Goal: Book appointment/travel/reservation

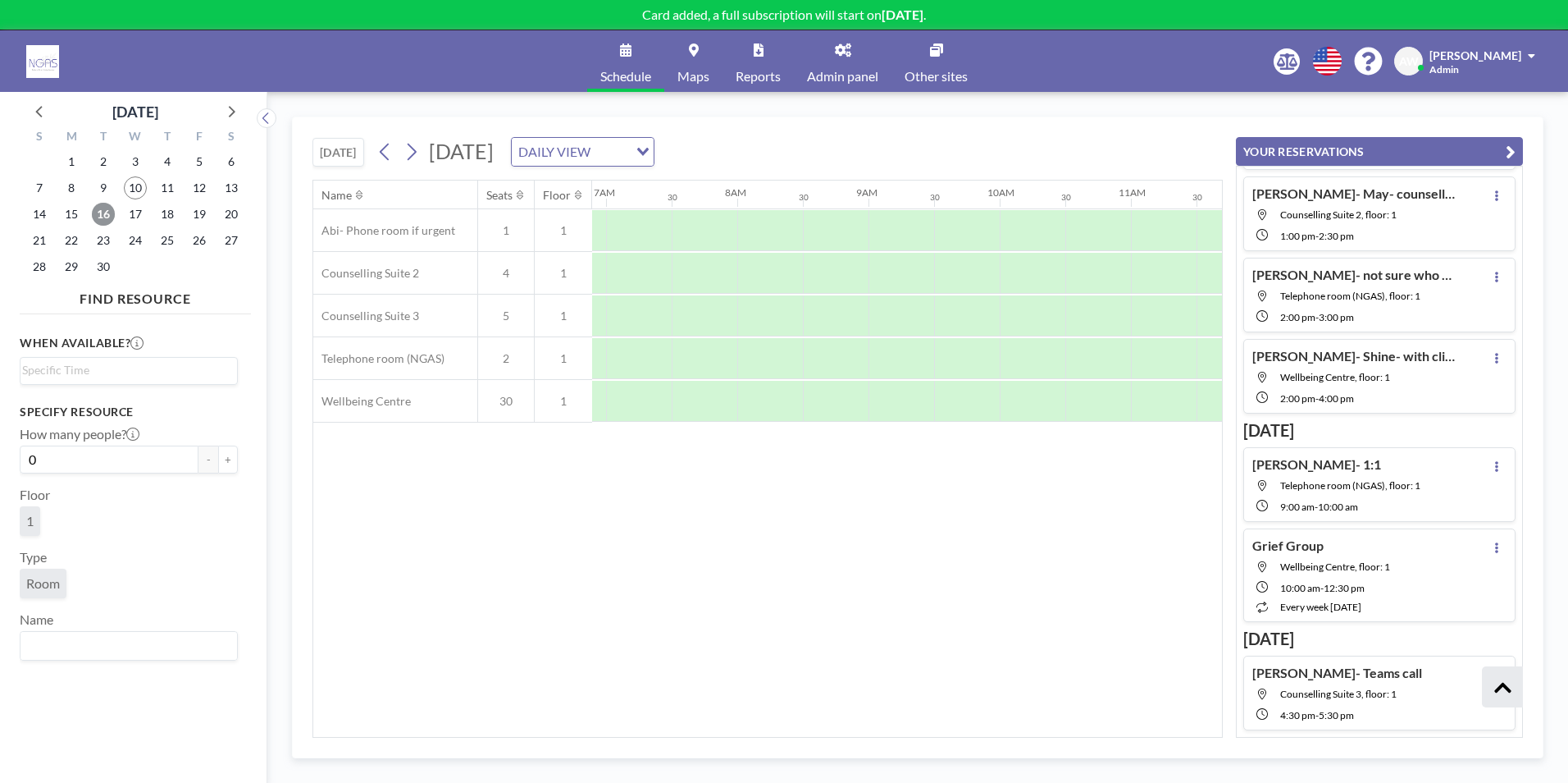
scroll to position [0, 1370]
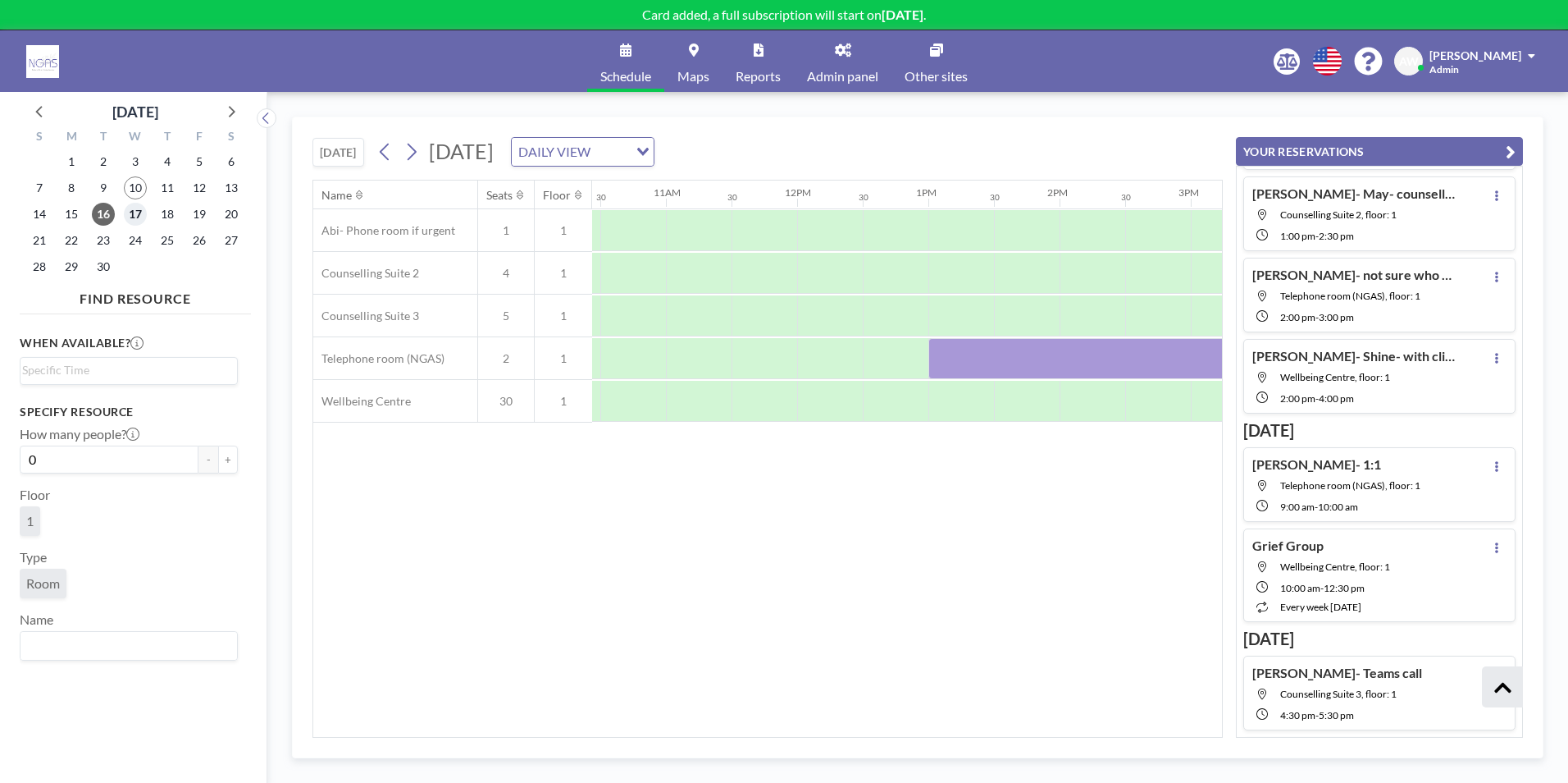
click at [132, 216] on span "17" at bounding box center [135, 215] width 23 height 23
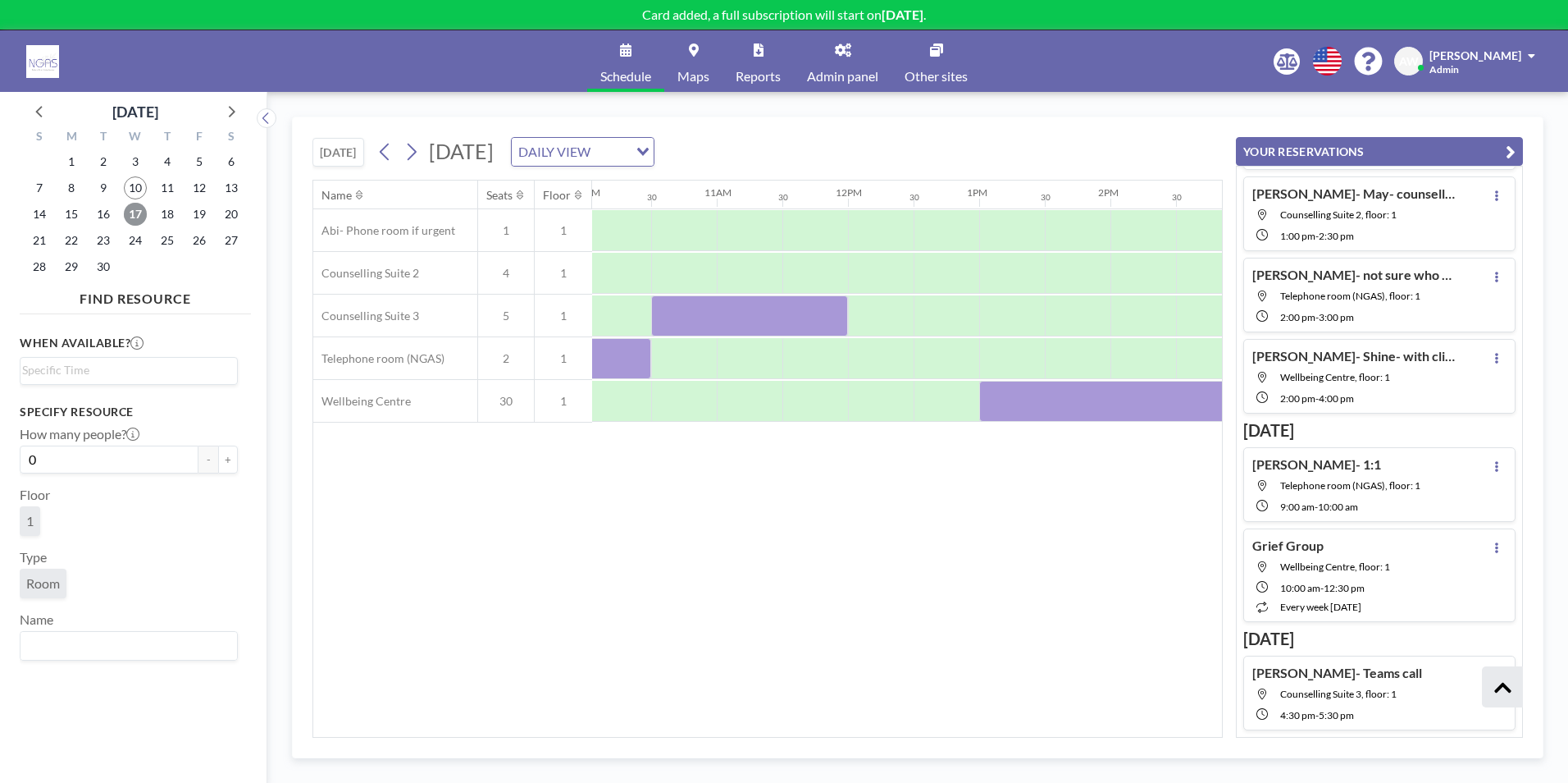
scroll to position [0, 1389]
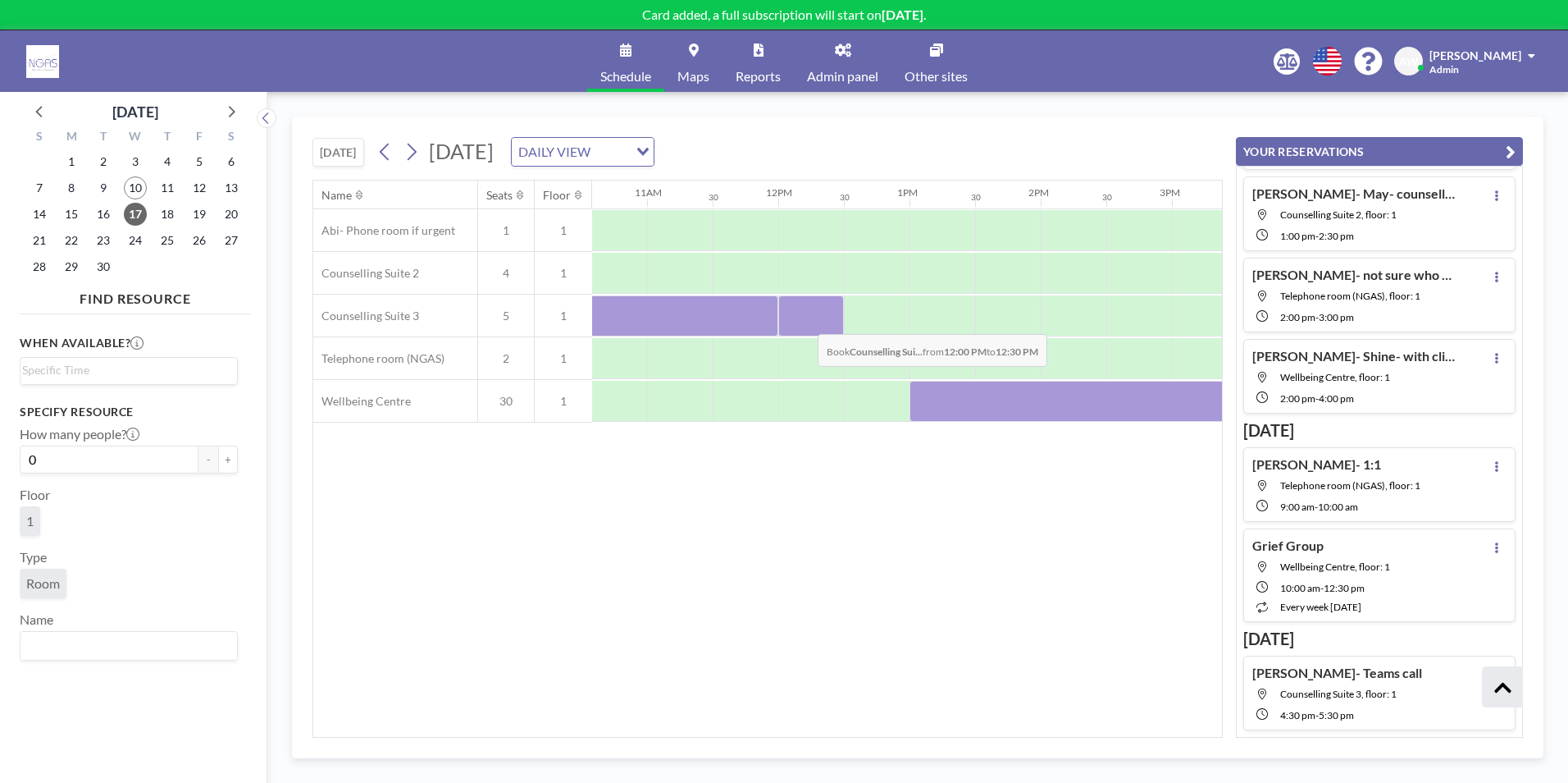
click at [804, 321] on div at bounding box center [811, 316] width 66 height 41
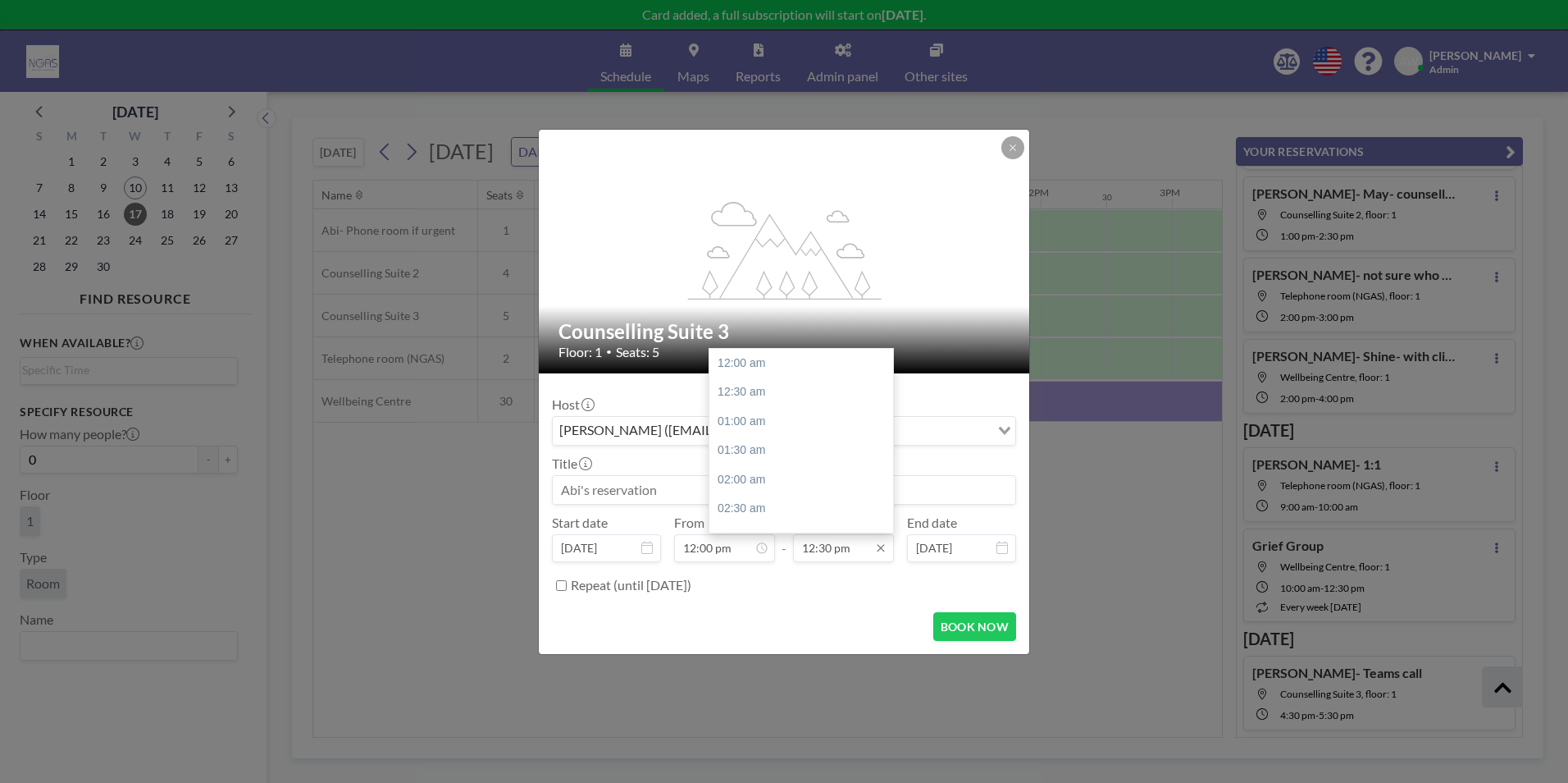
scroll to position [731, 0]
click at [821, 555] on input "12:30 pm" at bounding box center [844, 547] width 101 height 28
drag, startPoint x: 779, startPoint y: 397, endPoint x: 774, endPoint y: 407, distance: 11.2
click at [778, 397] on div "01:00 pm" at bounding box center [804, 392] width 192 height 30
type input "01:00 pm"
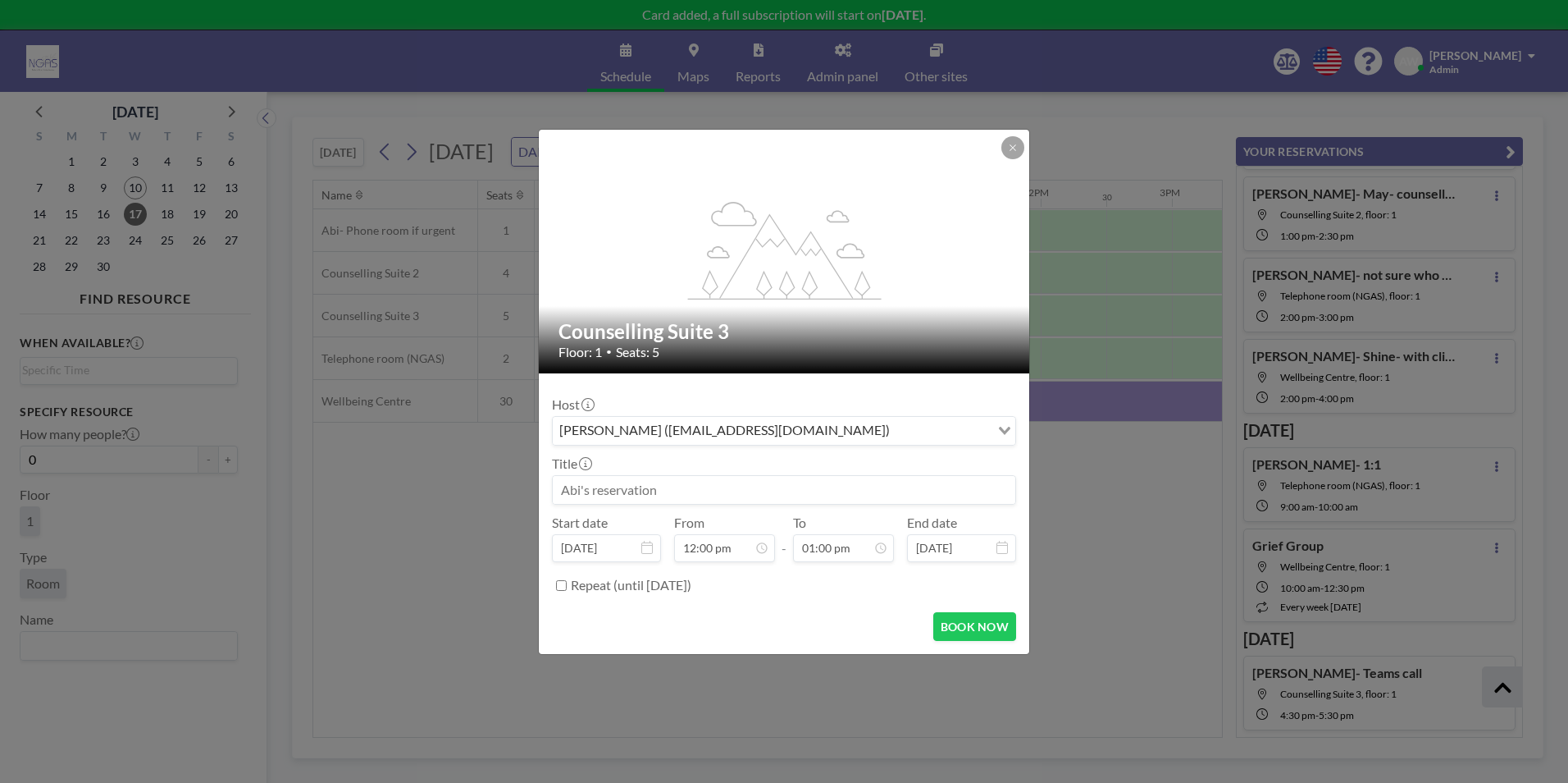
click at [702, 486] on input at bounding box center [784, 489] width 462 height 28
type input "[PERSON_NAME]- Counselling"
click at [951, 628] on button "BOOK NOW" at bounding box center [974, 627] width 83 height 29
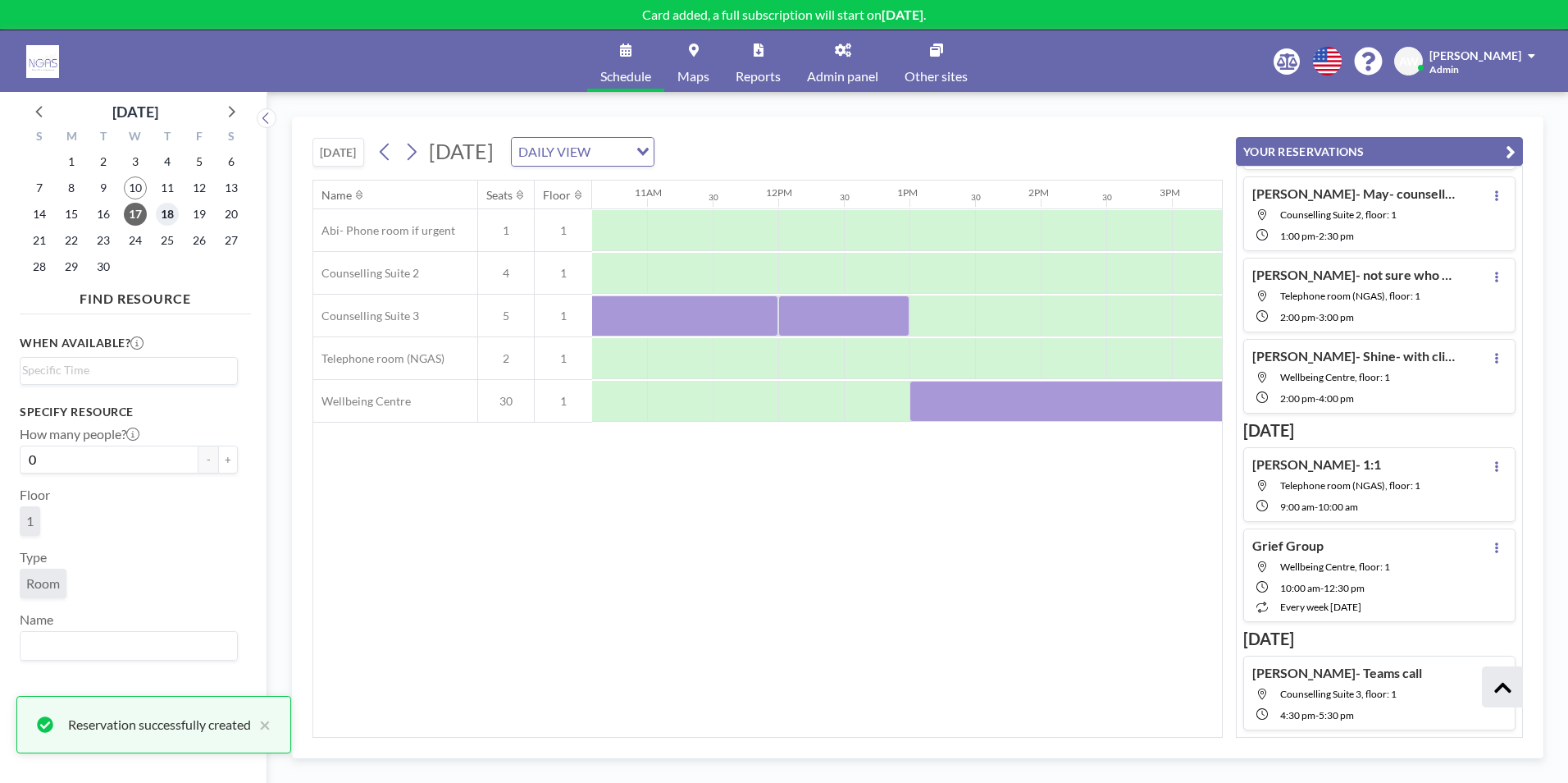
click at [167, 221] on span "18" at bounding box center [167, 215] width 23 height 23
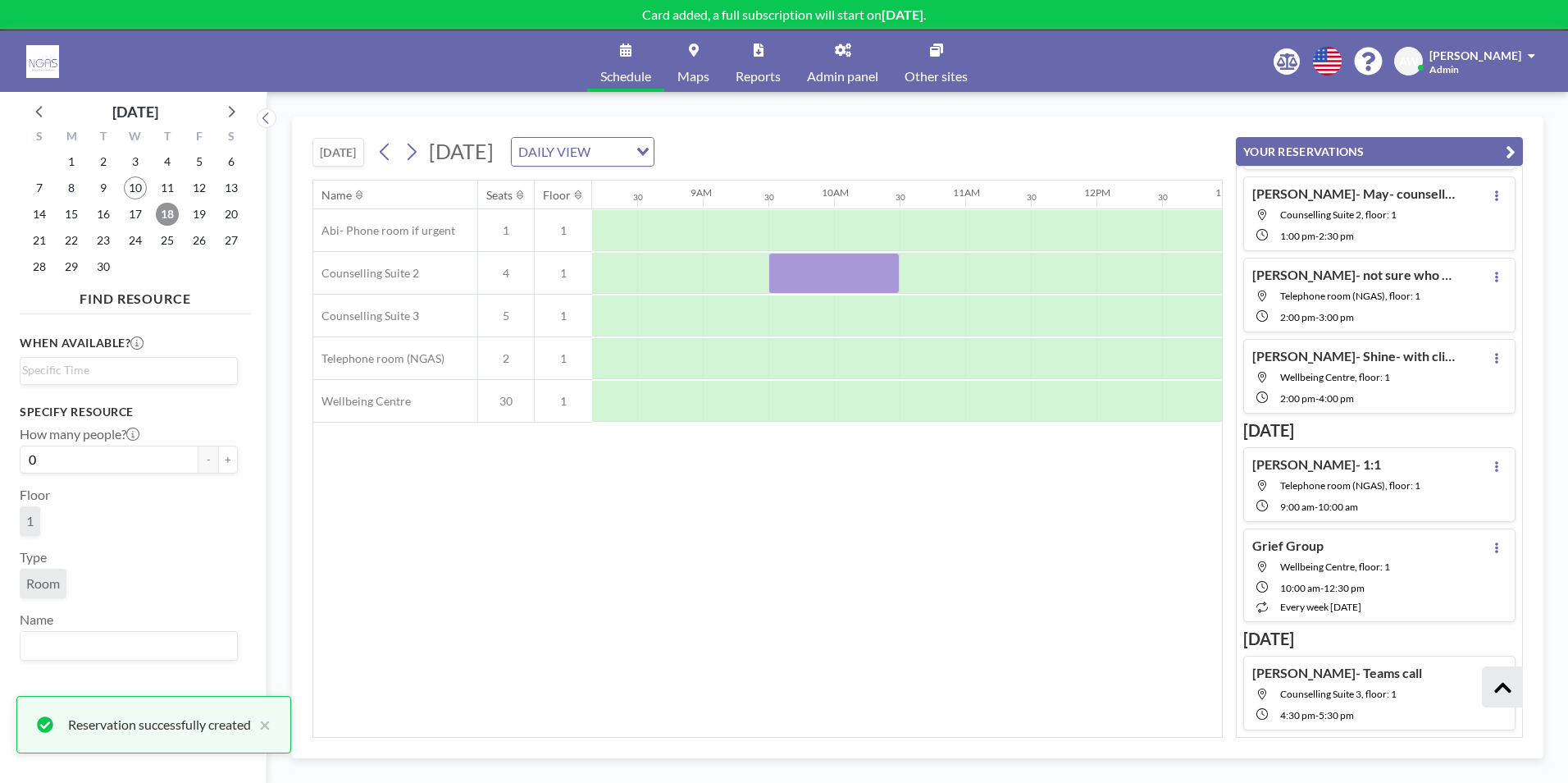
scroll to position [0, 1108]
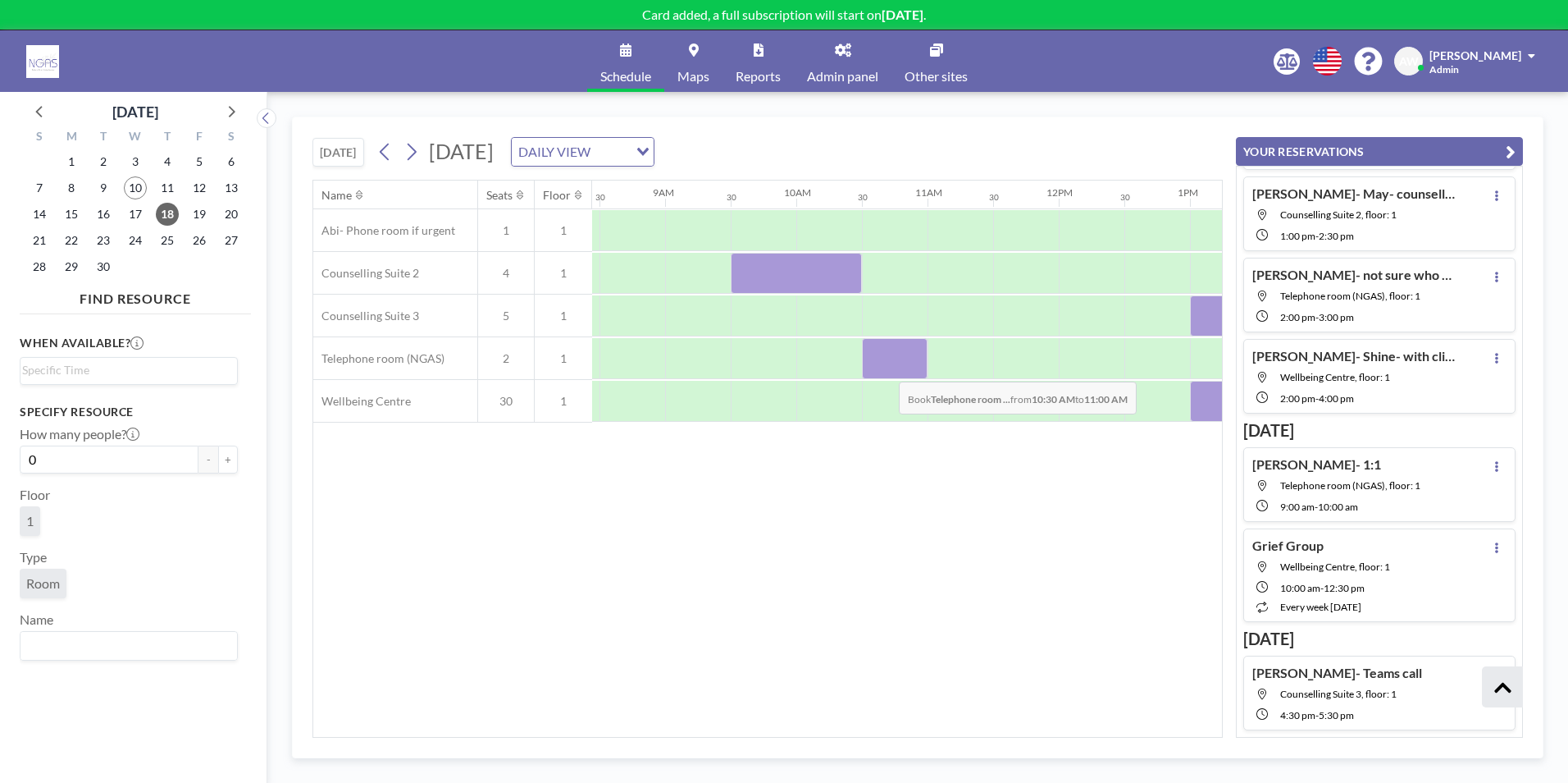
click at [886, 369] on div at bounding box center [894, 359] width 66 height 41
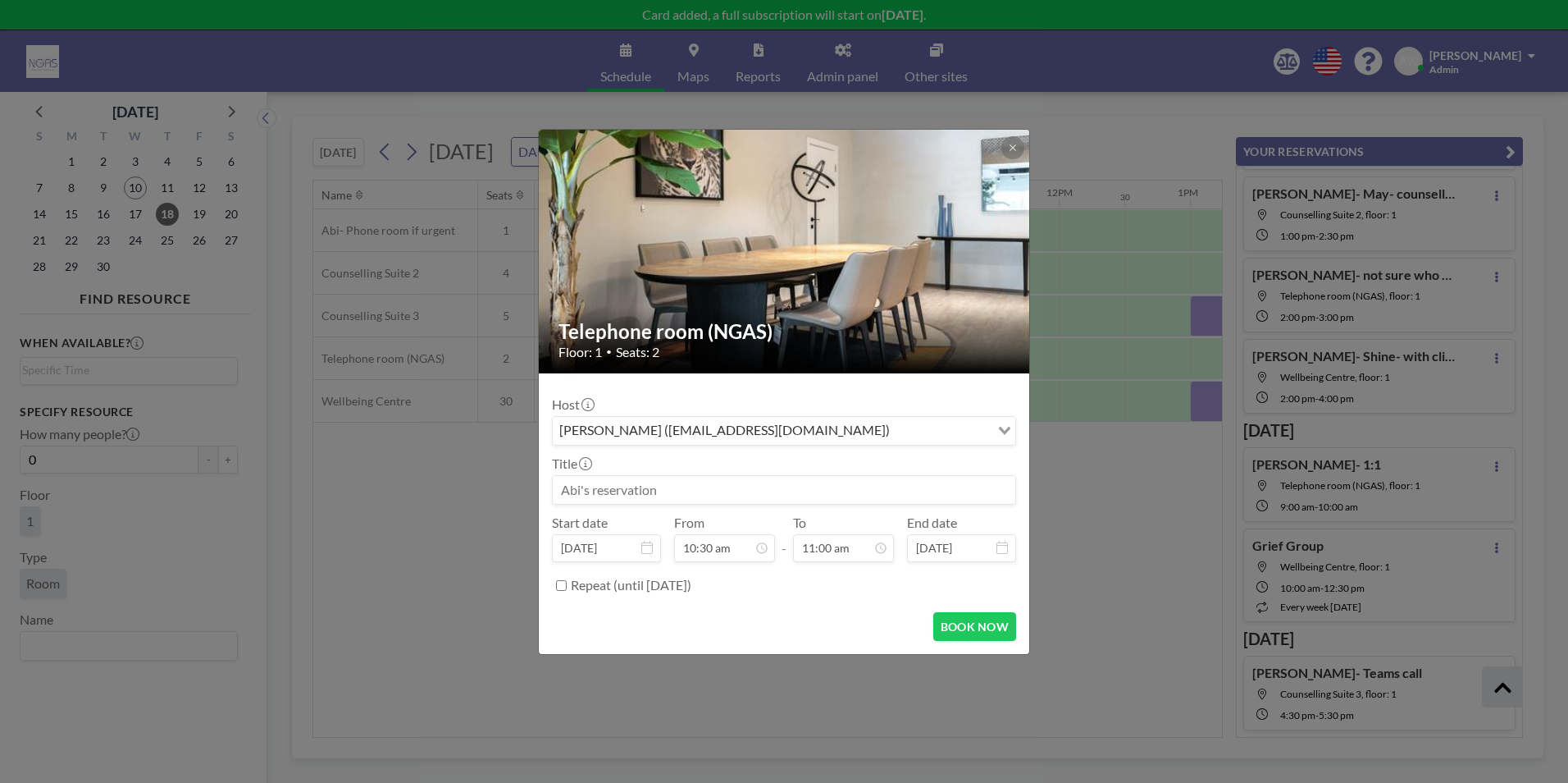
click at [699, 499] on input at bounding box center [784, 489] width 462 height 28
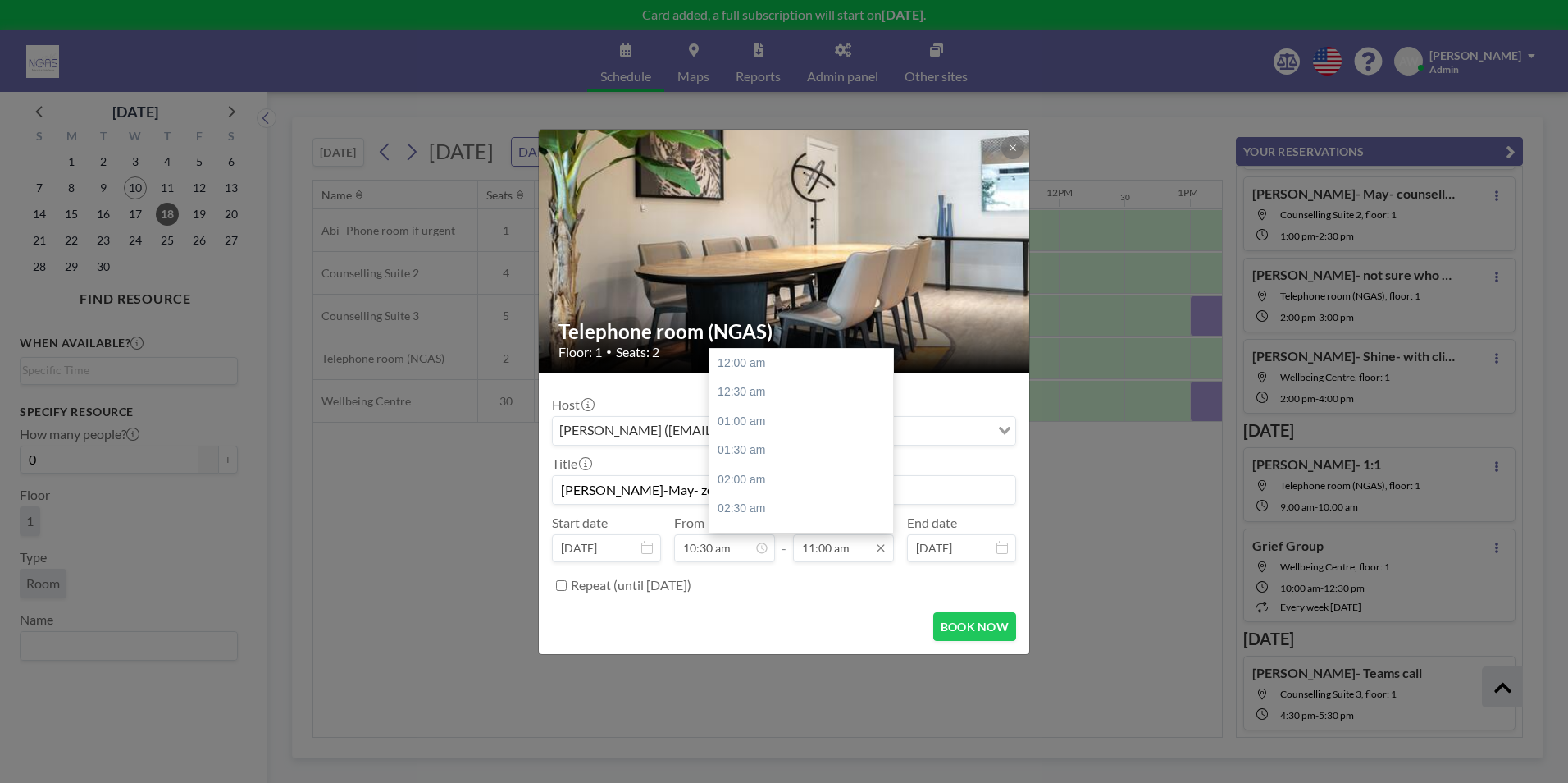
scroll to position [643, 0]
type input "[PERSON_NAME]-May- zoom"
click at [796, 426] on div "12:00 pm" at bounding box center [804, 422] width 192 height 30
type input "12:00 pm"
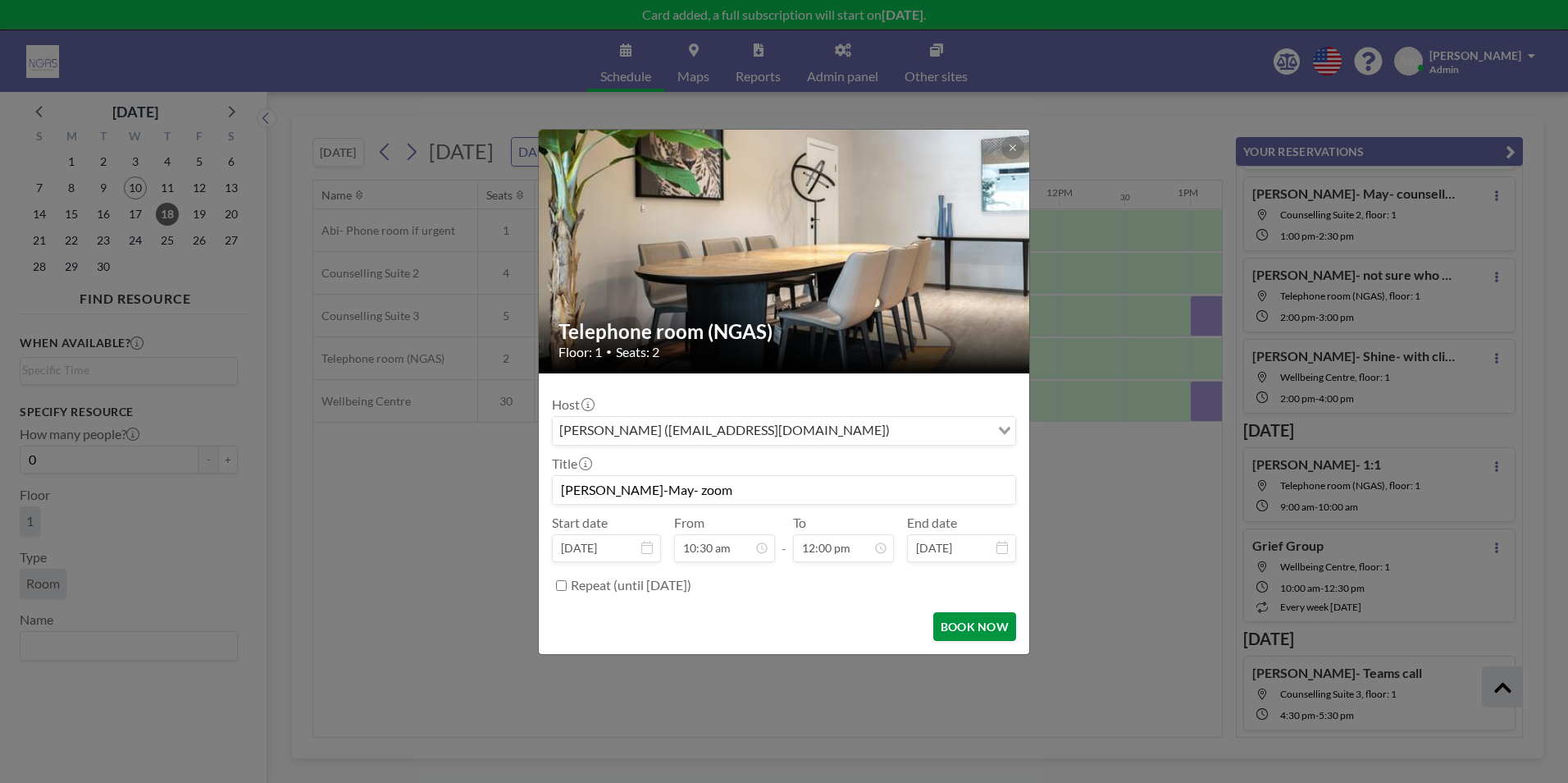
click at [968, 624] on button "BOOK NOW" at bounding box center [974, 627] width 83 height 29
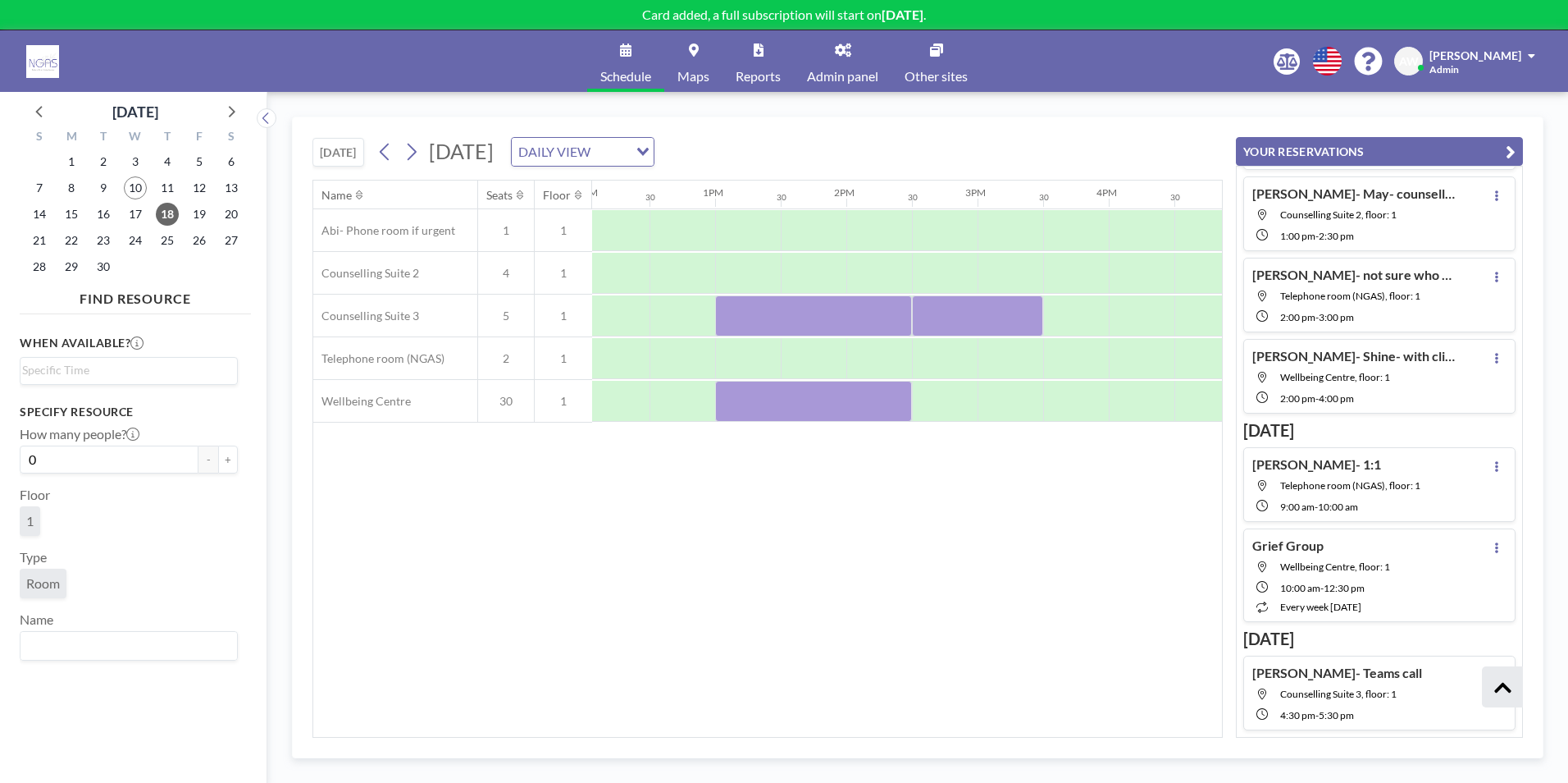
scroll to position [0, 1430]
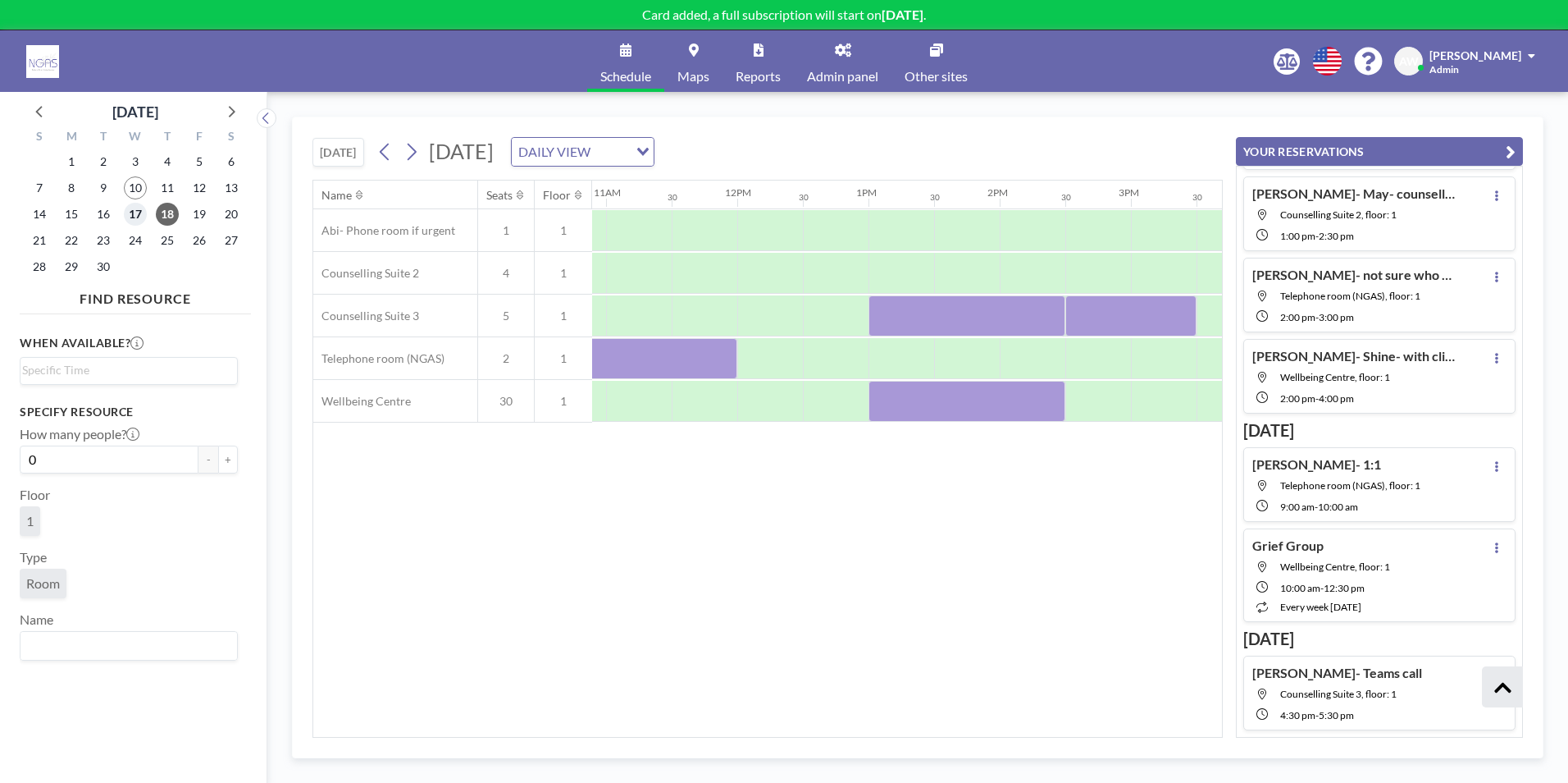
click at [127, 222] on span "17" at bounding box center [135, 215] width 23 height 23
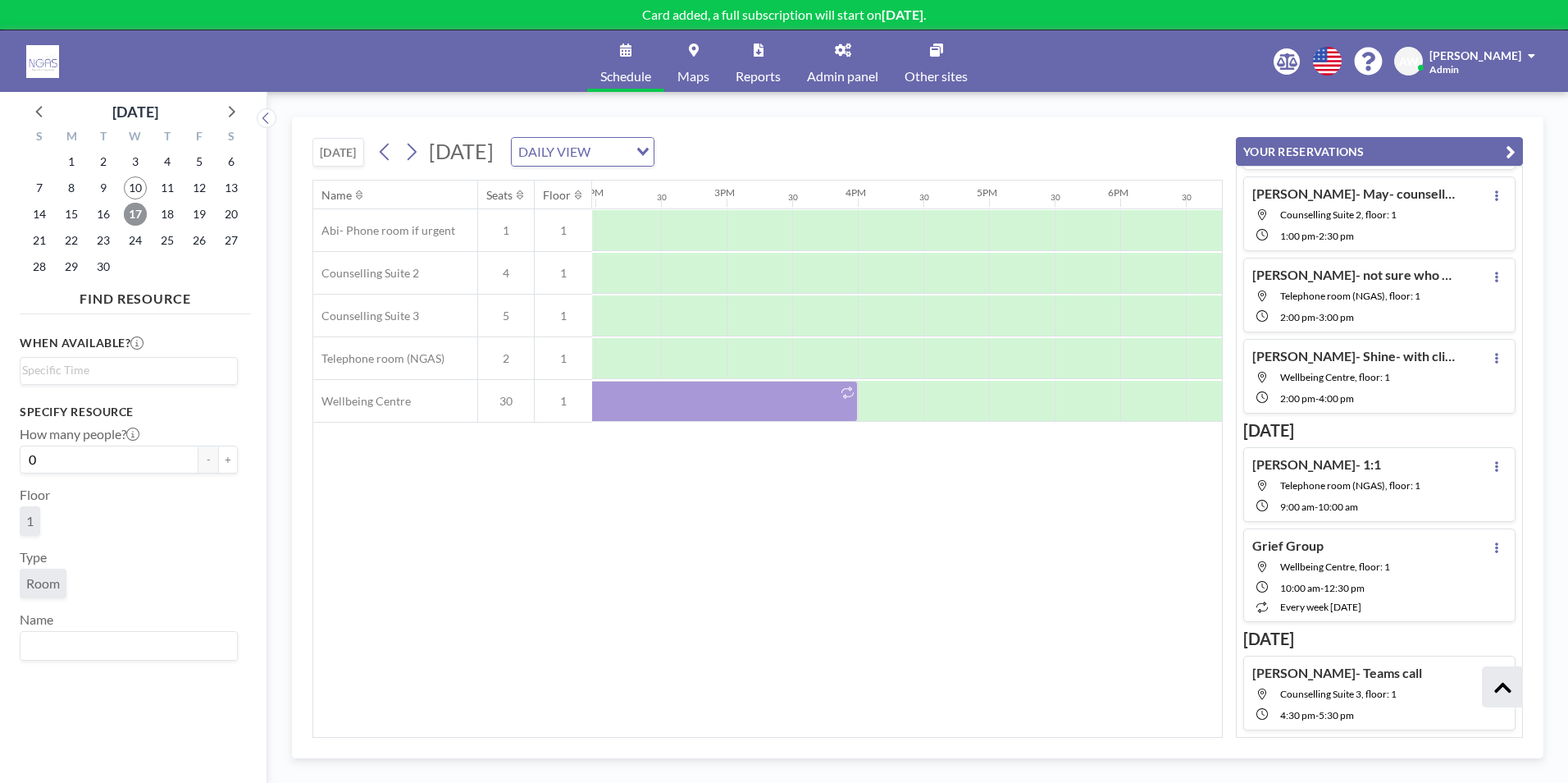
scroll to position [0, 1182]
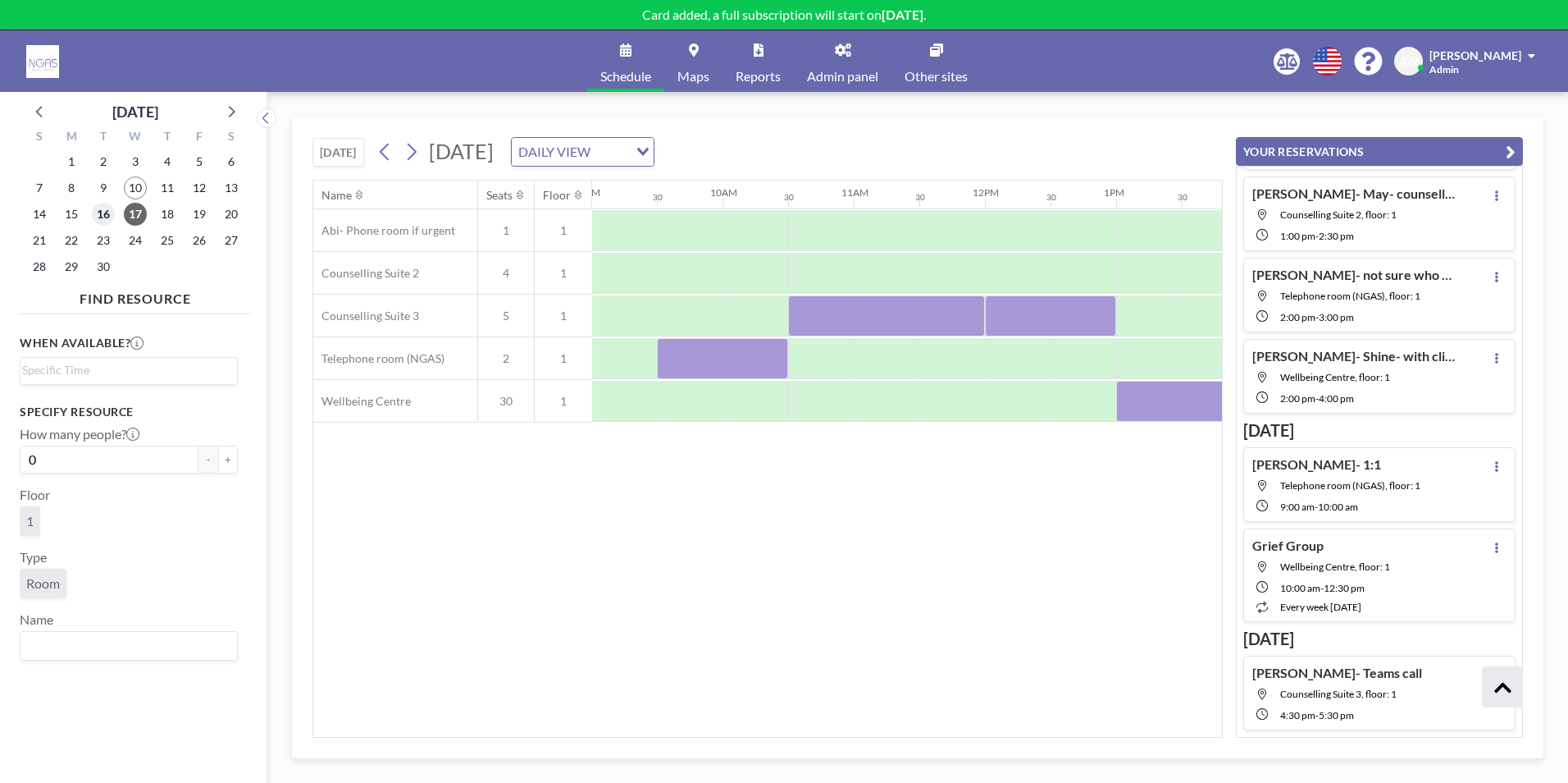
click at [97, 215] on span "16" at bounding box center [103, 215] width 23 height 23
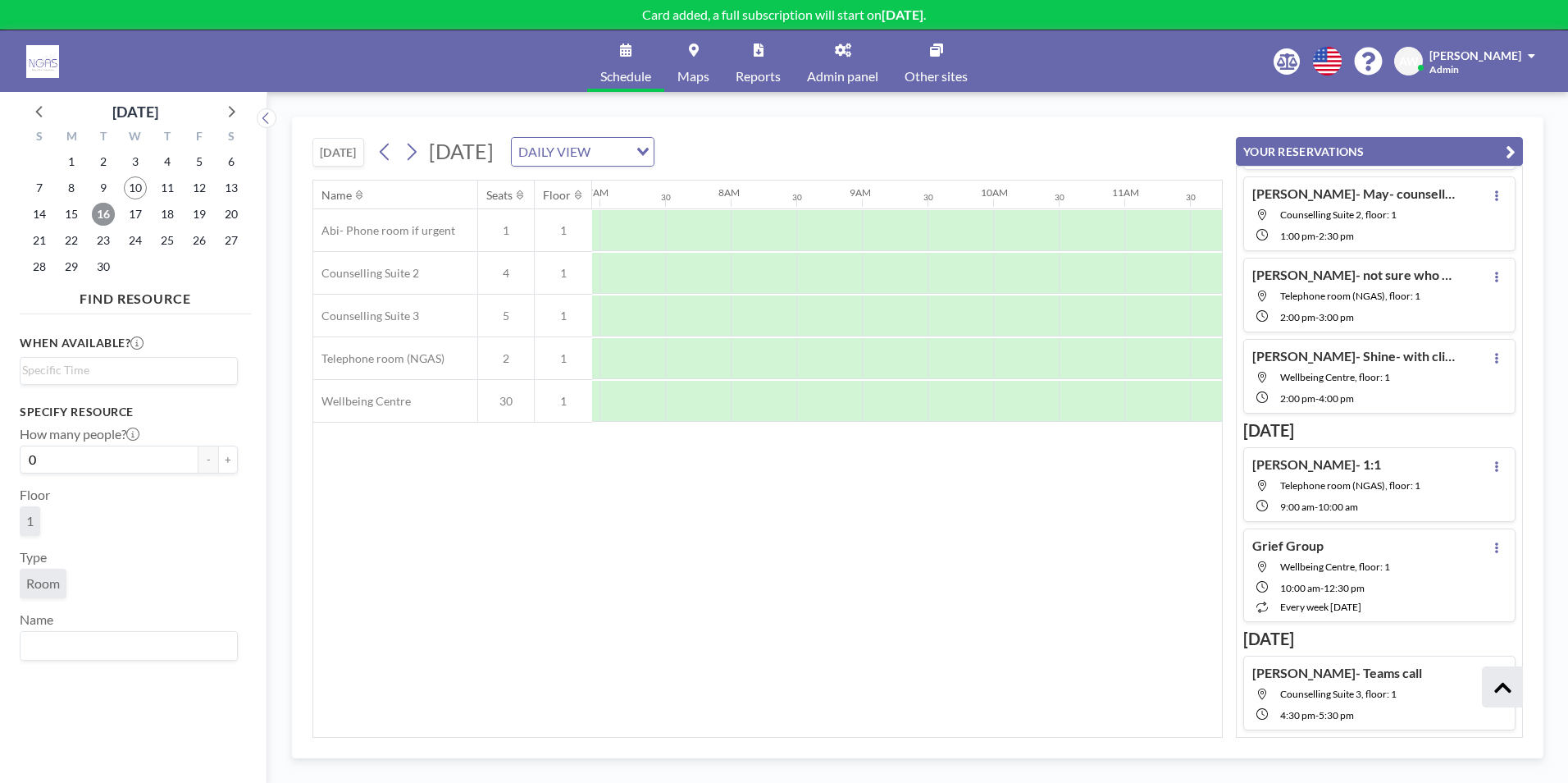
scroll to position [0, 985]
click at [131, 223] on span "17" at bounding box center [135, 215] width 23 height 23
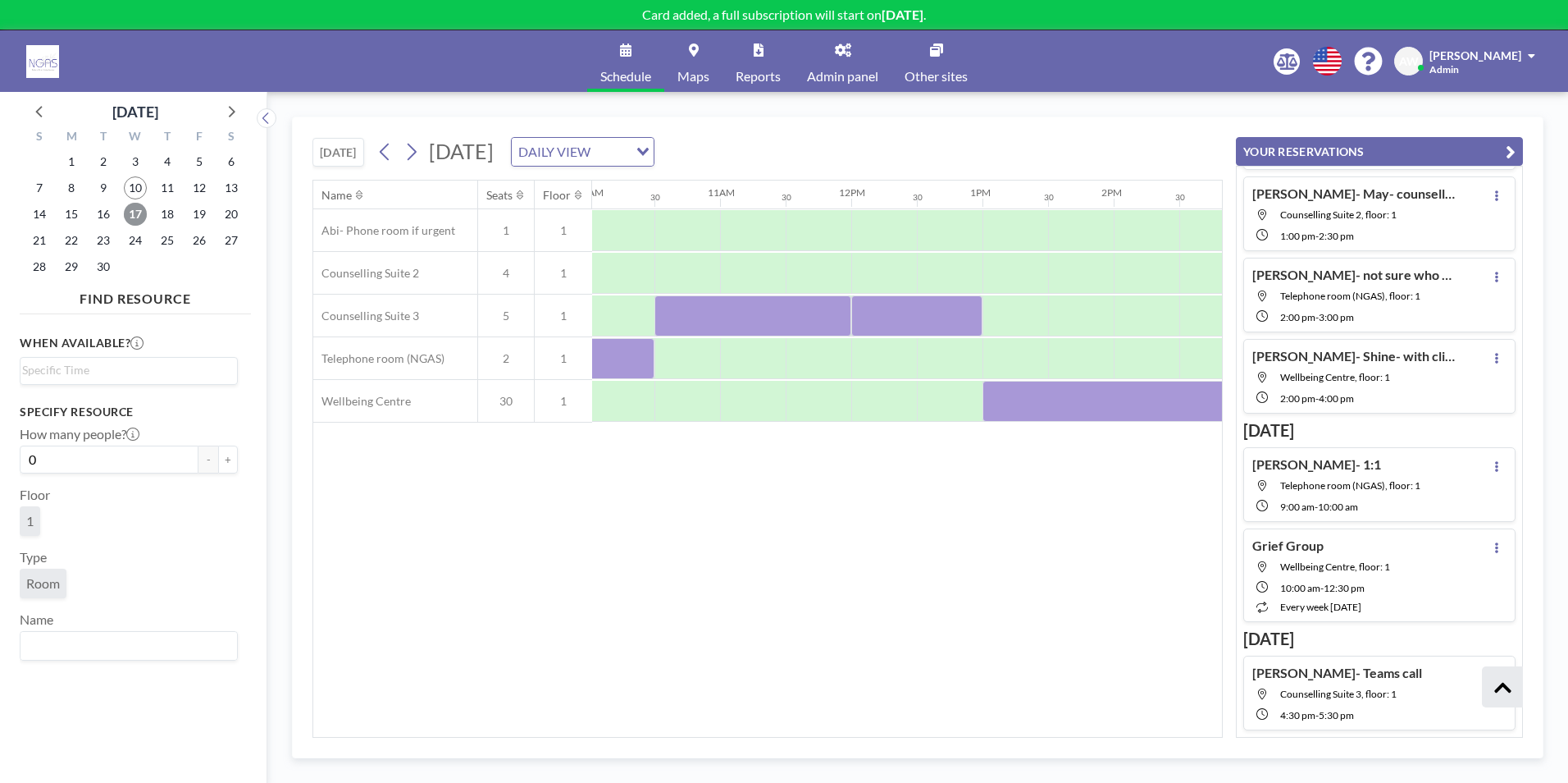
scroll to position [0, 1373]
click at [175, 215] on span "18" at bounding box center [167, 215] width 23 height 23
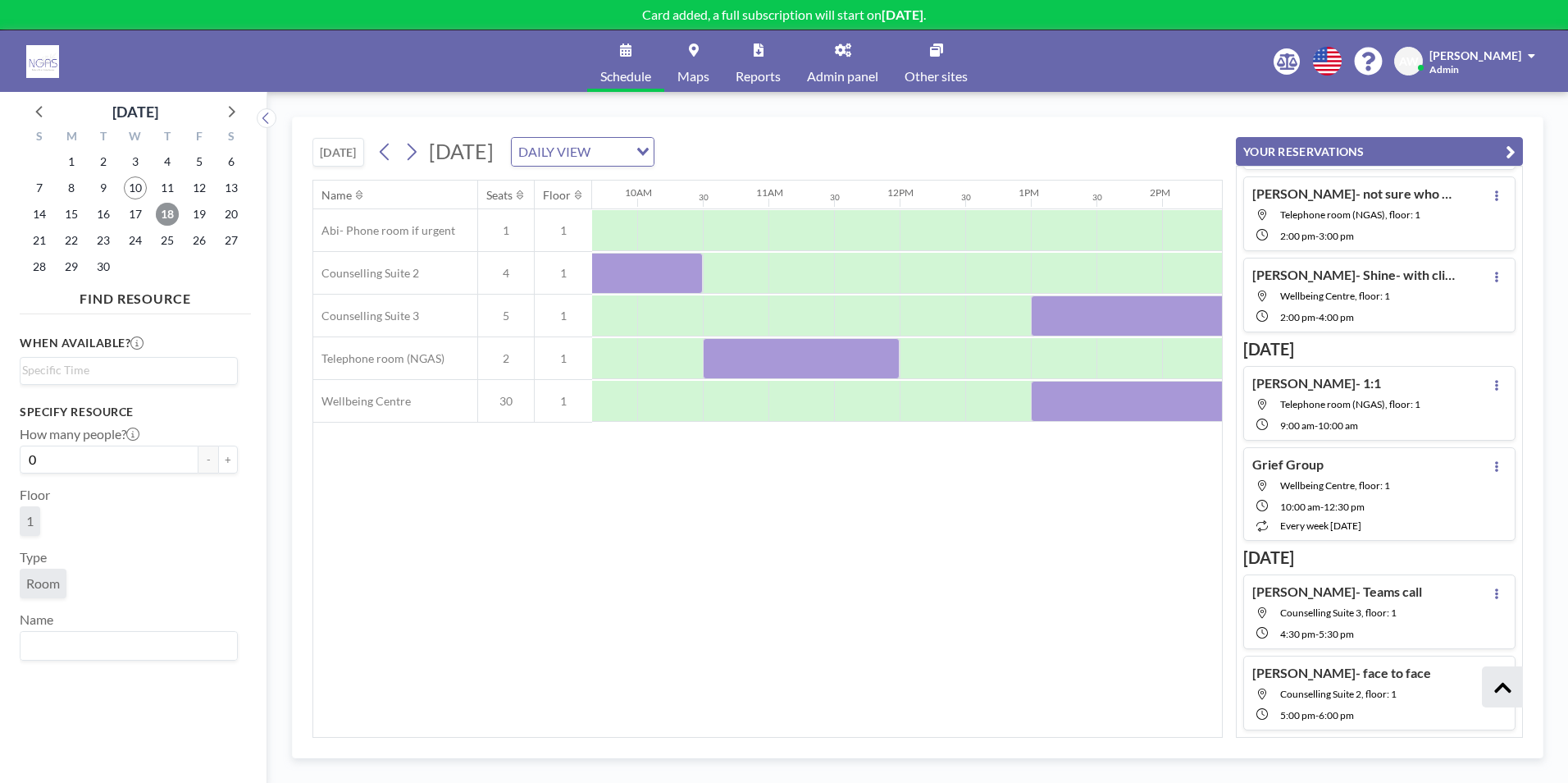
scroll to position [307, 0]
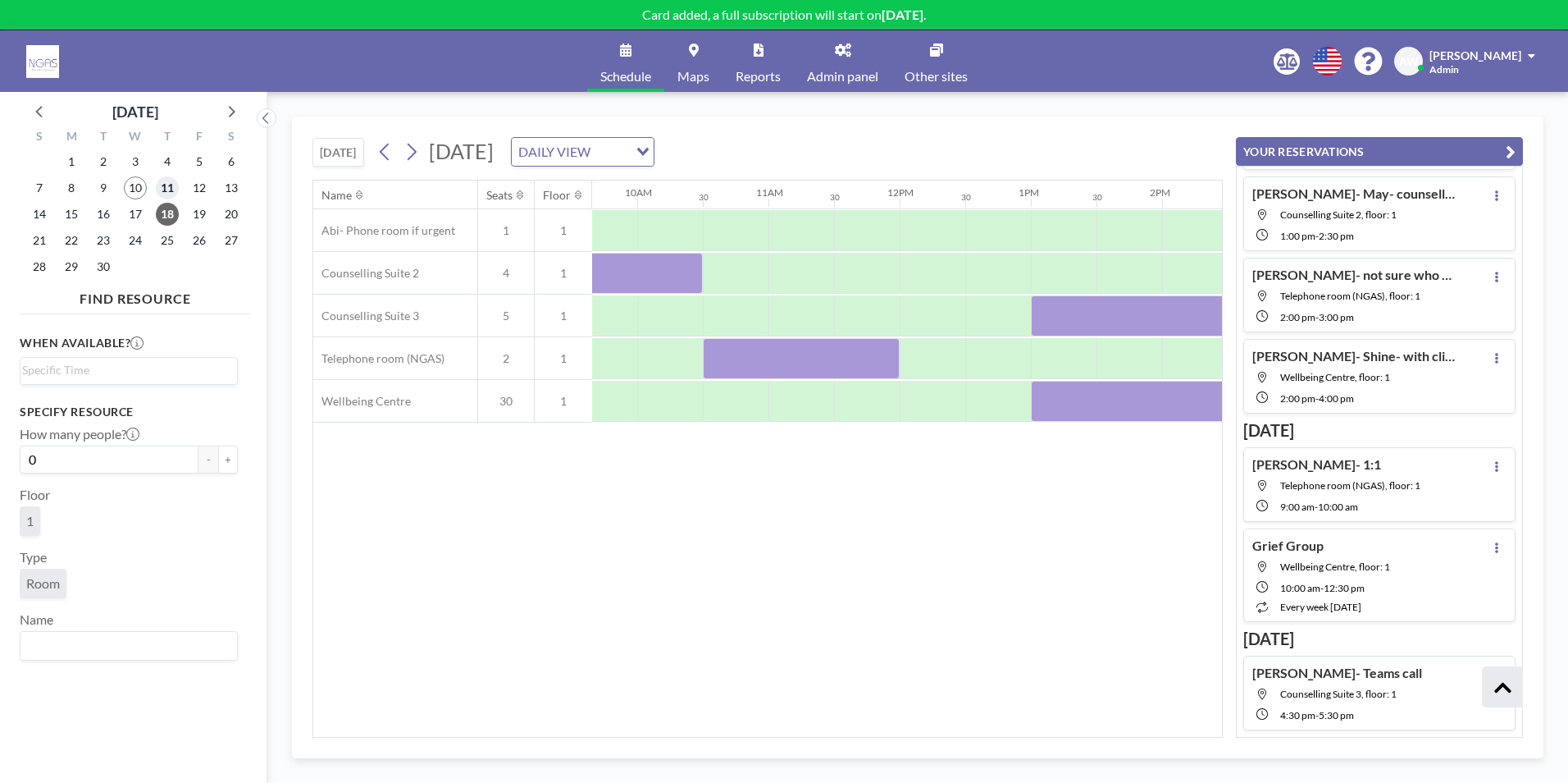
click at [160, 196] on span "11" at bounding box center [167, 188] width 23 height 23
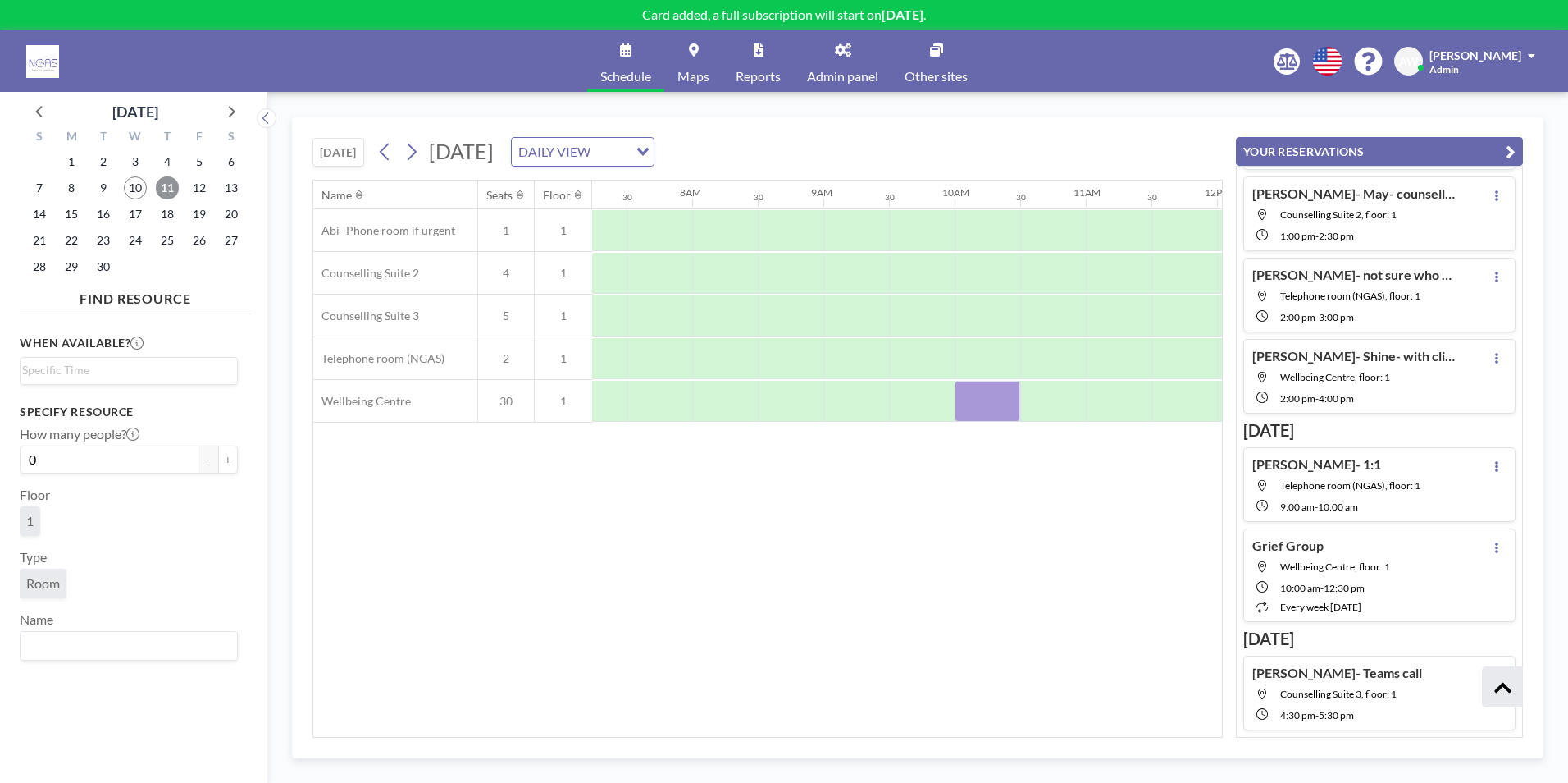
scroll to position [0, 985]
click at [1055, 396] on div at bounding box center [1084, 401] width 66 height 41
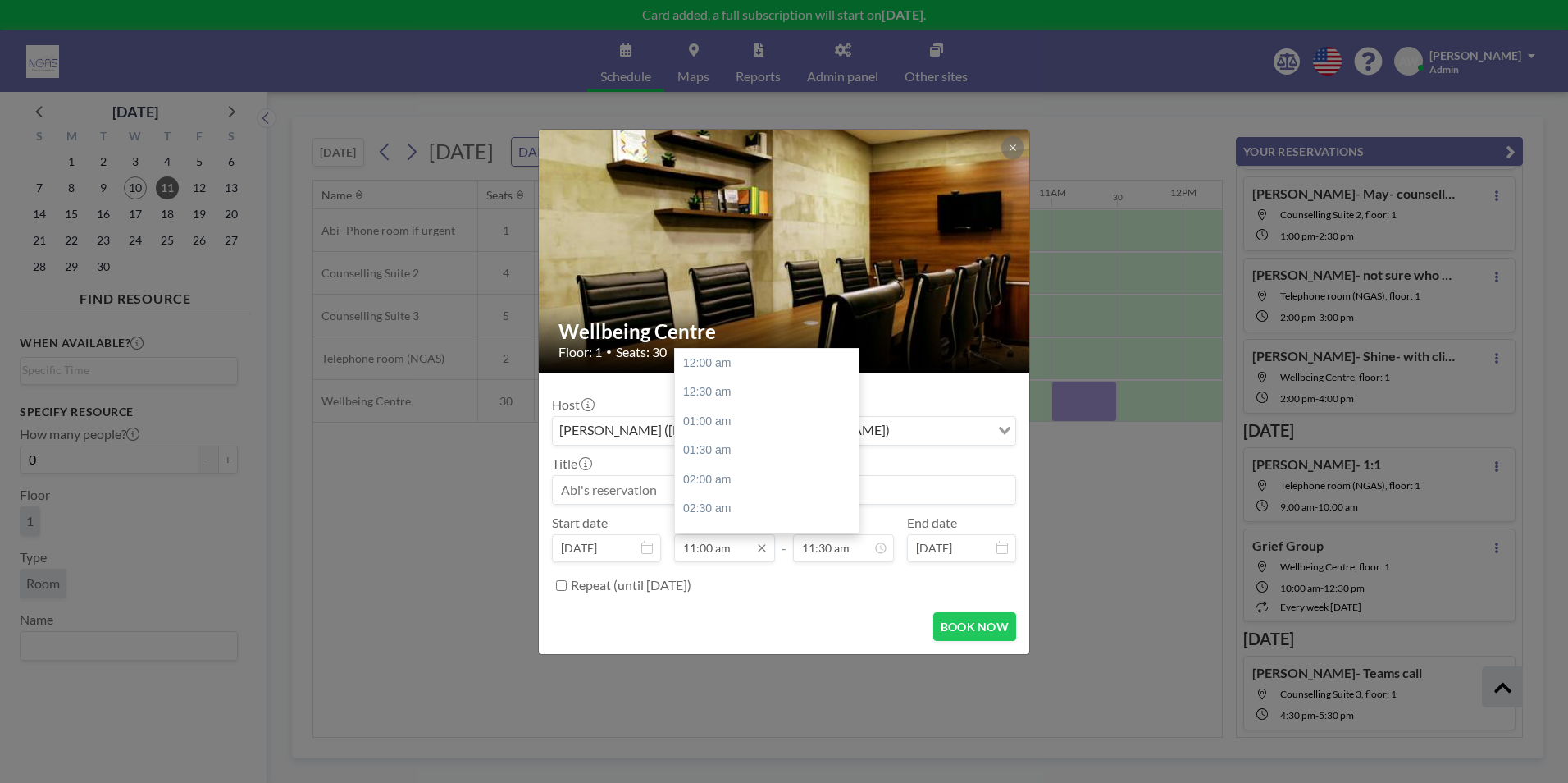
scroll to position [643, 0]
click at [626, 497] on input at bounding box center [784, 489] width 462 height 28
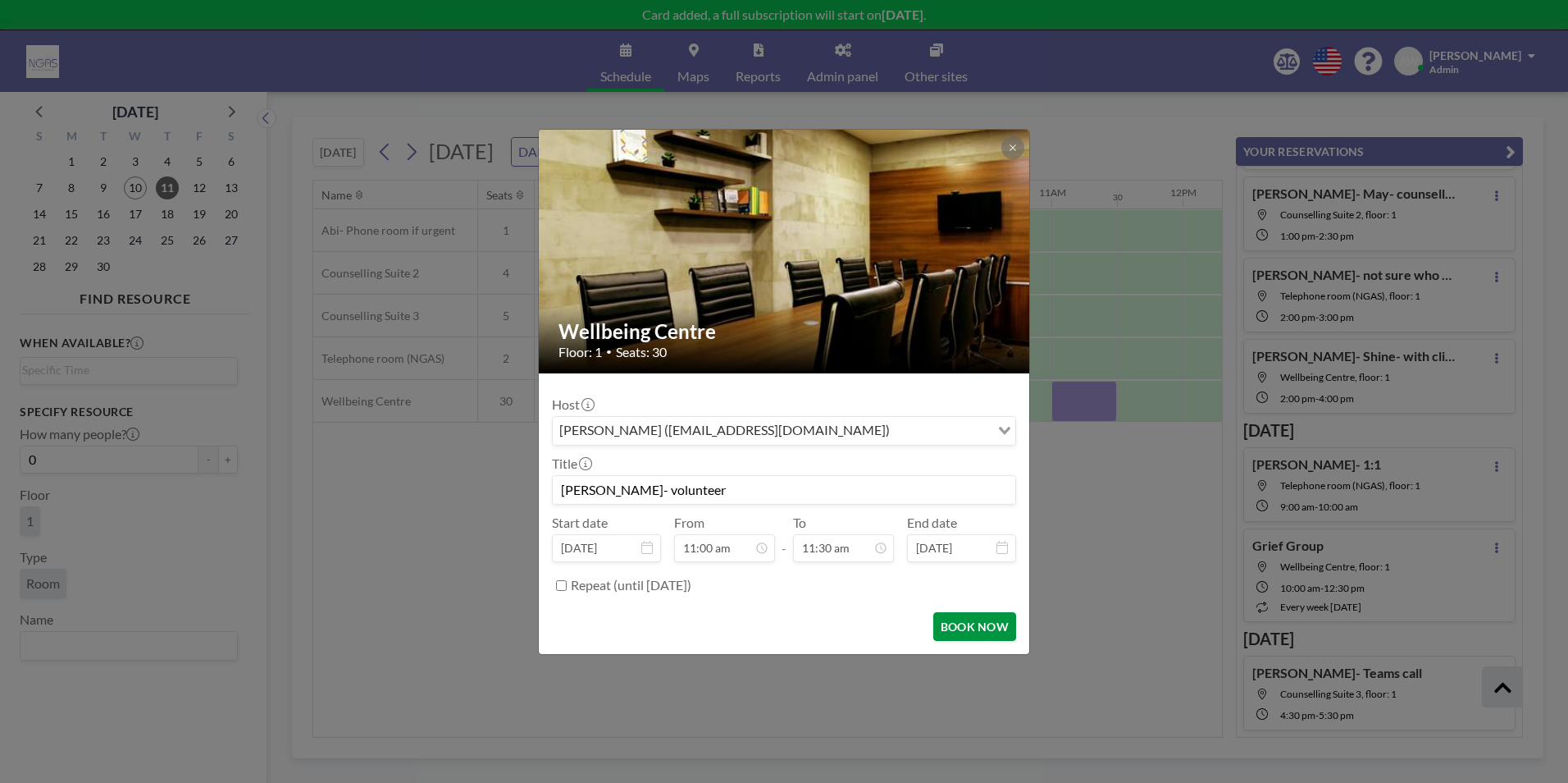
type input "[PERSON_NAME]- volunteer"
click at [974, 627] on button "BOOK NOW" at bounding box center [974, 627] width 83 height 29
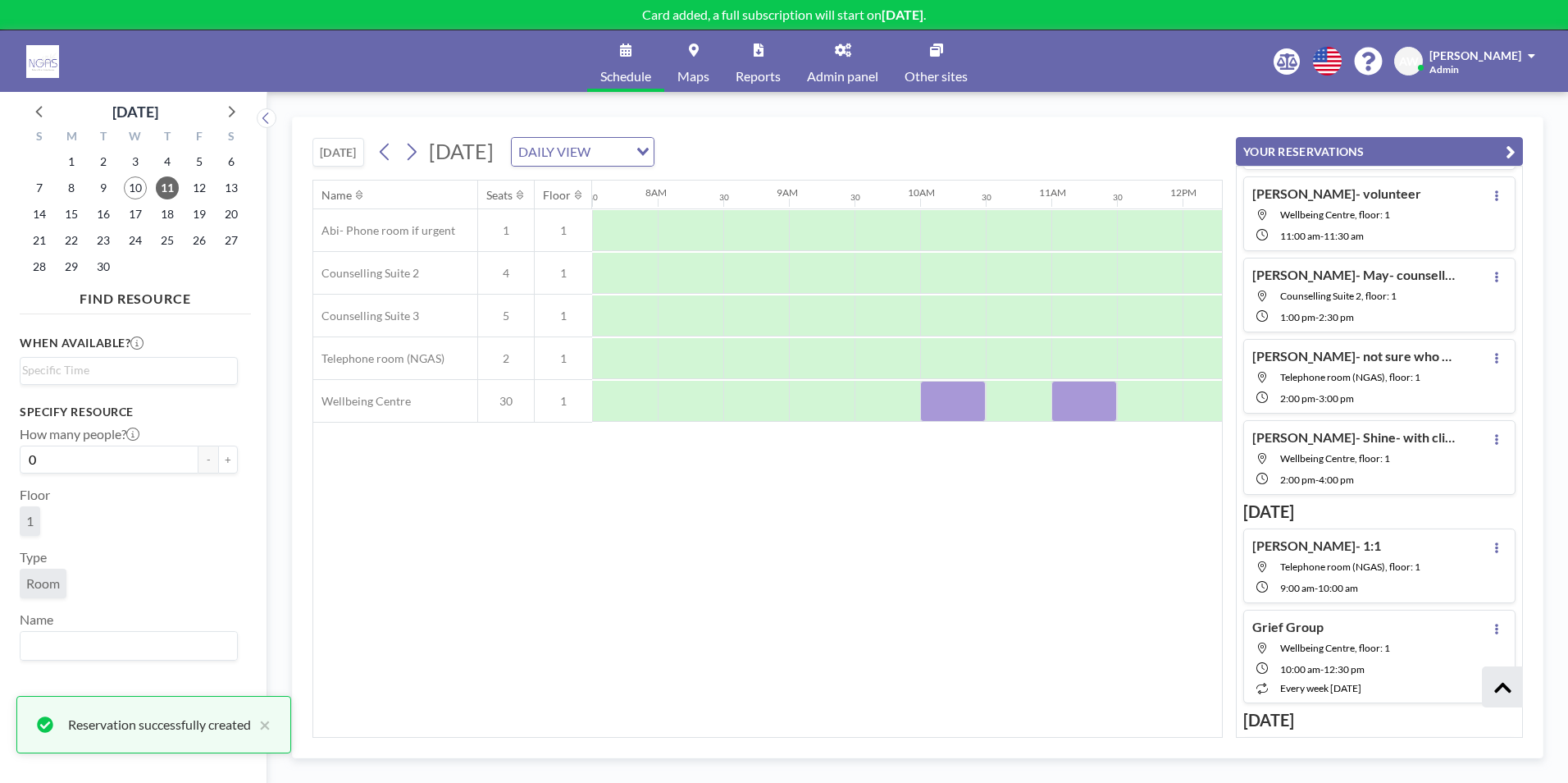
scroll to position [0, 1096]
click at [108, 217] on span "16" at bounding box center [103, 215] width 23 height 23
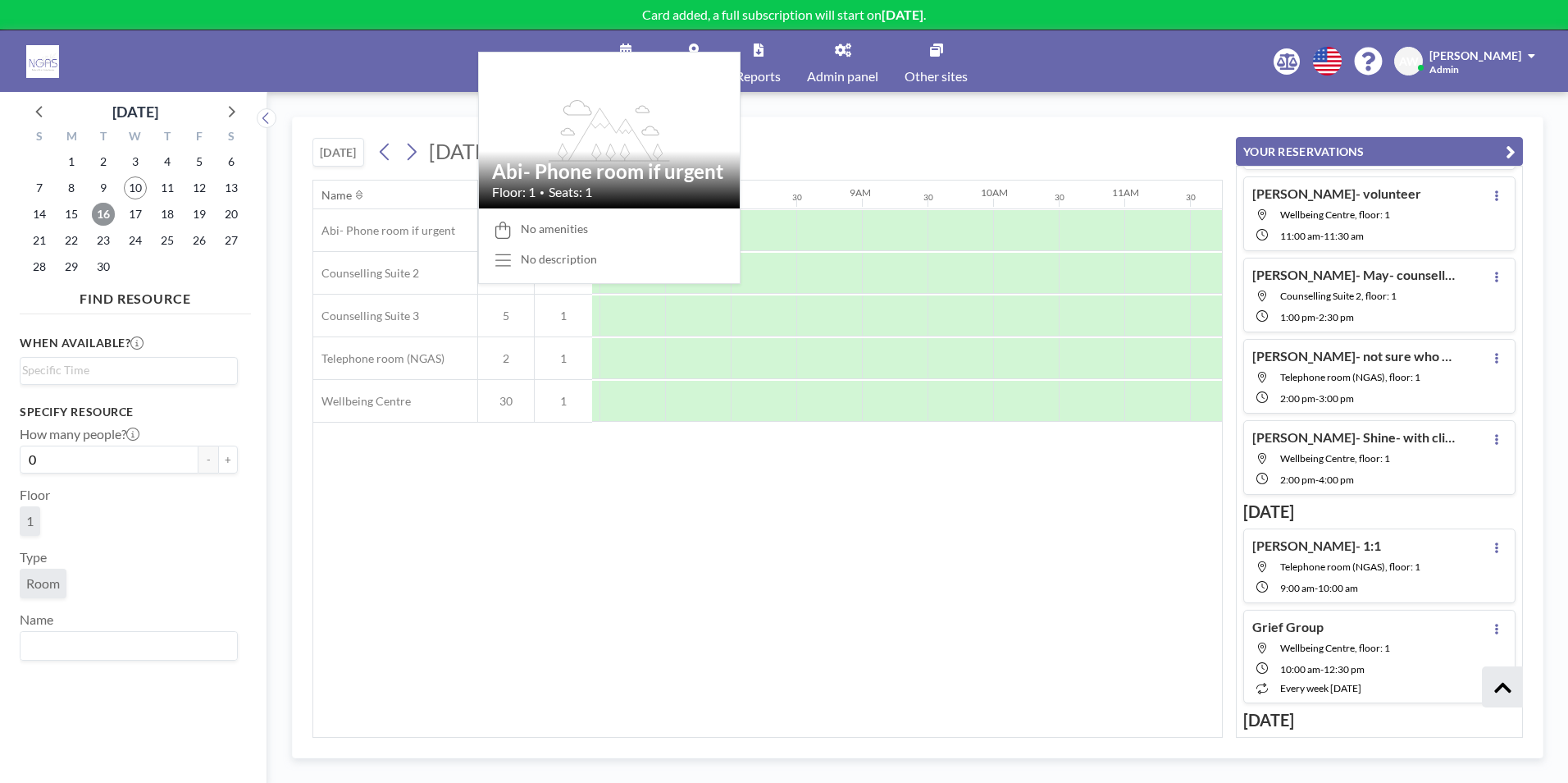
scroll to position [0, 985]
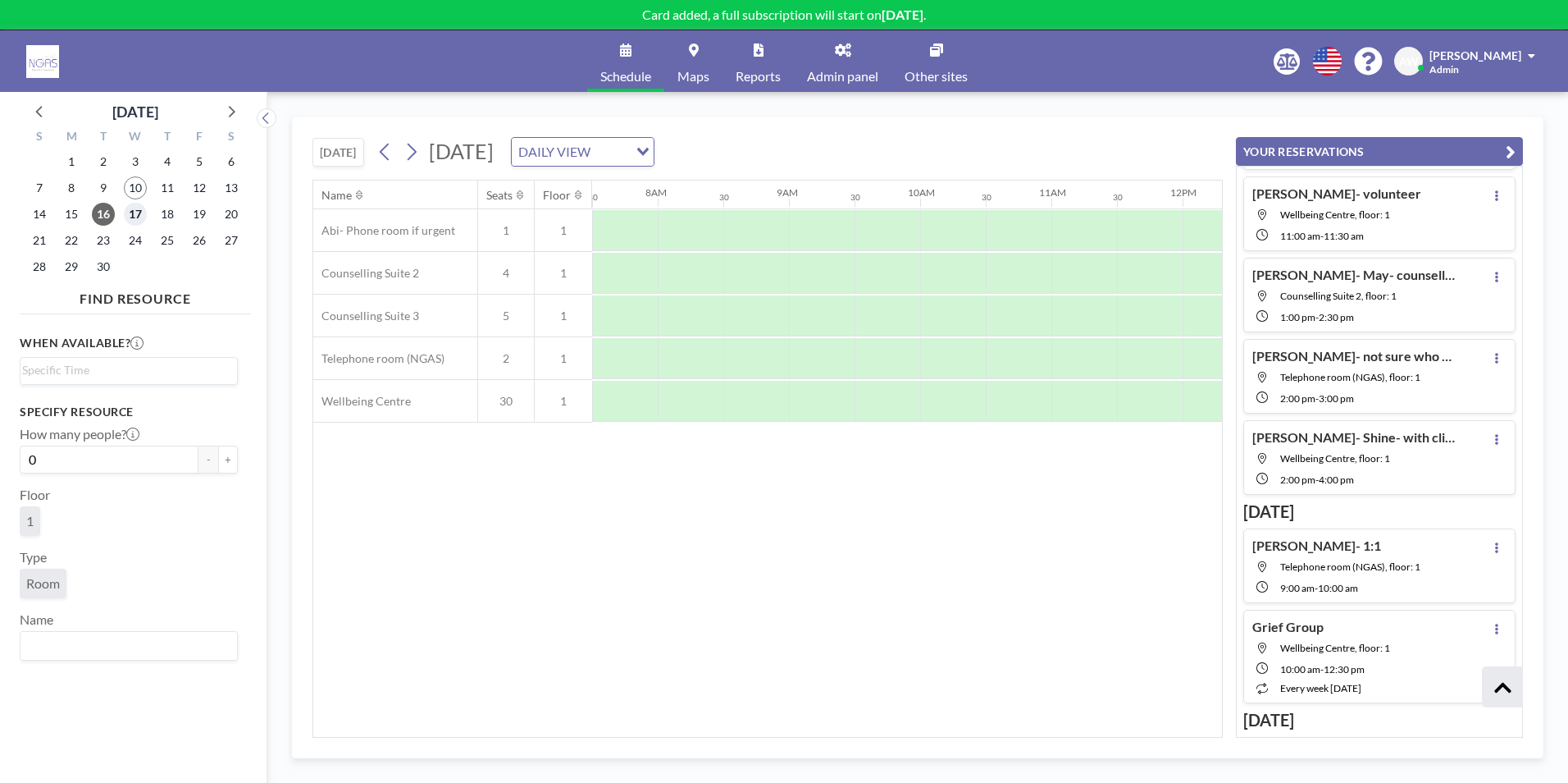
click at [138, 215] on span "17" at bounding box center [135, 215] width 23 height 23
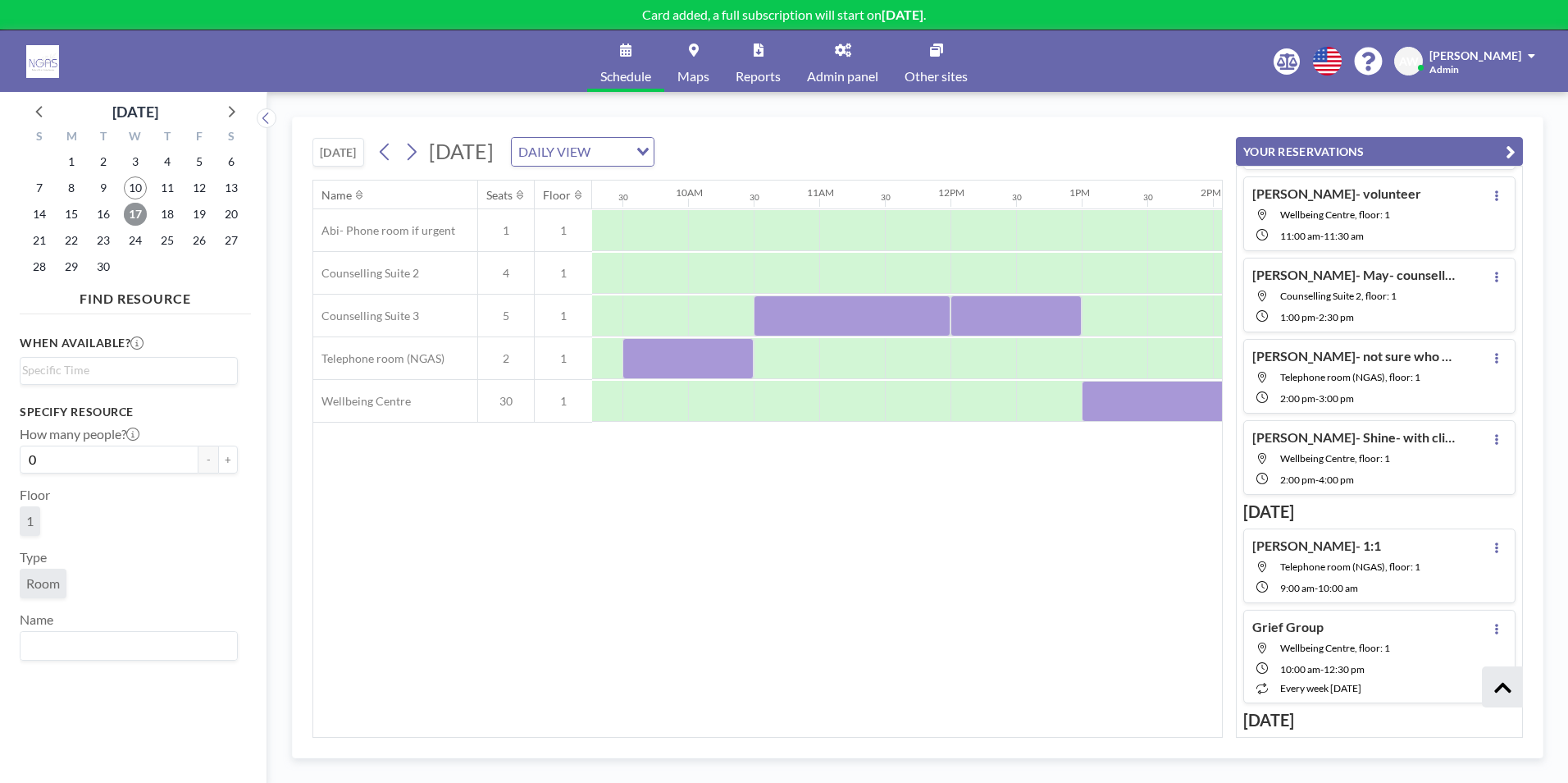
scroll to position [0, 1150]
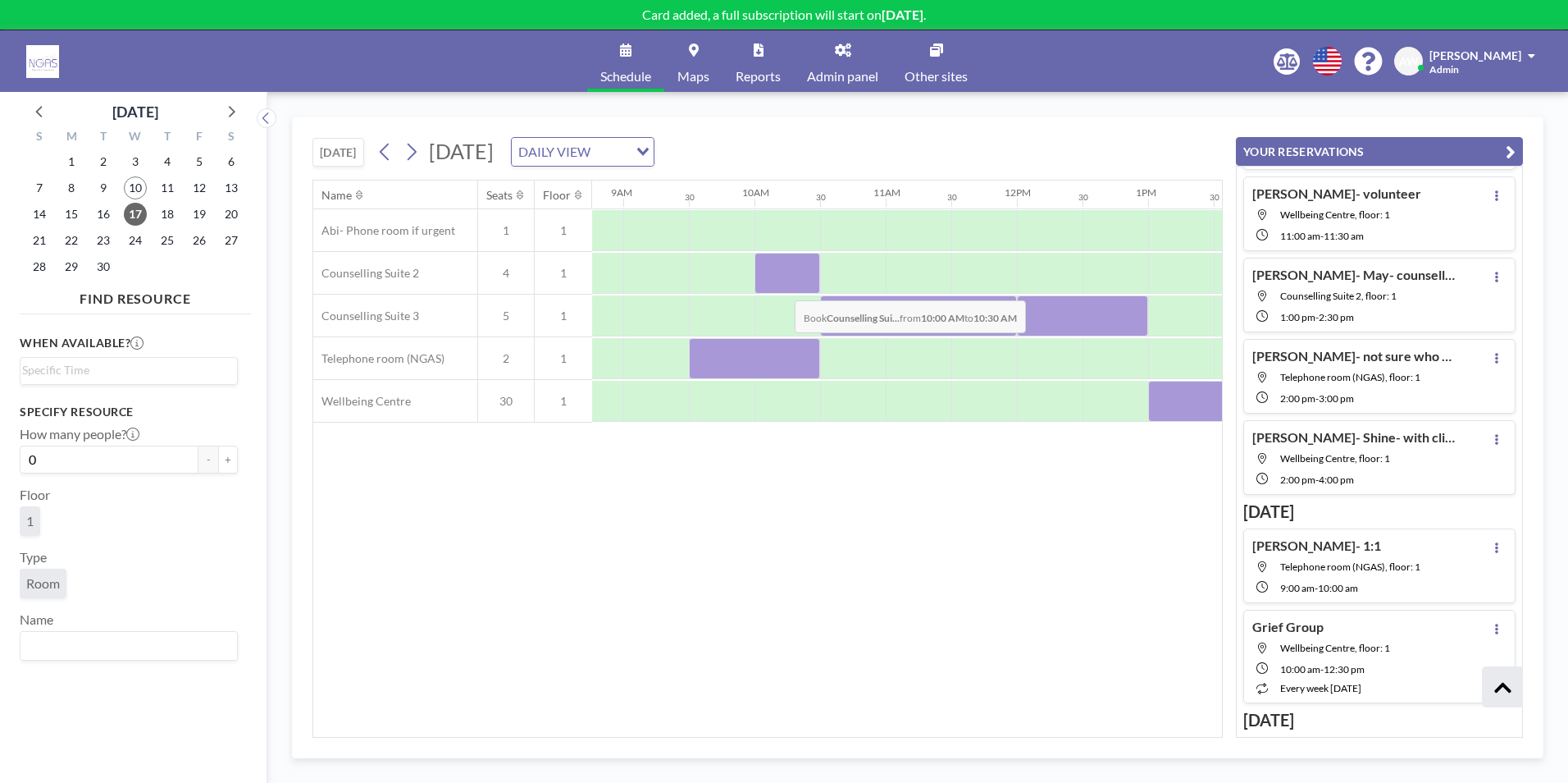
click at [782, 288] on div at bounding box center [787, 273] width 66 height 41
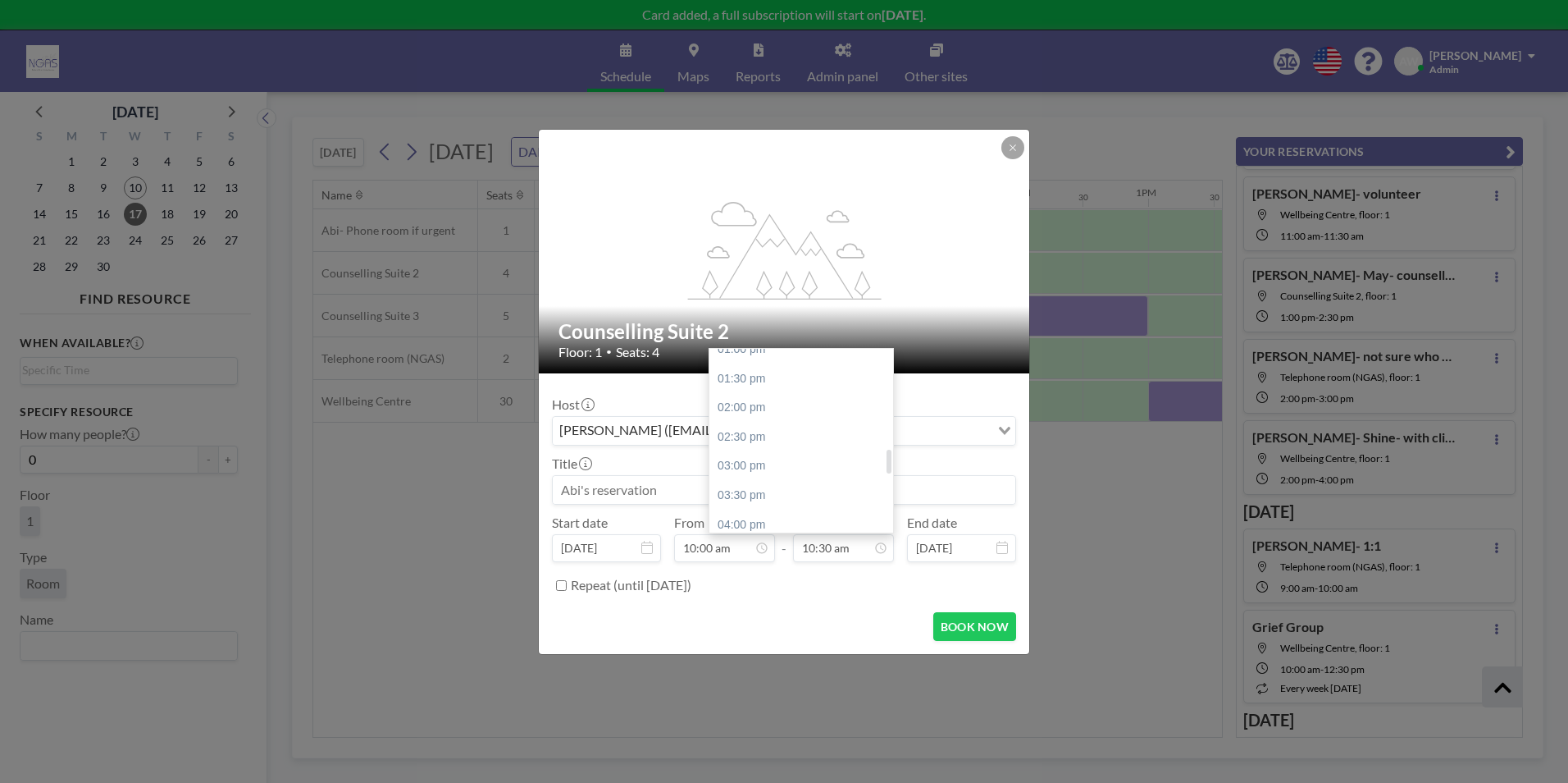
scroll to position [777, 0]
click at [787, 403] on div "02:00 pm" at bounding box center [804, 403] width 192 height 30
type input "02:00 pm"
click at [673, 484] on input at bounding box center [784, 489] width 462 height 28
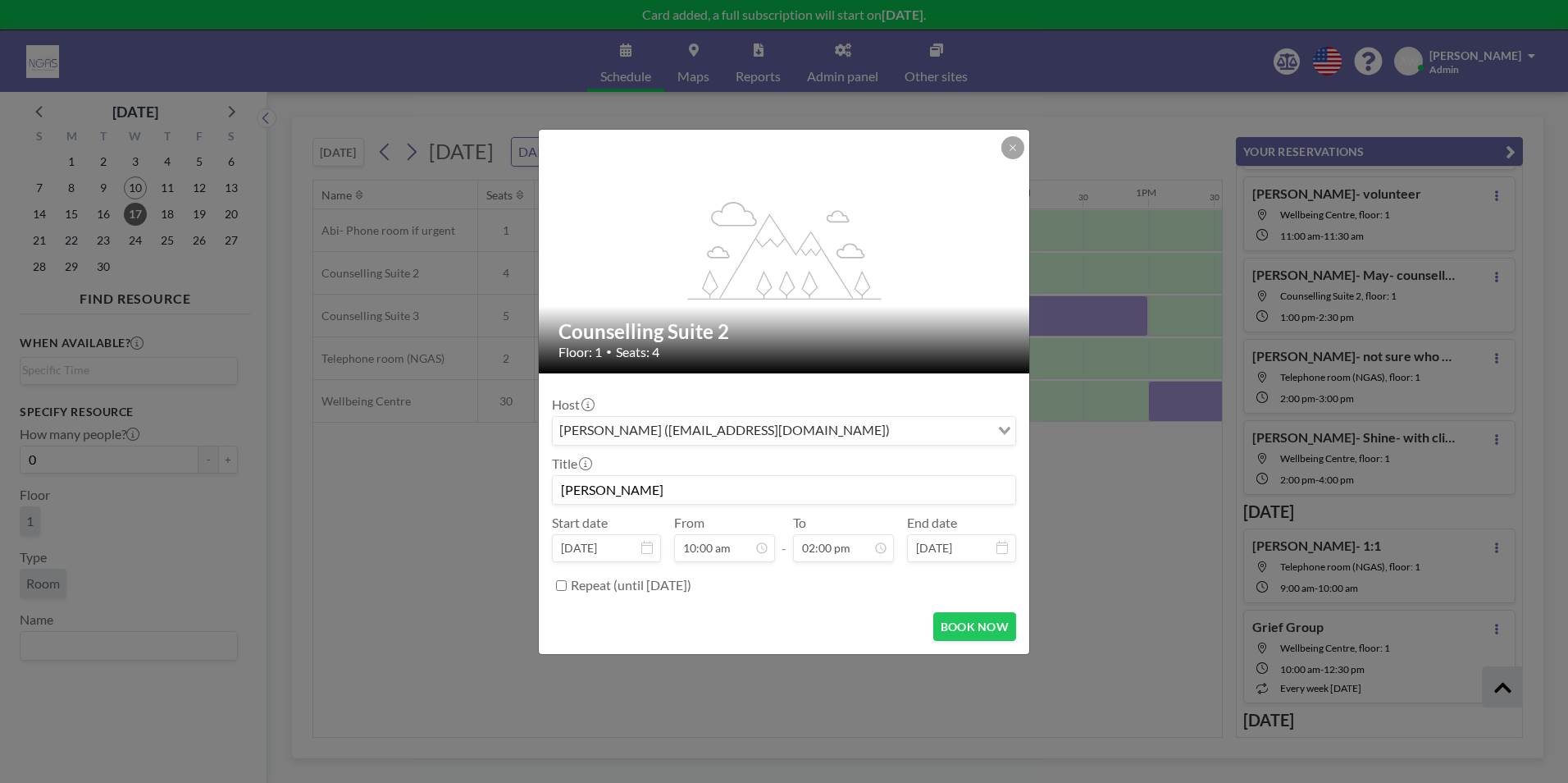
scroll to position [585, 0]
type input "[PERSON_NAME]"
click at [954, 632] on button "BOOK NOW" at bounding box center [974, 627] width 83 height 29
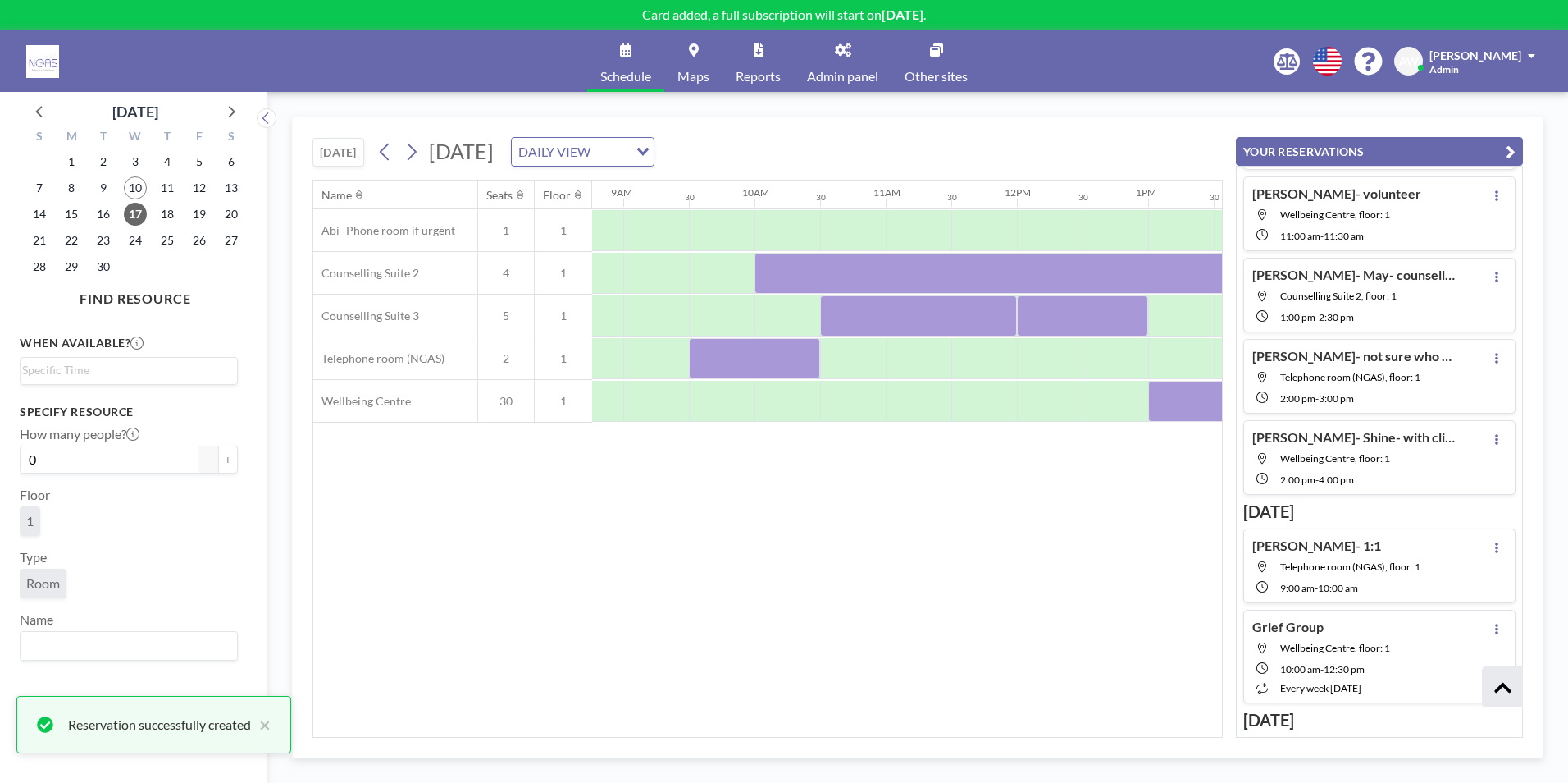
drag, startPoint x: 768, startPoint y: 737, endPoint x: 877, endPoint y: 738, distance: 109.0
click at [877, 738] on div "[DATE] [DATE] DAILY VIEW Loading... Name Seats Floor 12AM 30 1AM 30 2AM 30 3AM …" at bounding box center [917, 437] width 1252 height 642
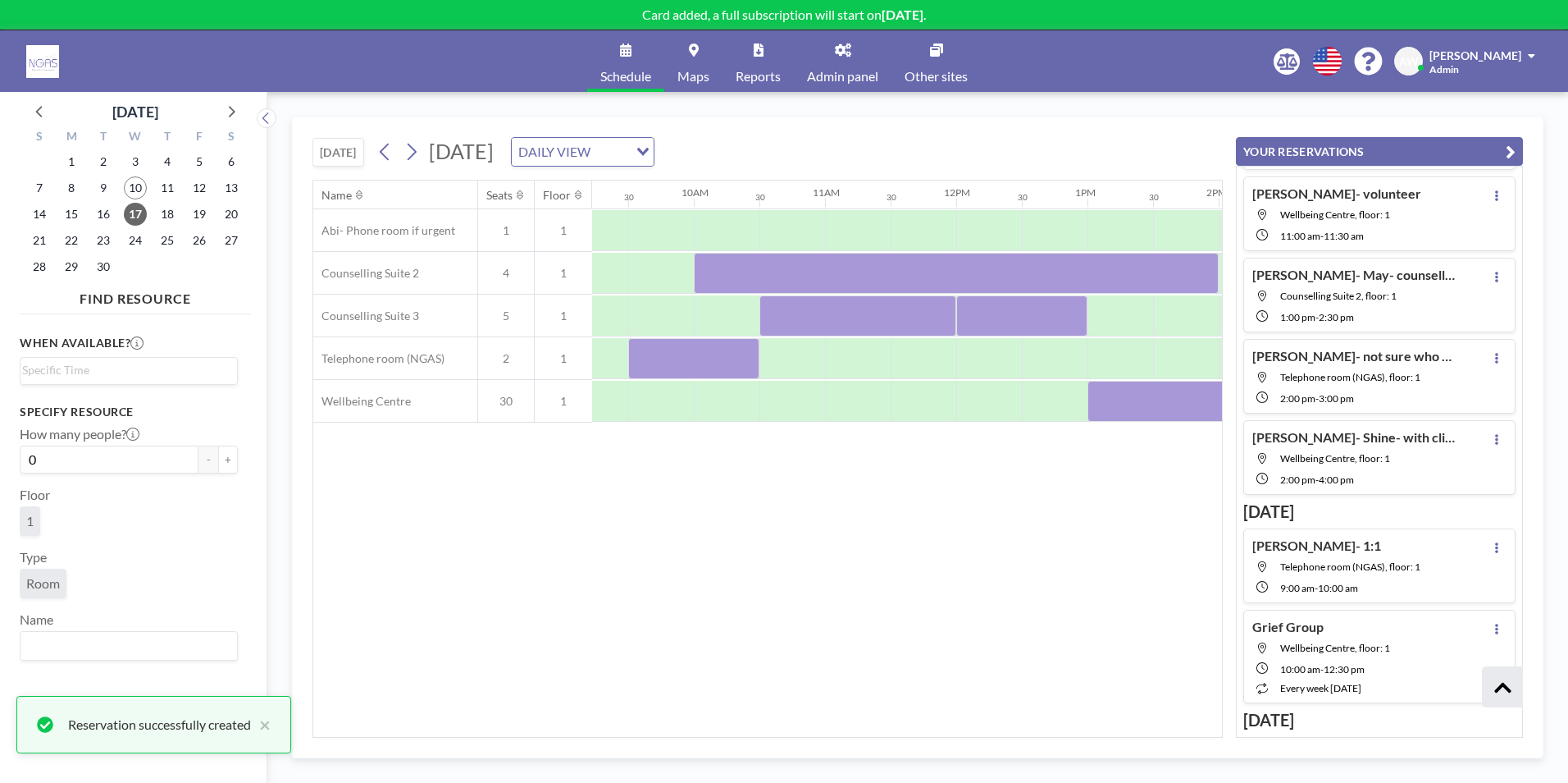
scroll to position [0, 1169]
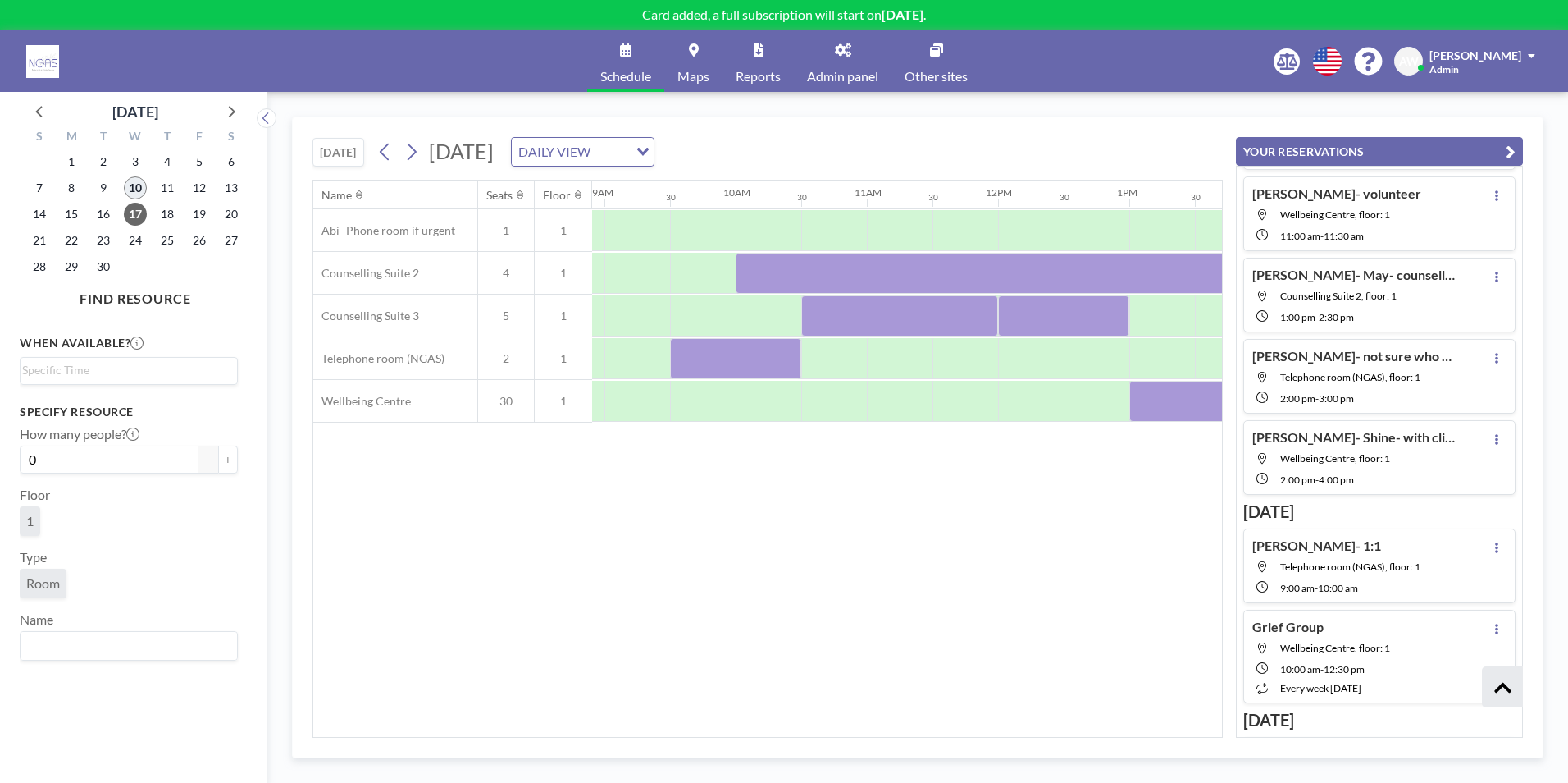
click at [137, 193] on span "10" at bounding box center [135, 188] width 23 height 23
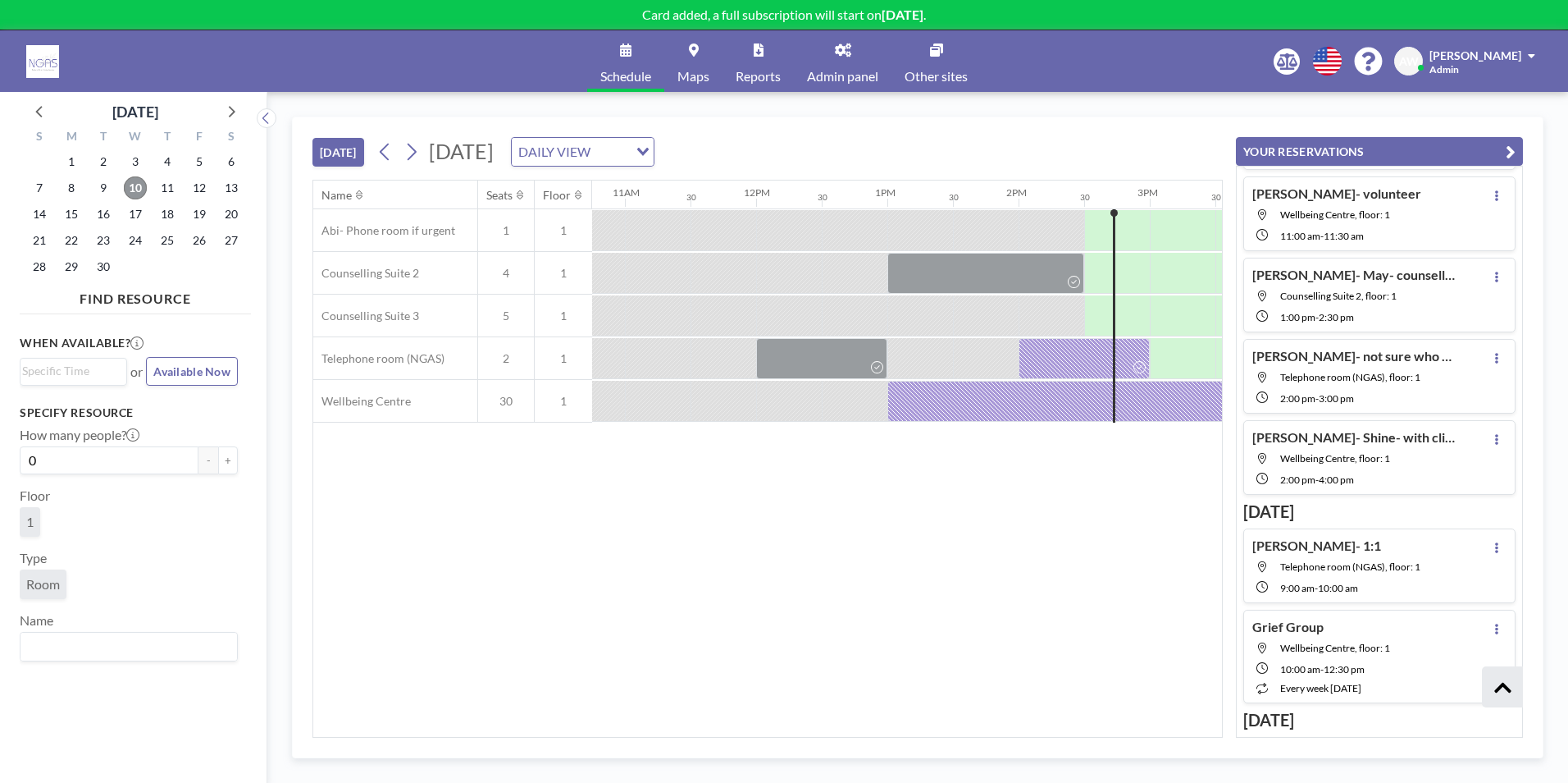
scroll to position [0, 1347]
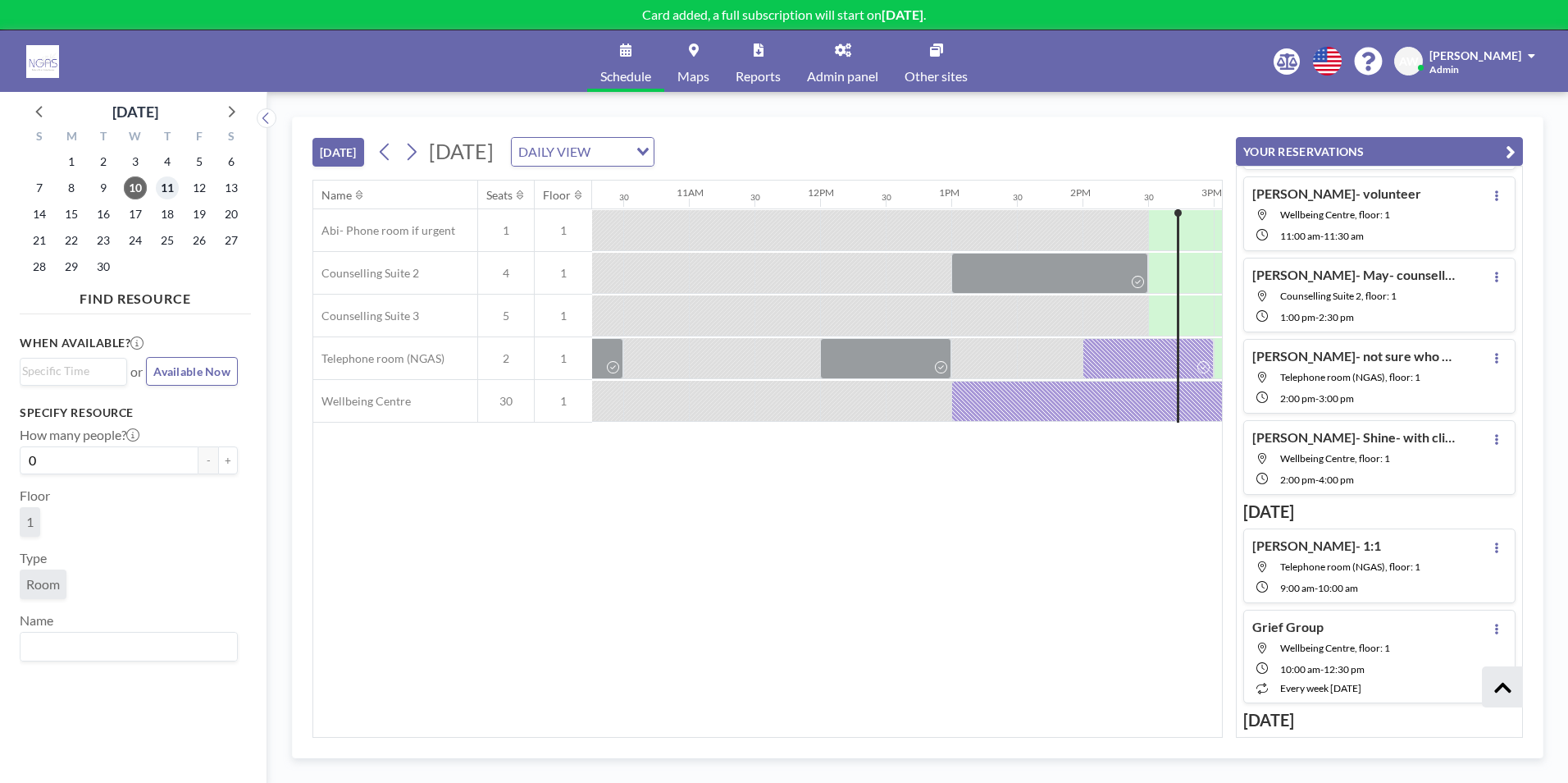
click at [170, 189] on span "11" at bounding box center [167, 188] width 23 height 23
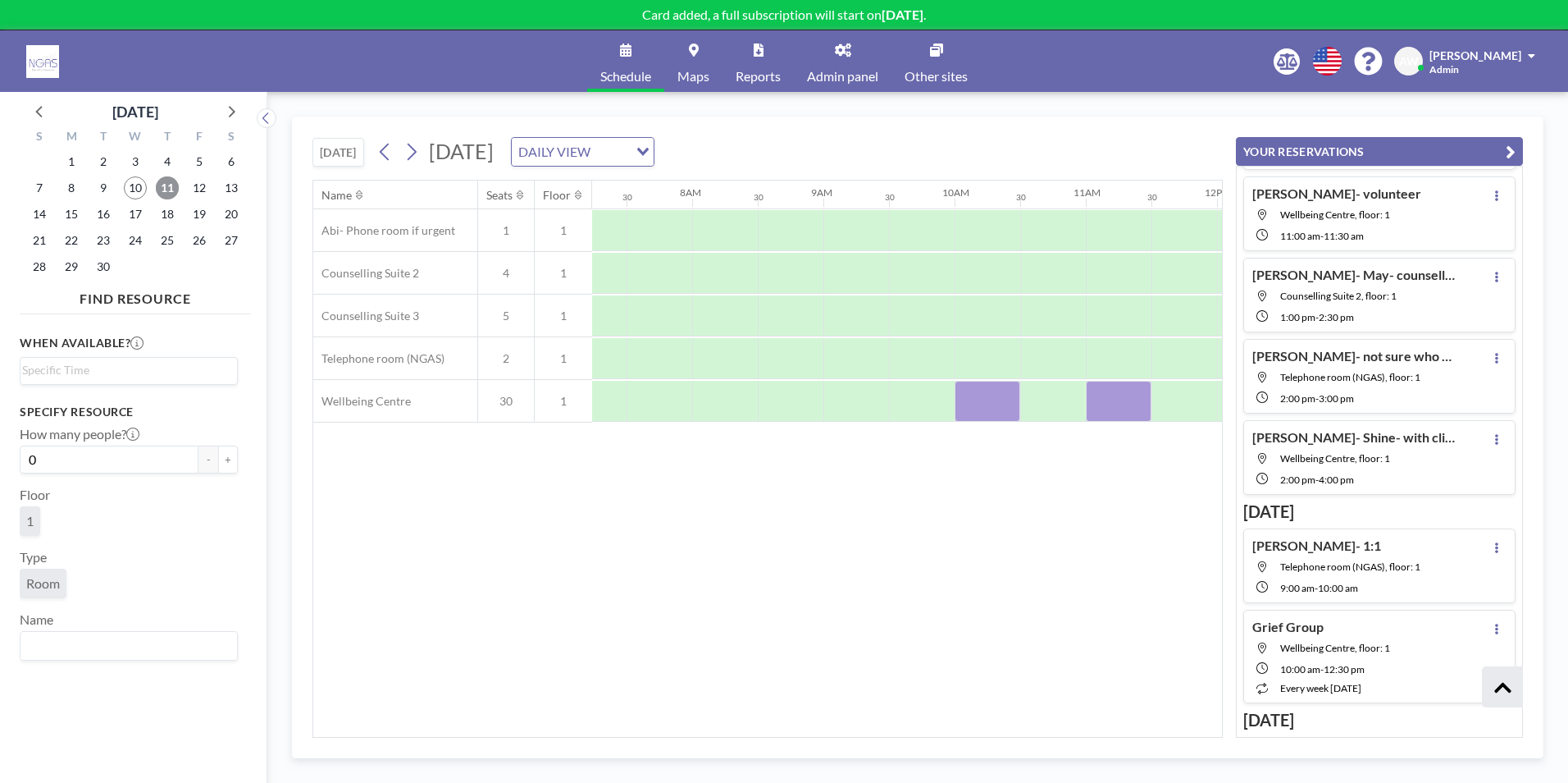
scroll to position [0, 985]
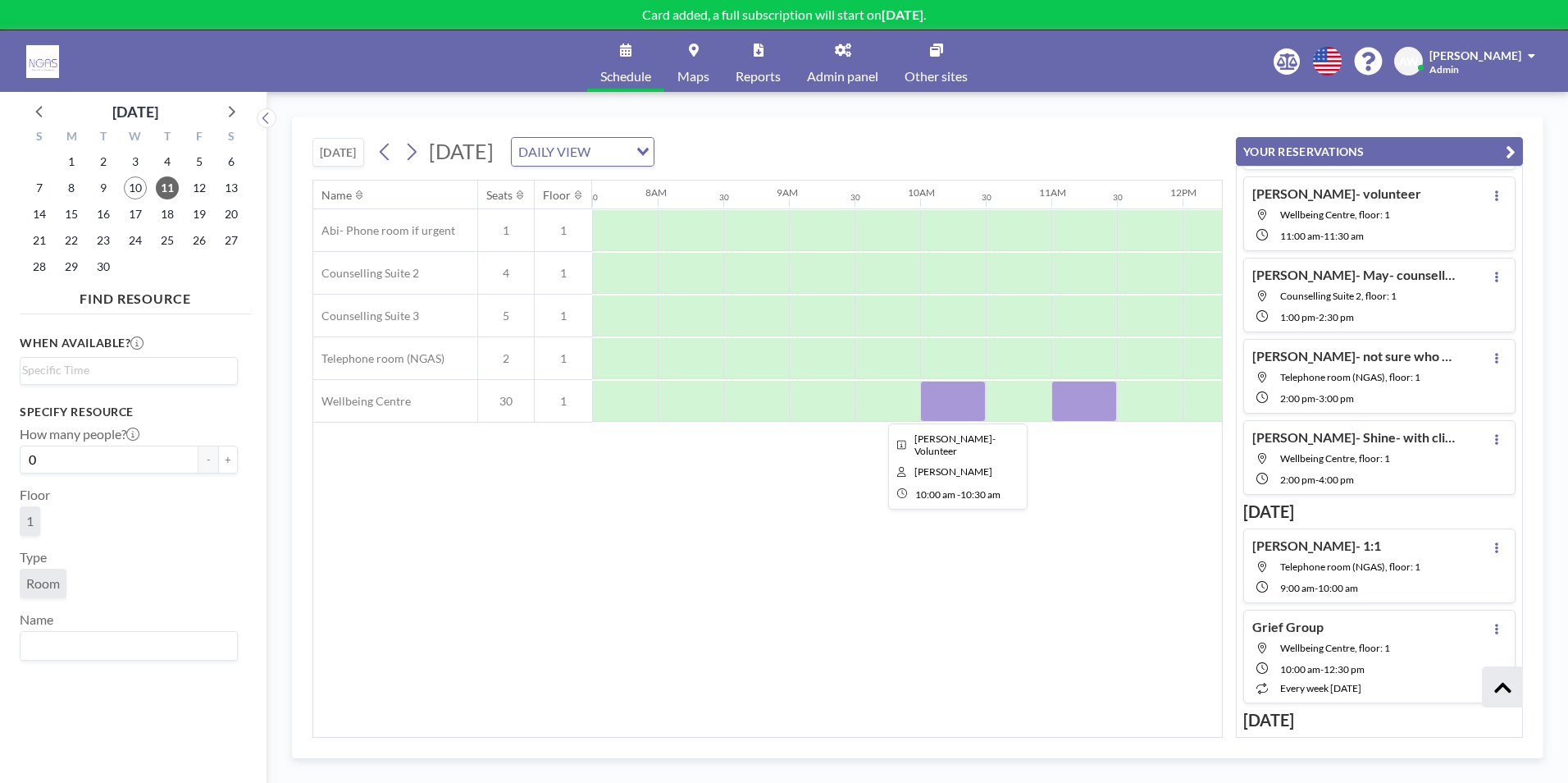
click at [951, 405] on div at bounding box center [952, 401] width 66 height 41
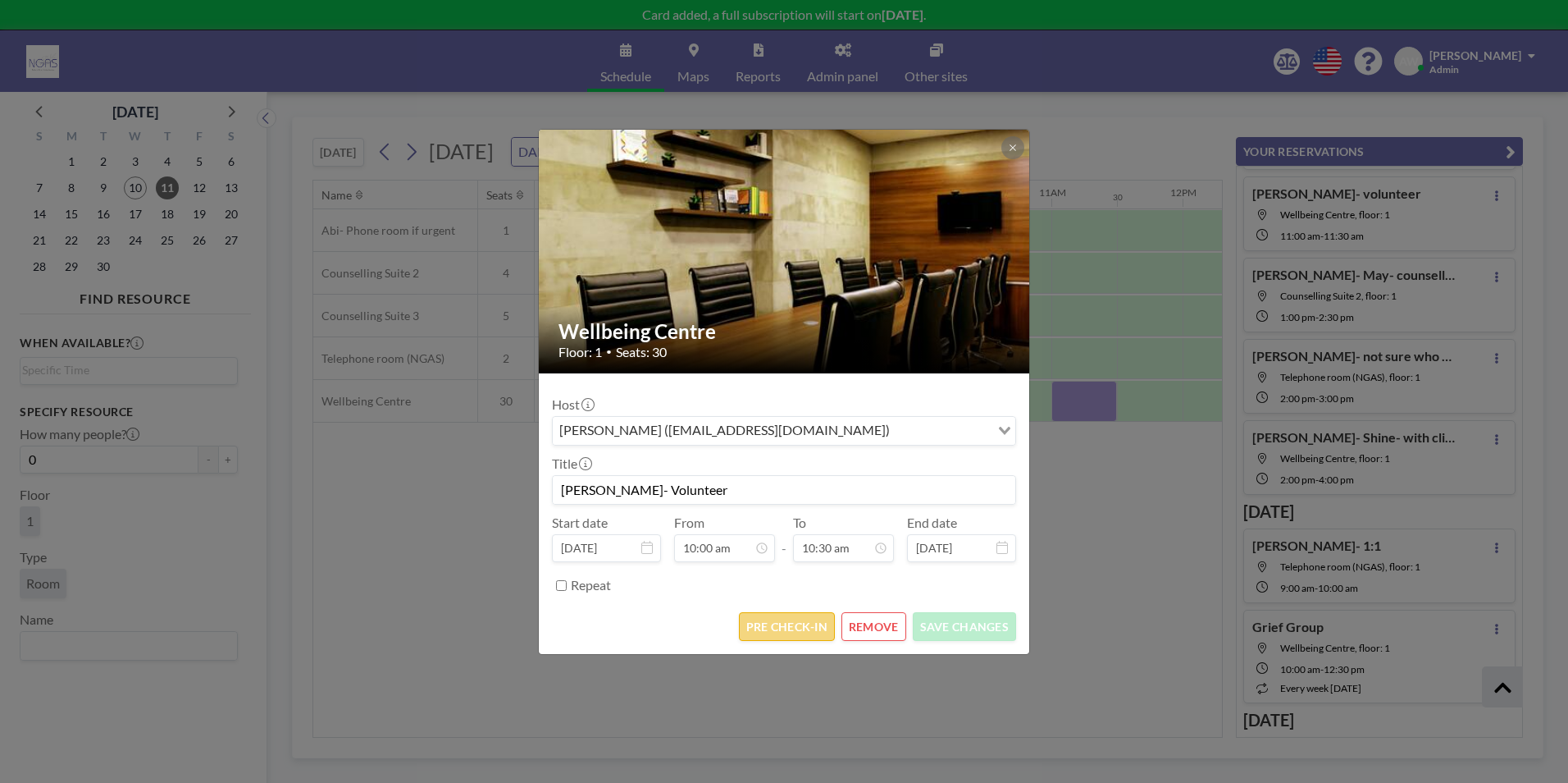
scroll to position [613, 0]
click at [820, 629] on button "PRE CHECK-IN" at bounding box center [786, 627] width 96 height 29
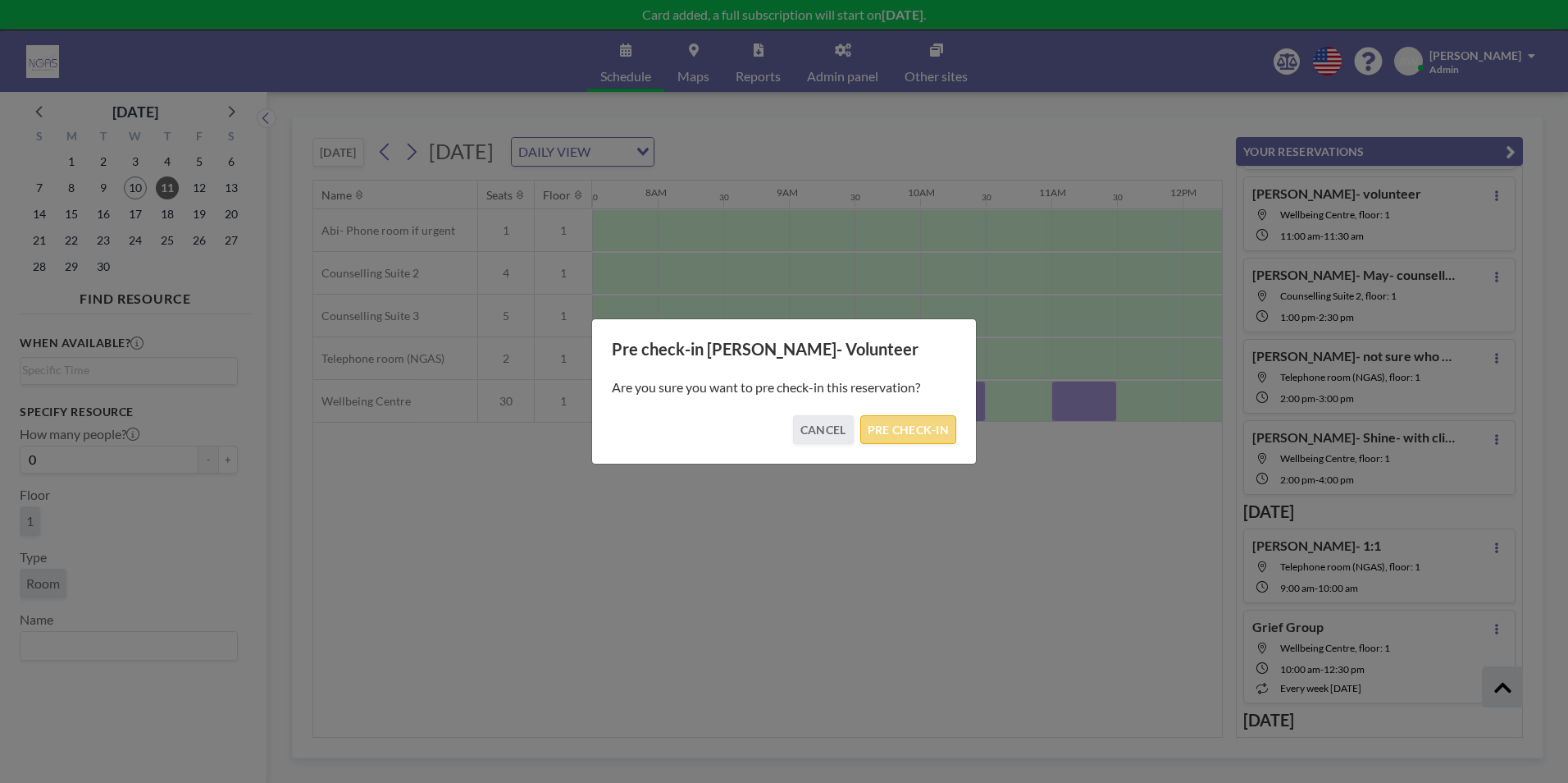
click at [930, 428] on button "PRE CHECK-IN" at bounding box center [908, 429] width 96 height 29
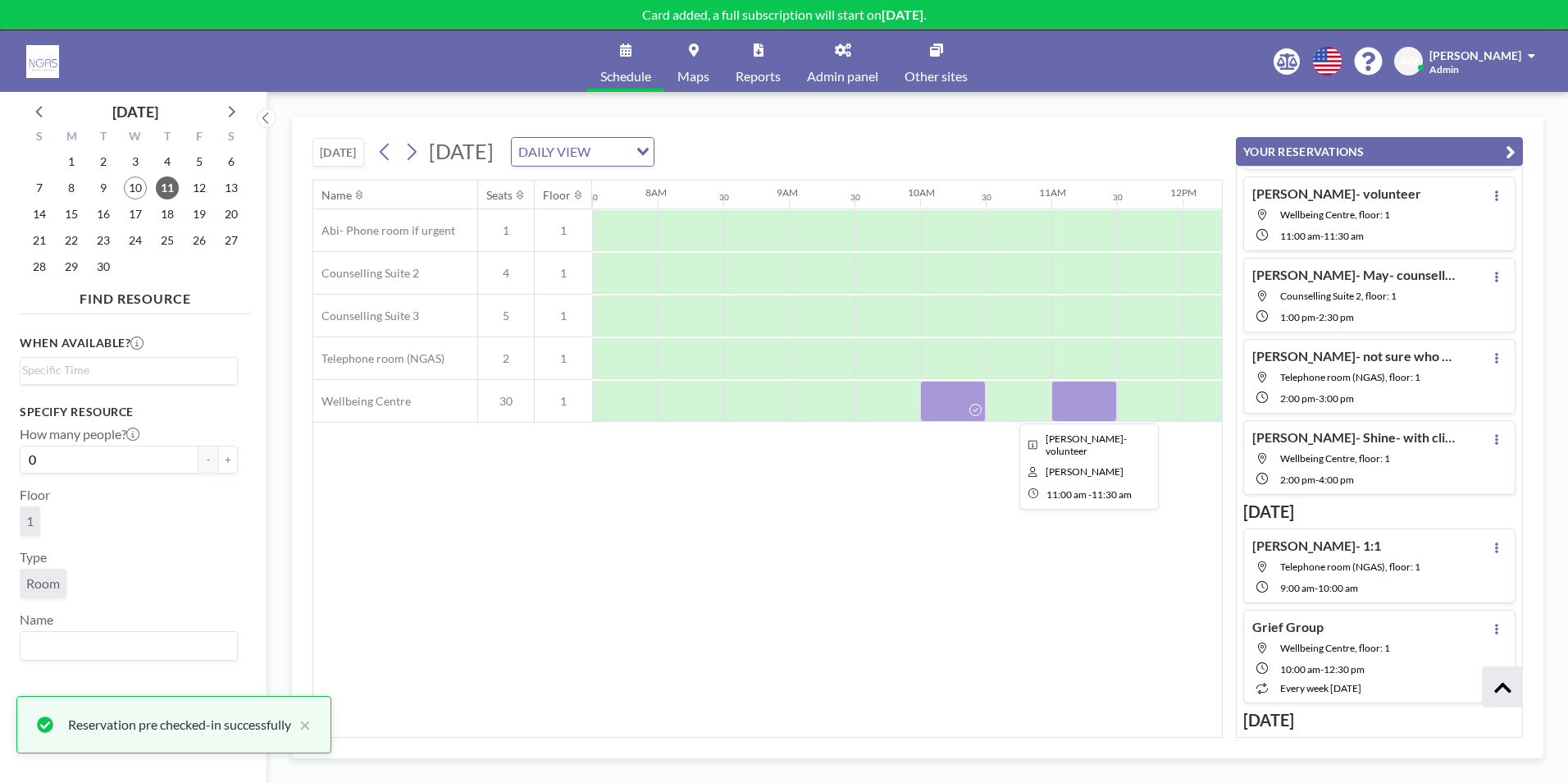
click at [1061, 402] on div at bounding box center [1084, 401] width 66 height 41
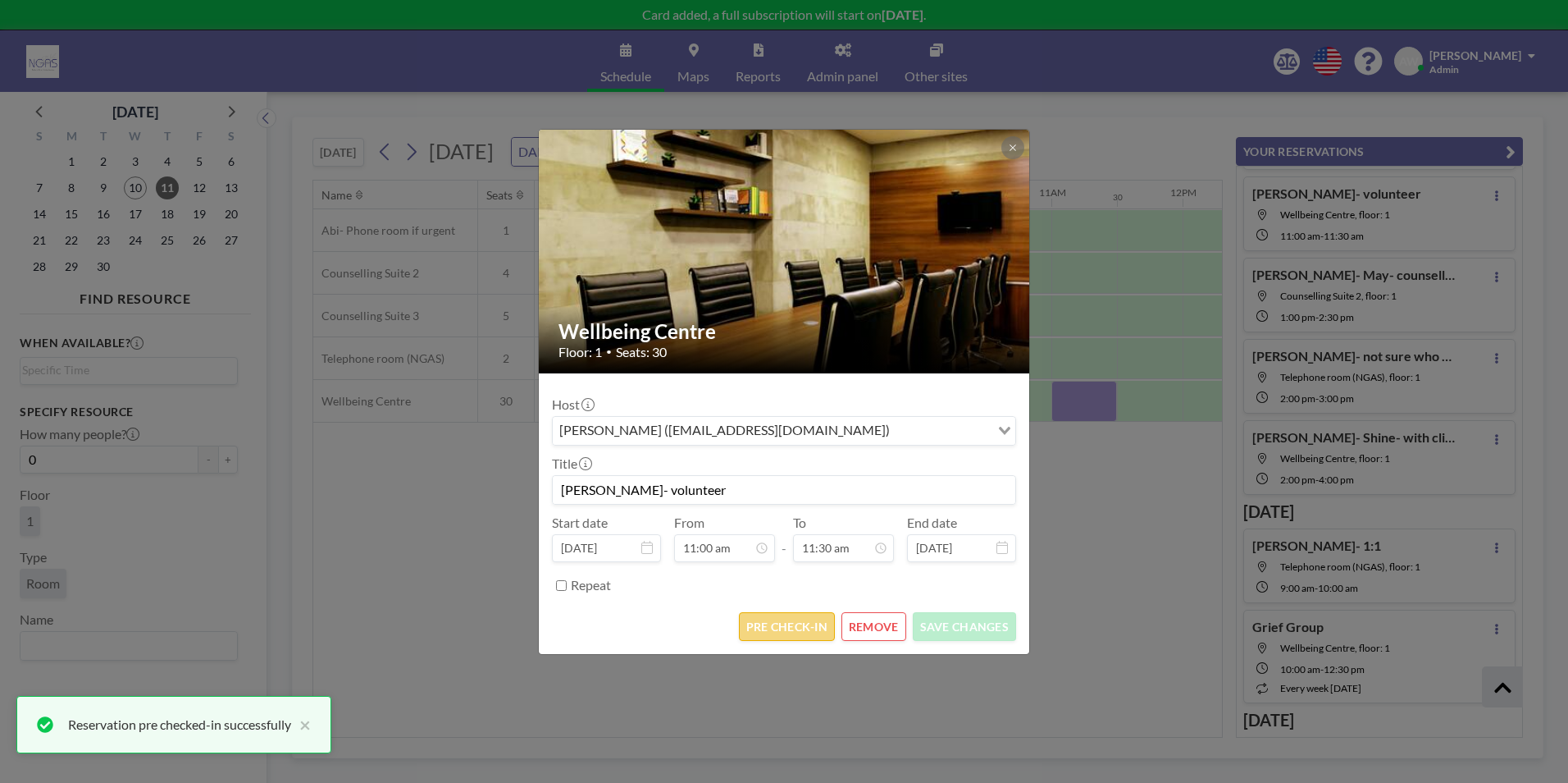
click at [807, 632] on button "PRE CHECK-IN" at bounding box center [786, 627] width 96 height 29
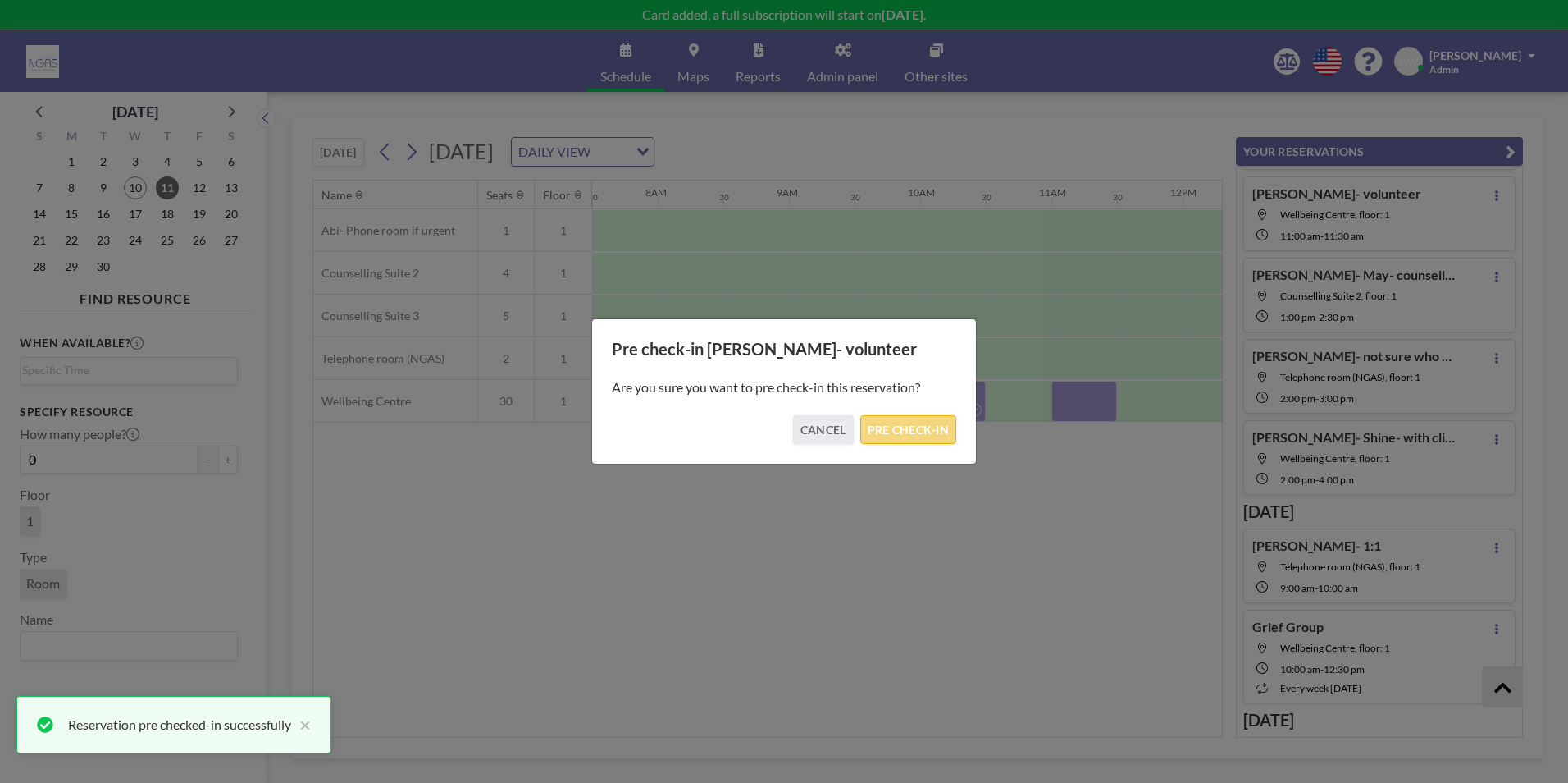
click at [923, 438] on button "PRE CHECK-IN" at bounding box center [908, 429] width 96 height 29
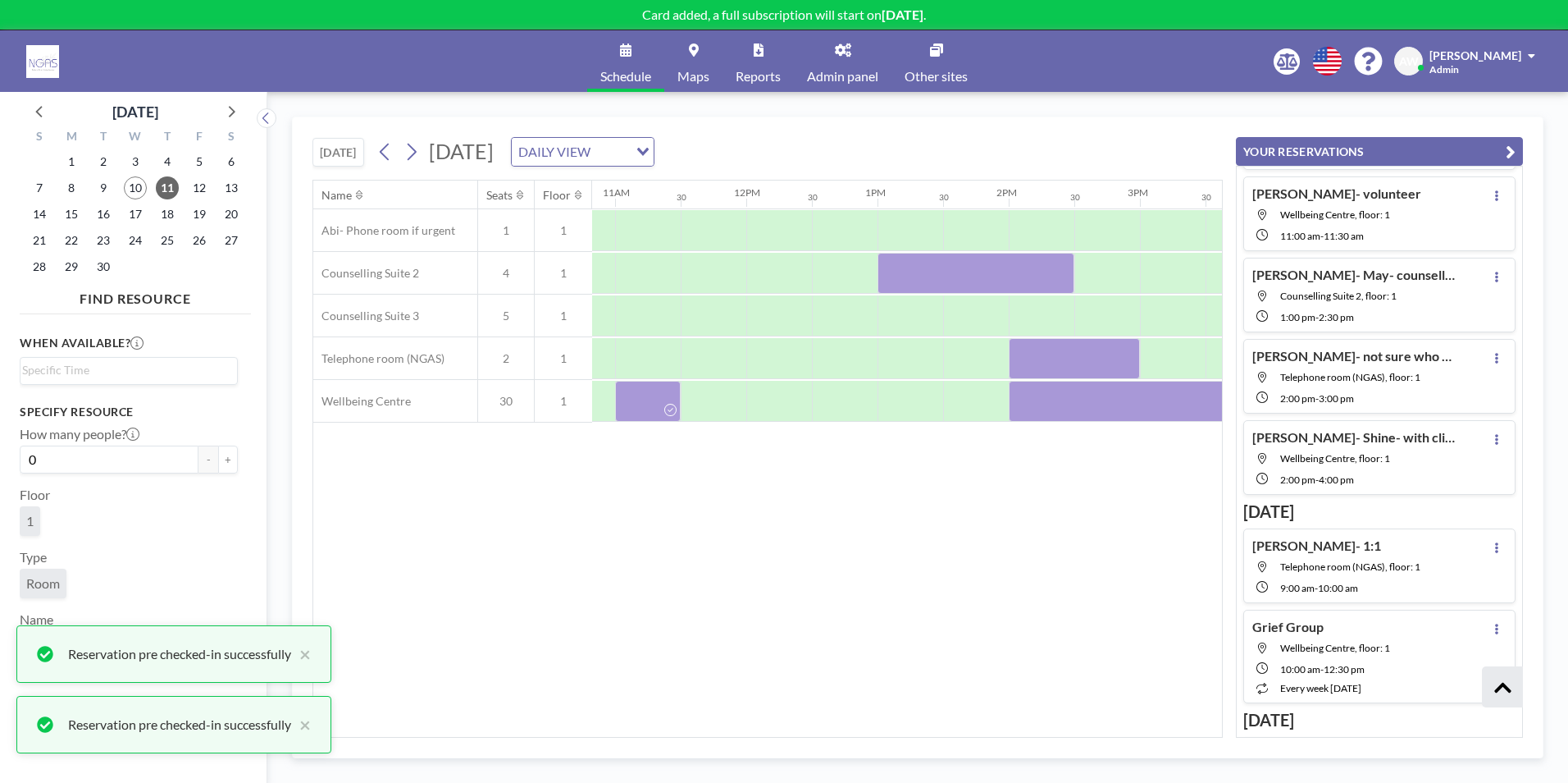
scroll to position [0, 1439]
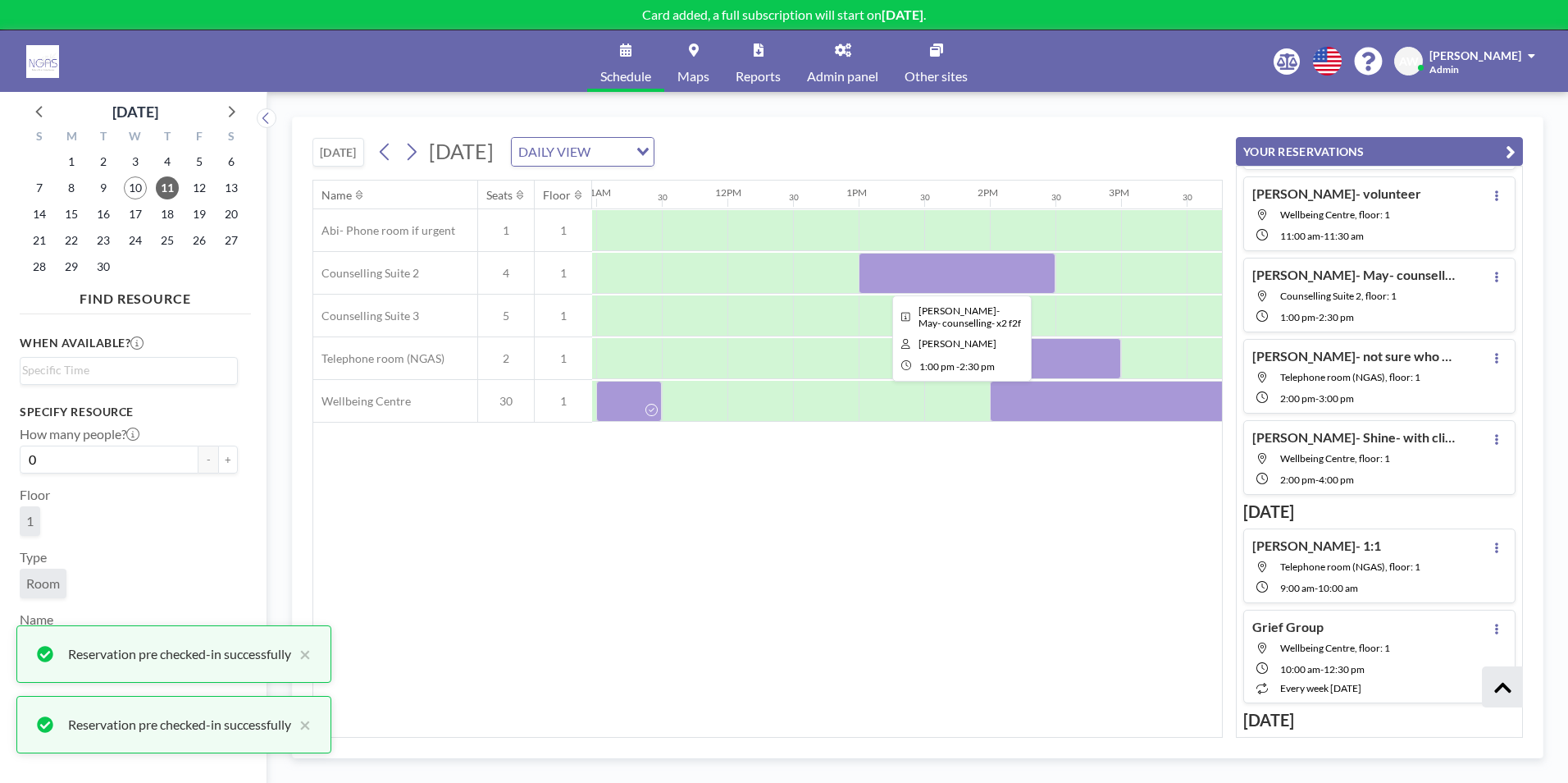
click at [955, 270] on div at bounding box center [957, 273] width 197 height 41
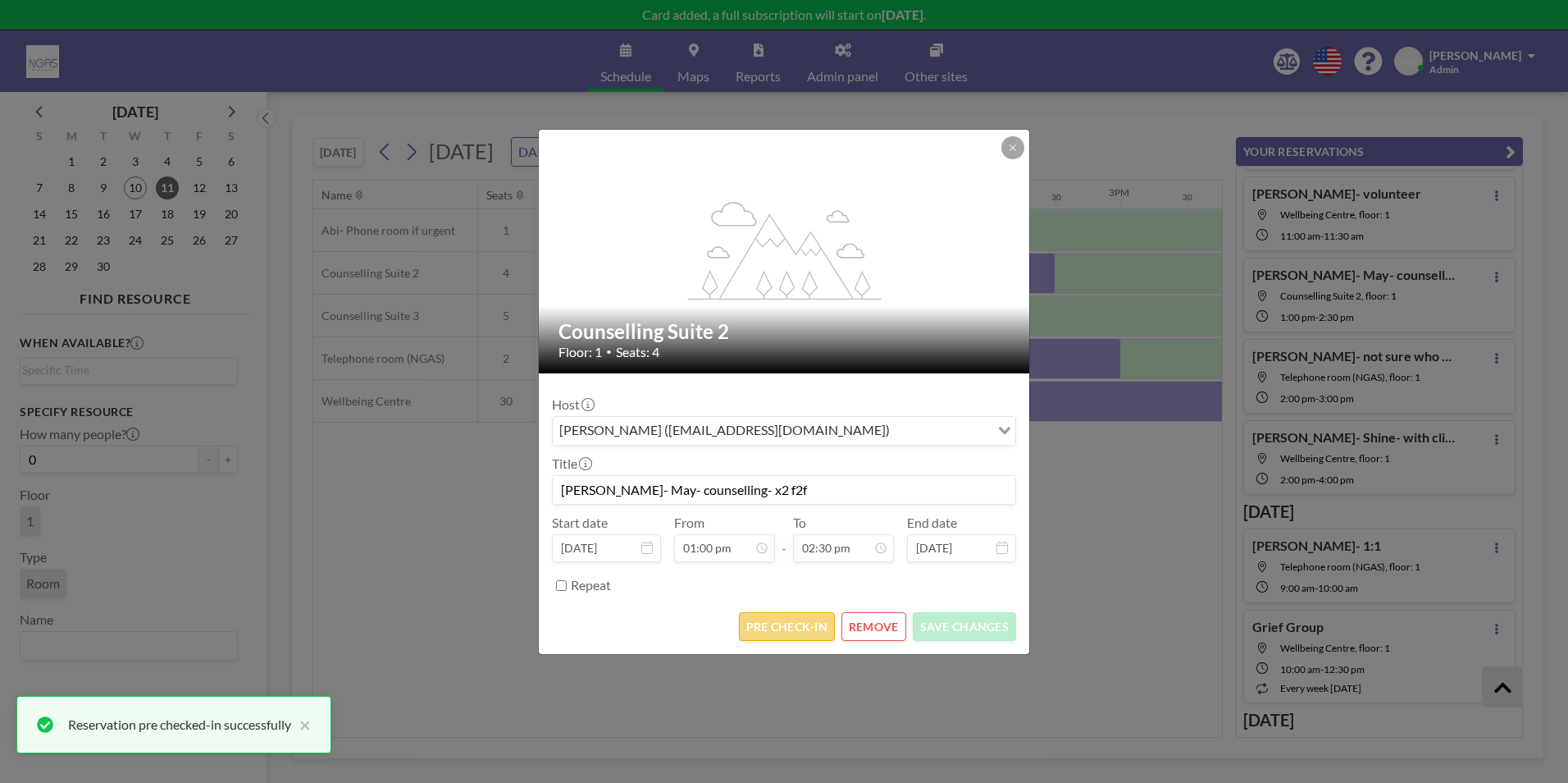
scroll to position [847, 0]
click at [809, 615] on button "PRE CHECK-IN" at bounding box center [786, 627] width 96 height 29
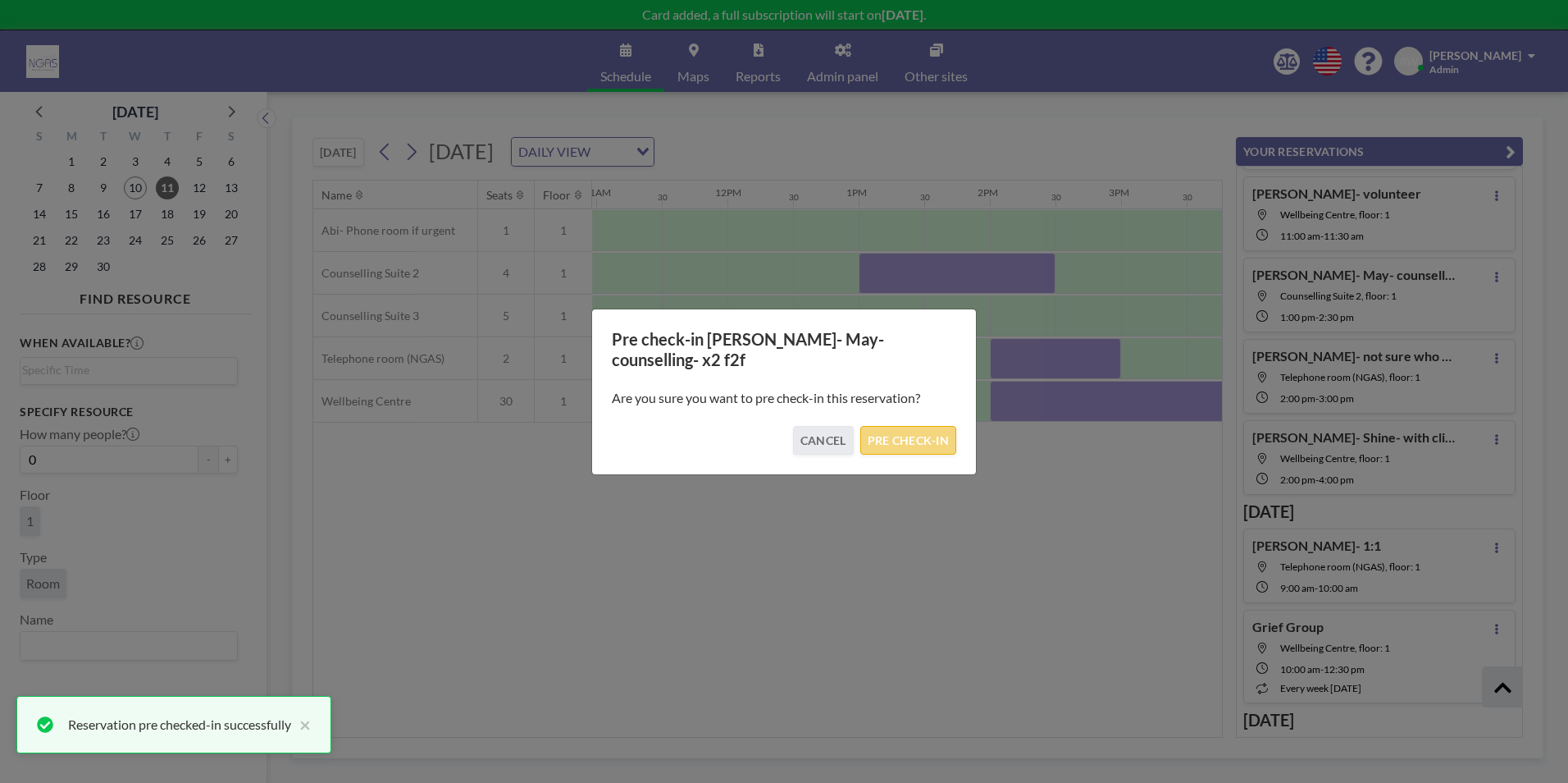
click at [907, 428] on button "PRE CHECK-IN" at bounding box center [908, 441] width 96 height 29
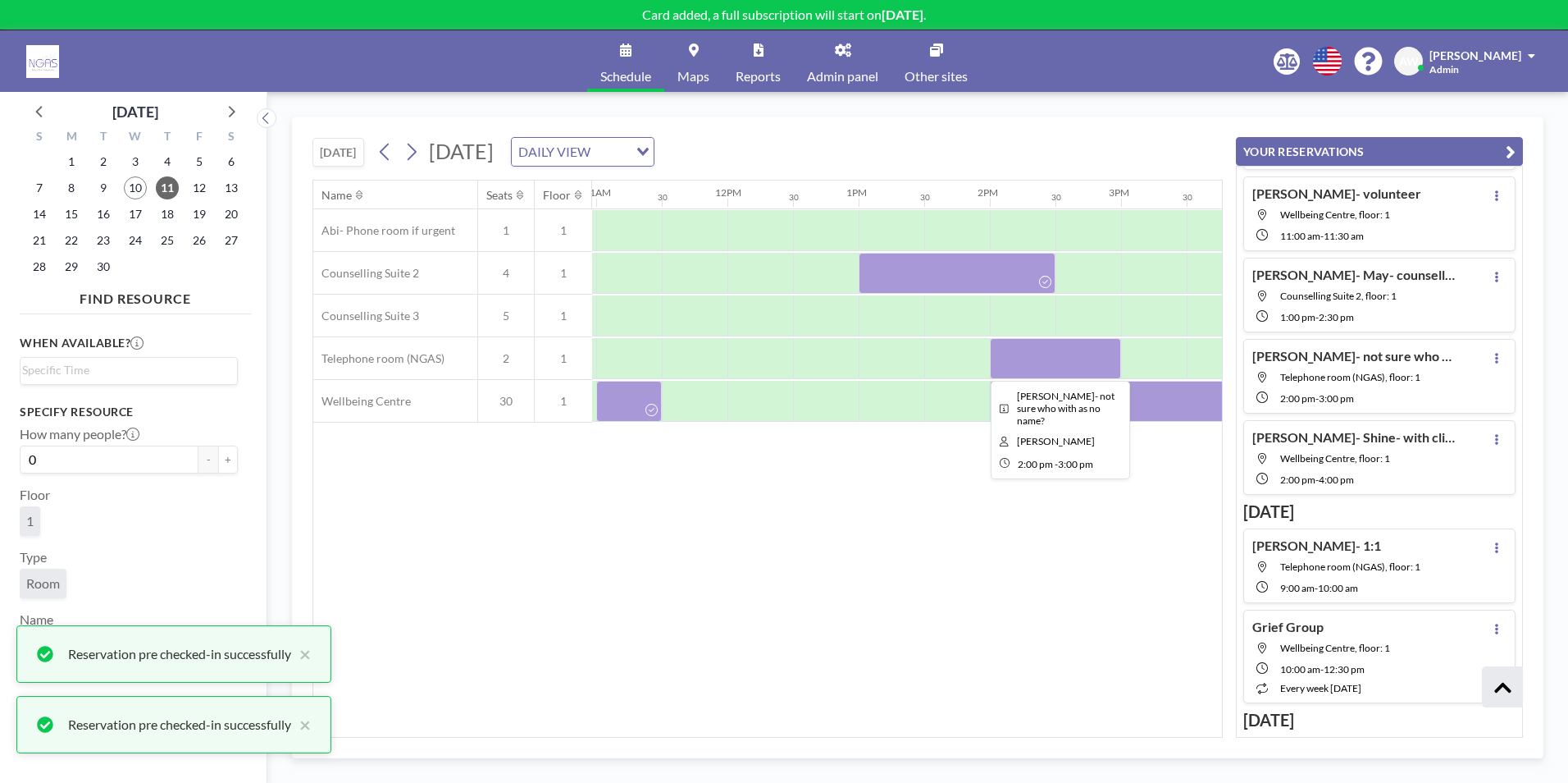
click at [1043, 362] on div at bounding box center [1056, 359] width 132 height 41
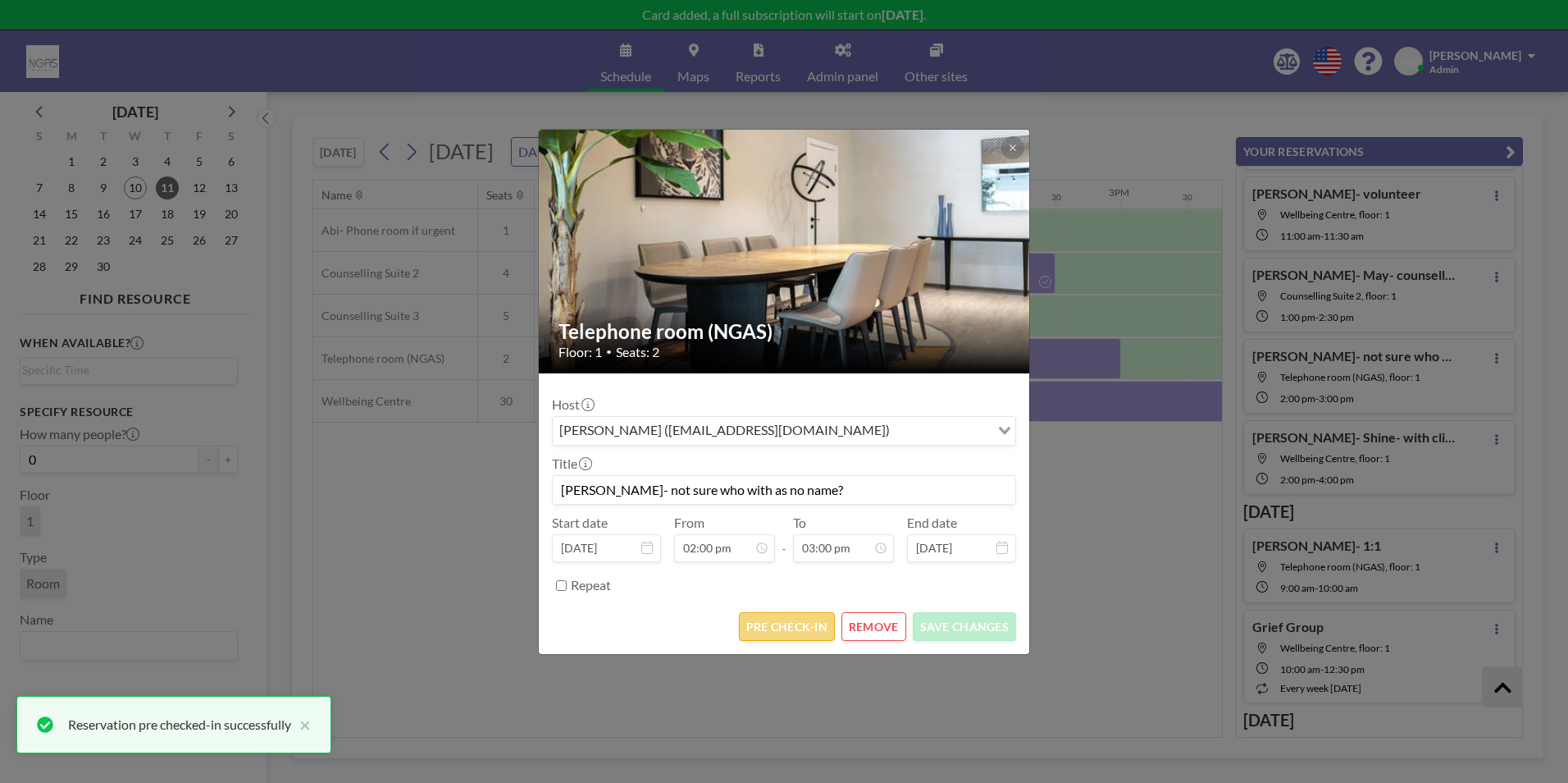
click at [779, 637] on button "PRE CHECK-IN" at bounding box center [786, 627] width 96 height 29
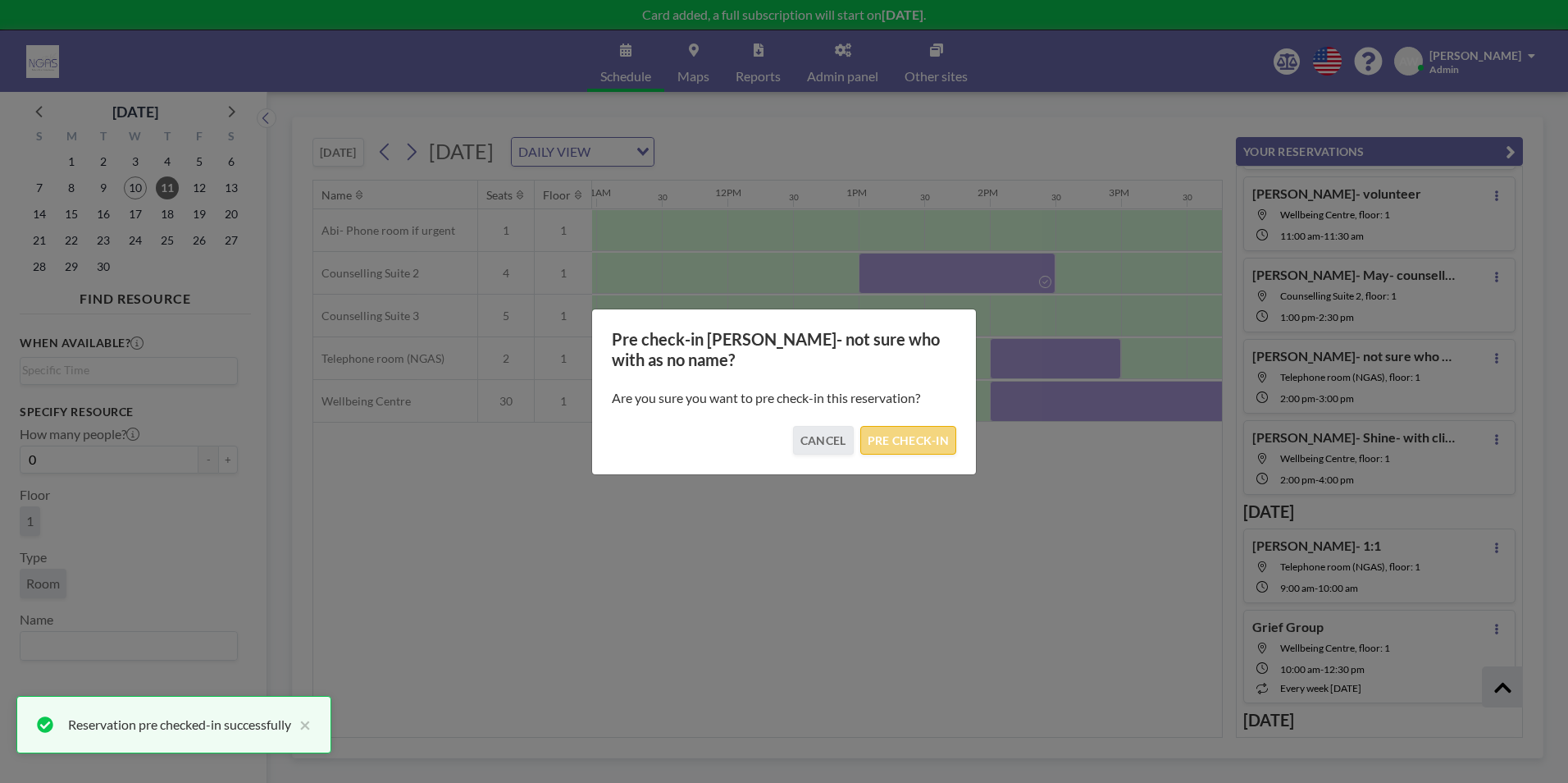
click at [918, 445] on button "PRE CHECK-IN" at bounding box center [908, 441] width 96 height 29
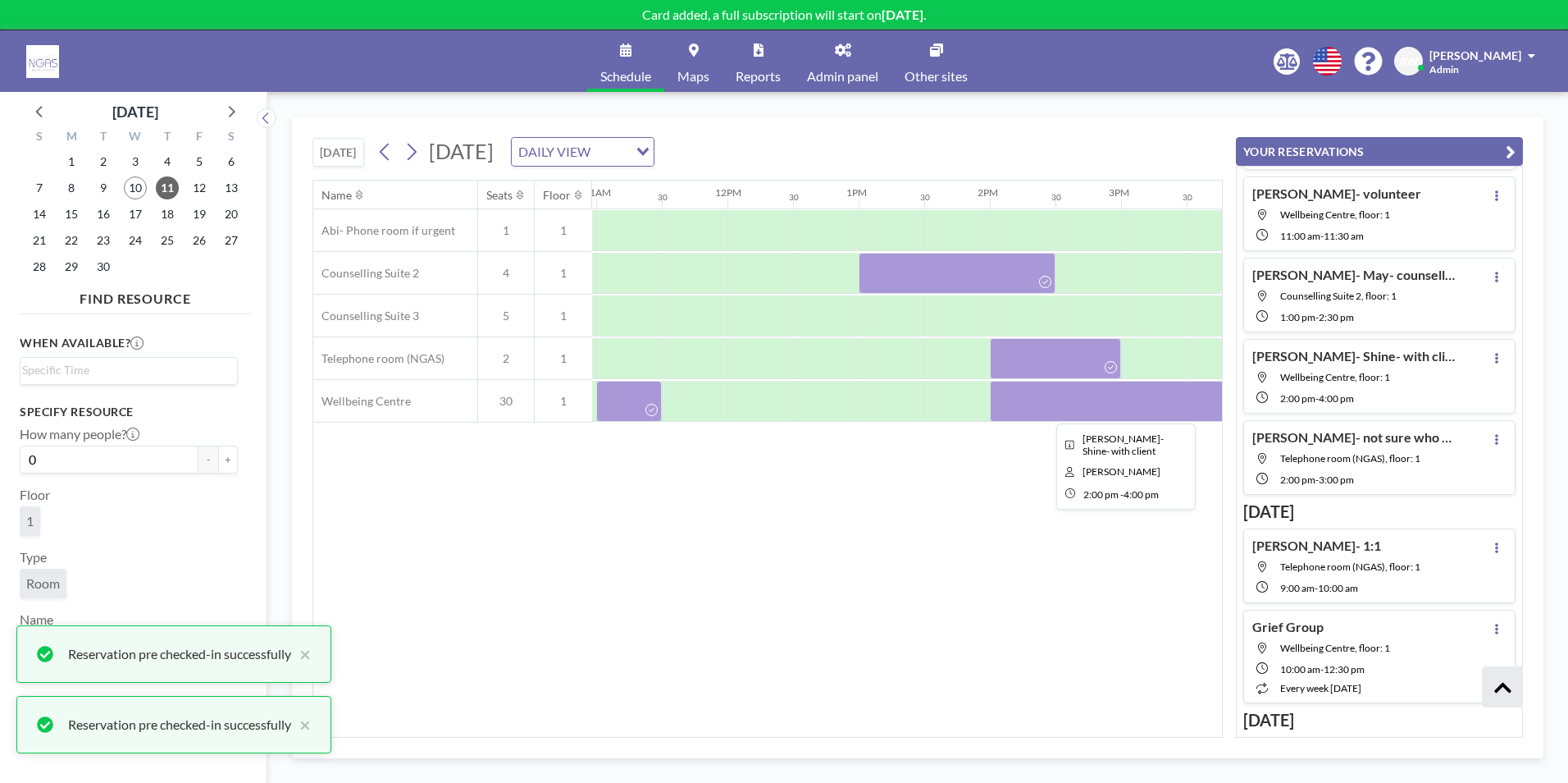
click at [1035, 408] on div at bounding box center [1121, 401] width 262 height 41
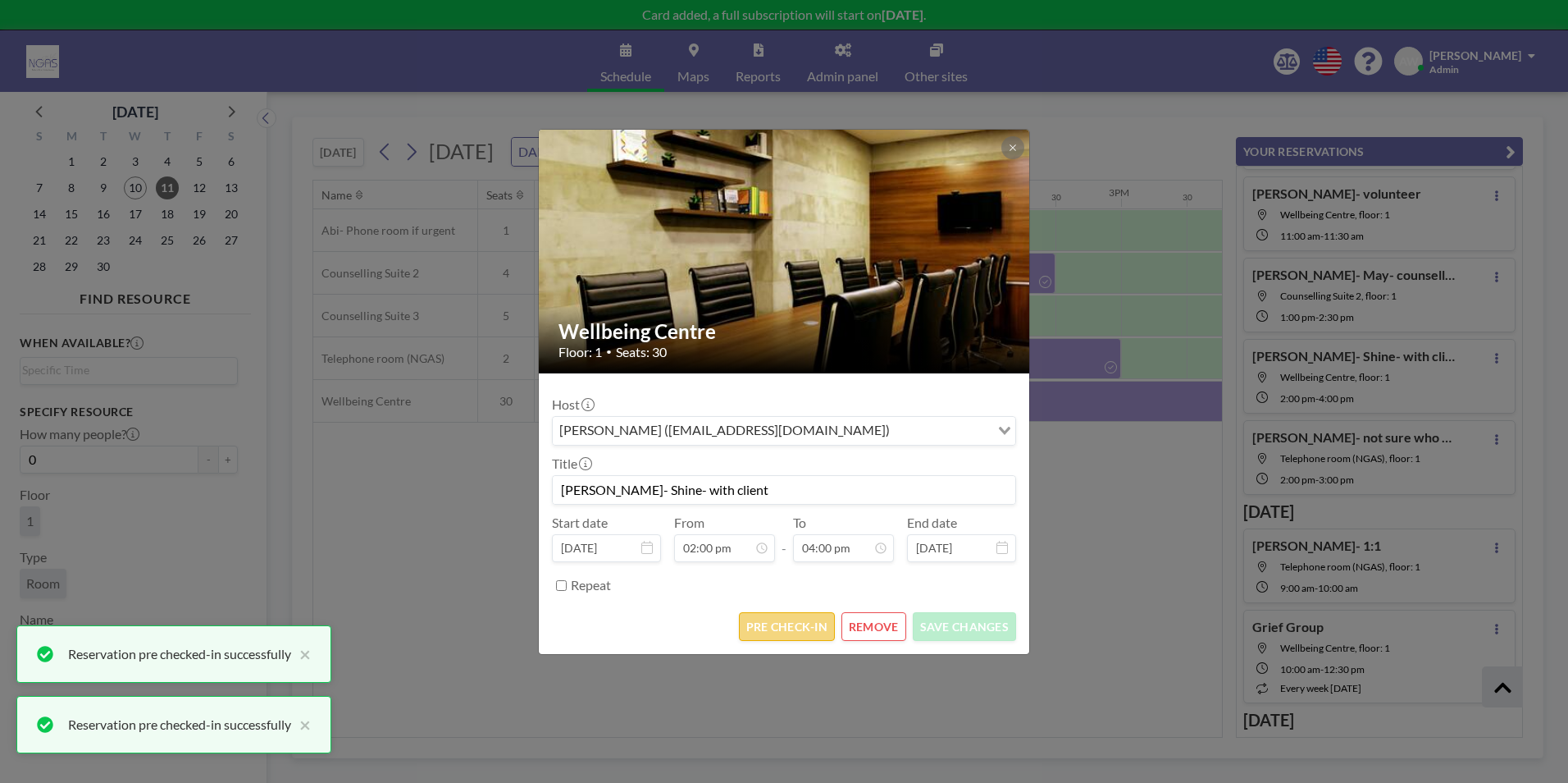
scroll to position [935, 0]
click at [789, 625] on button "PRE CHECK-IN" at bounding box center [786, 627] width 96 height 29
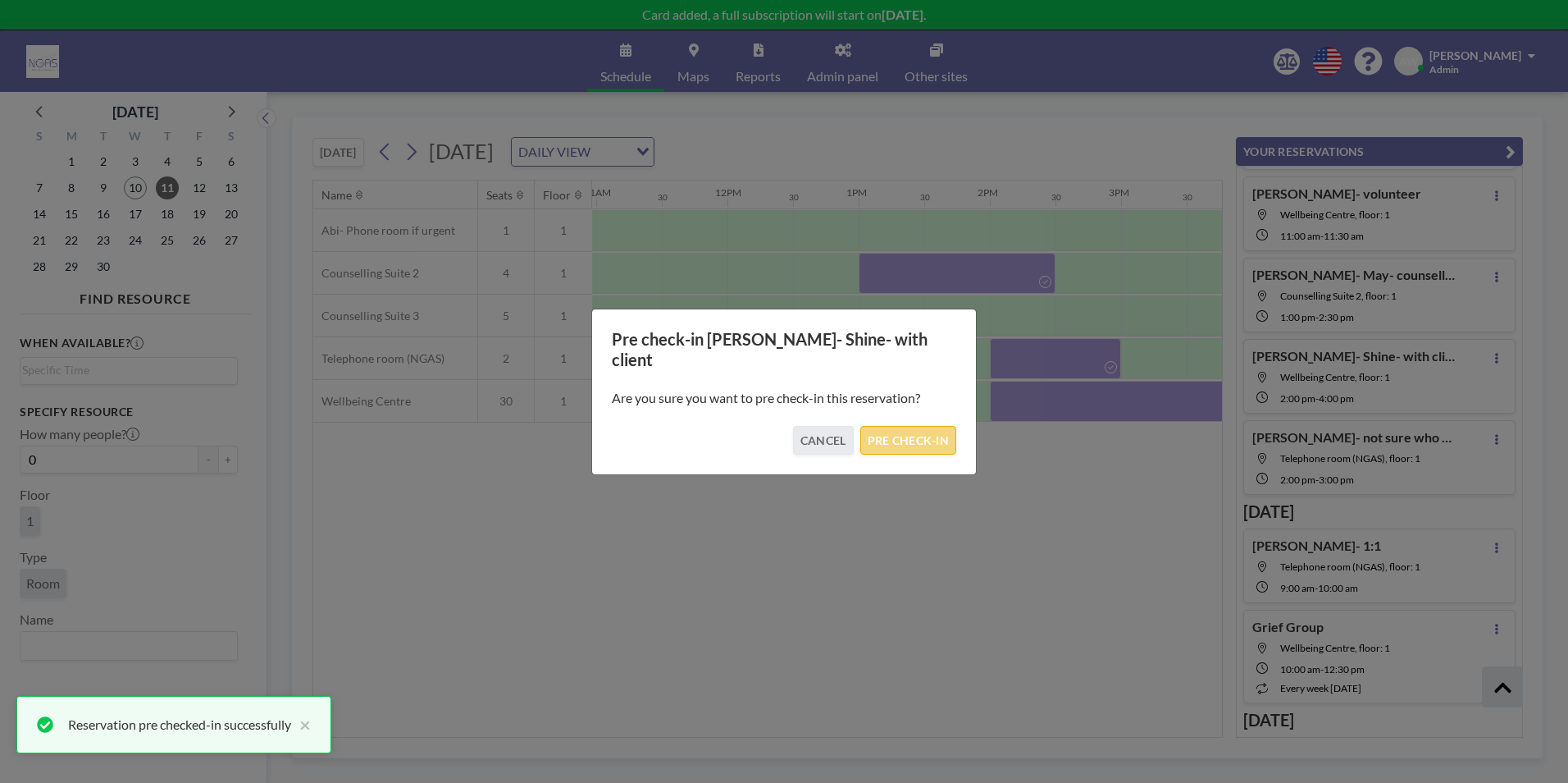
click at [912, 426] on button "PRE CHECK-IN" at bounding box center [908, 441] width 96 height 29
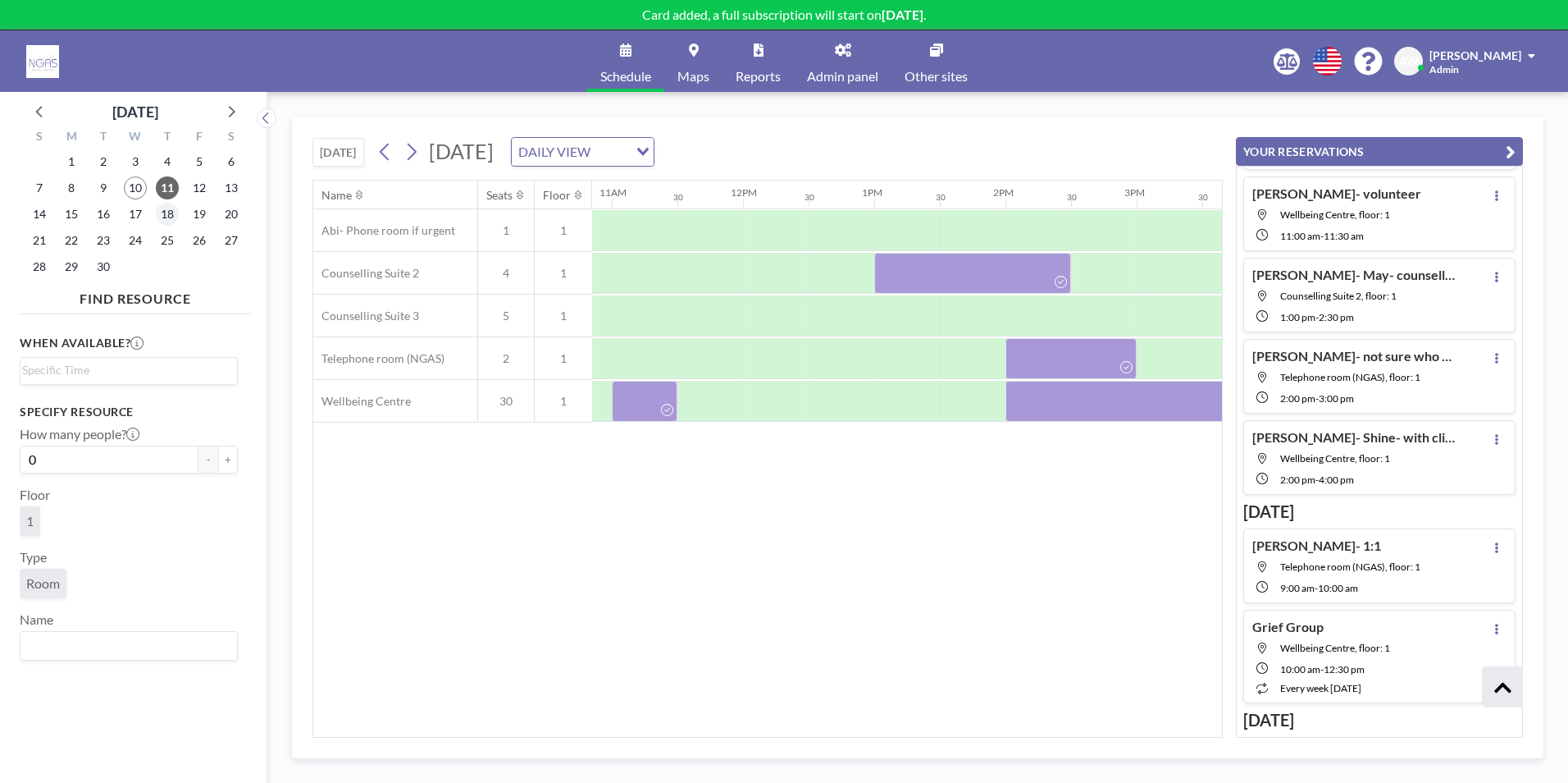
scroll to position [226, 0]
click at [138, 233] on span "24" at bounding box center [135, 240] width 23 height 23
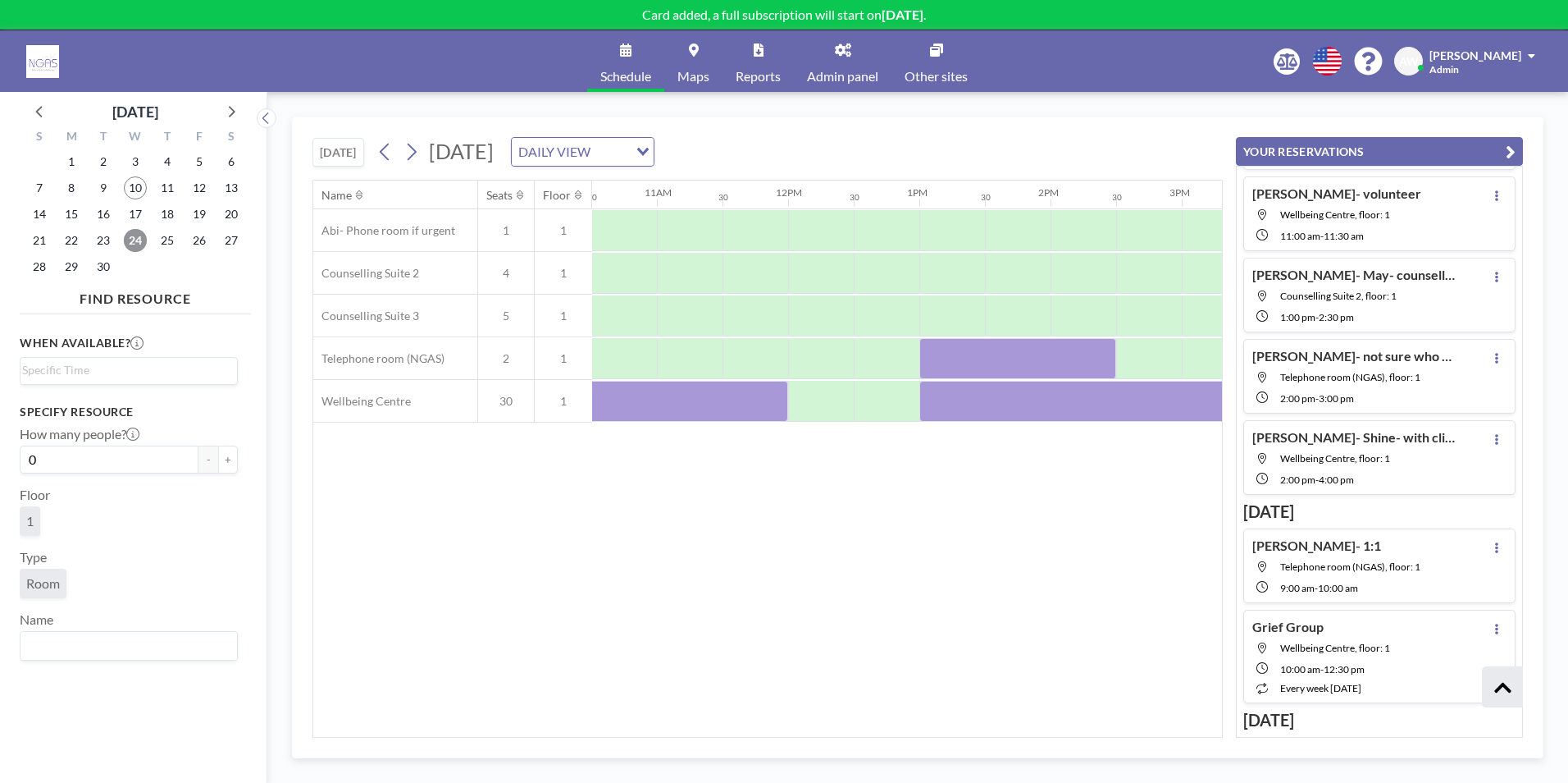
scroll to position [0, 1408]
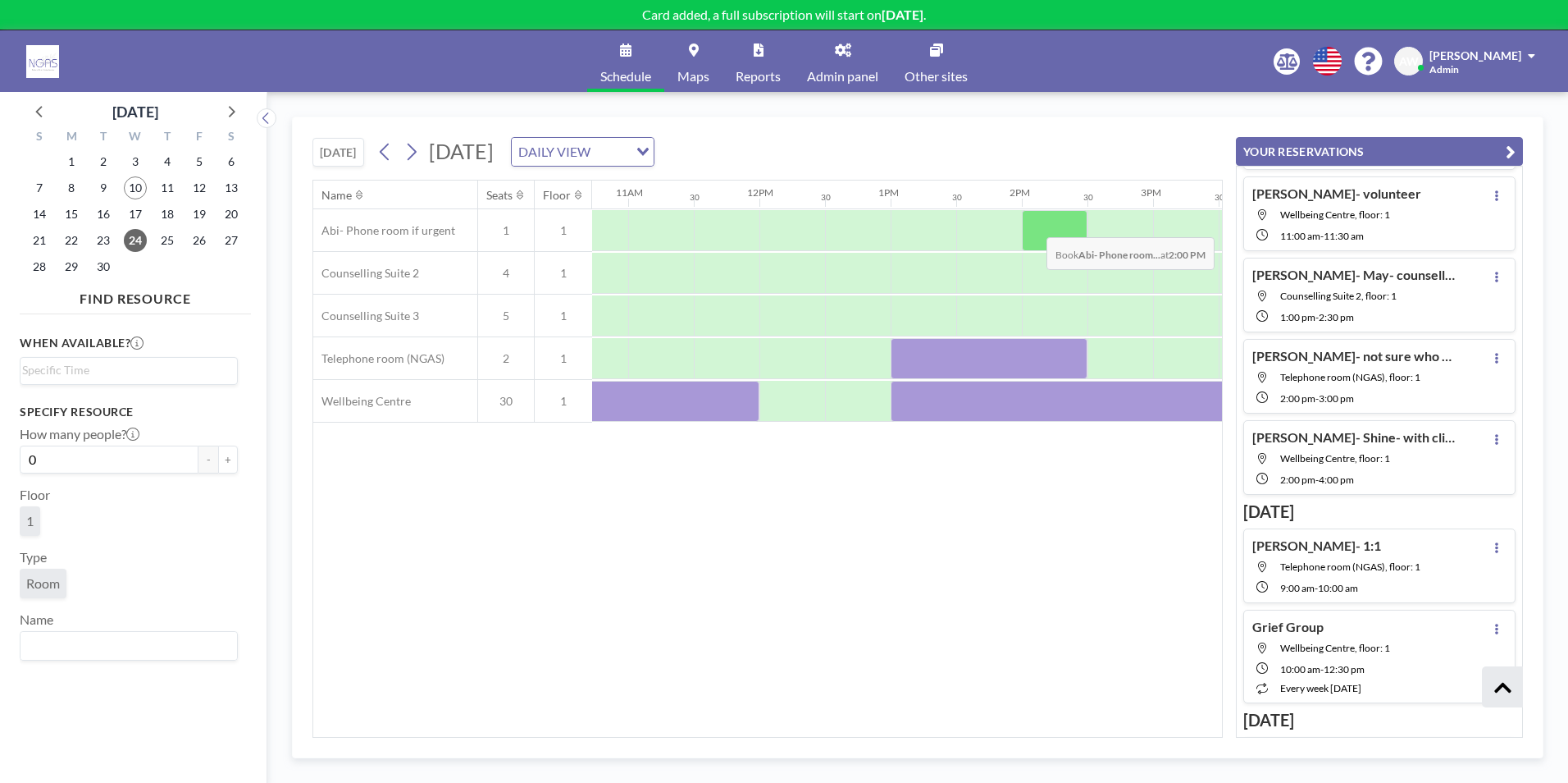
click at [1033, 225] on div at bounding box center [1054, 230] width 66 height 41
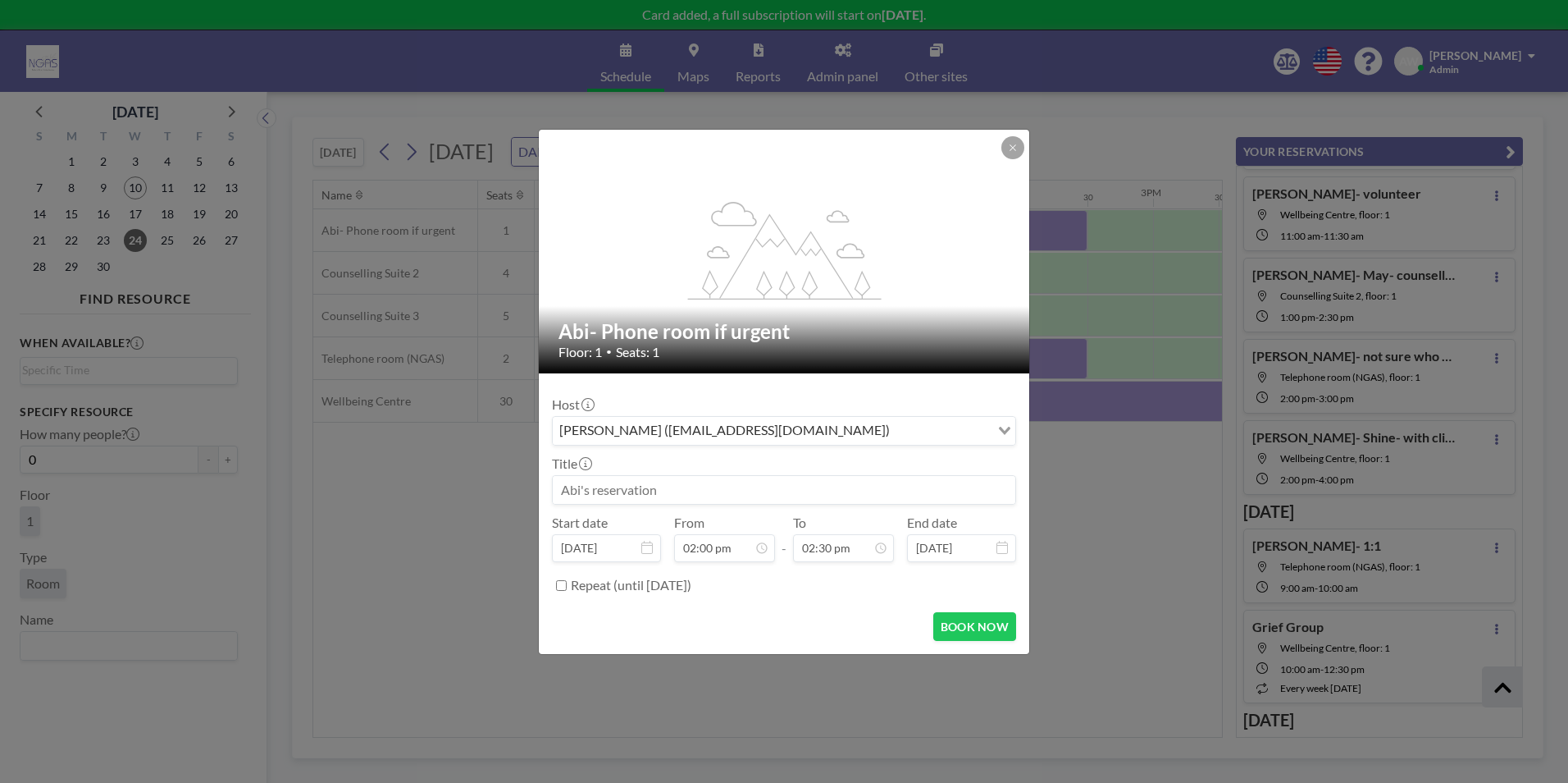
scroll to position [818, 0]
click at [693, 505] on div "Host [PERSON_NAME] ([EMAIL_ADDRESS][DOMAIN_NAME]) Loading... Title Start date […" at bounding box center [784, 492] width 464 height 213
click at [670, 485] on input at bounding box center [784, 489] width 462 height 28
type input "[PERSON_NAME]- over the phone"
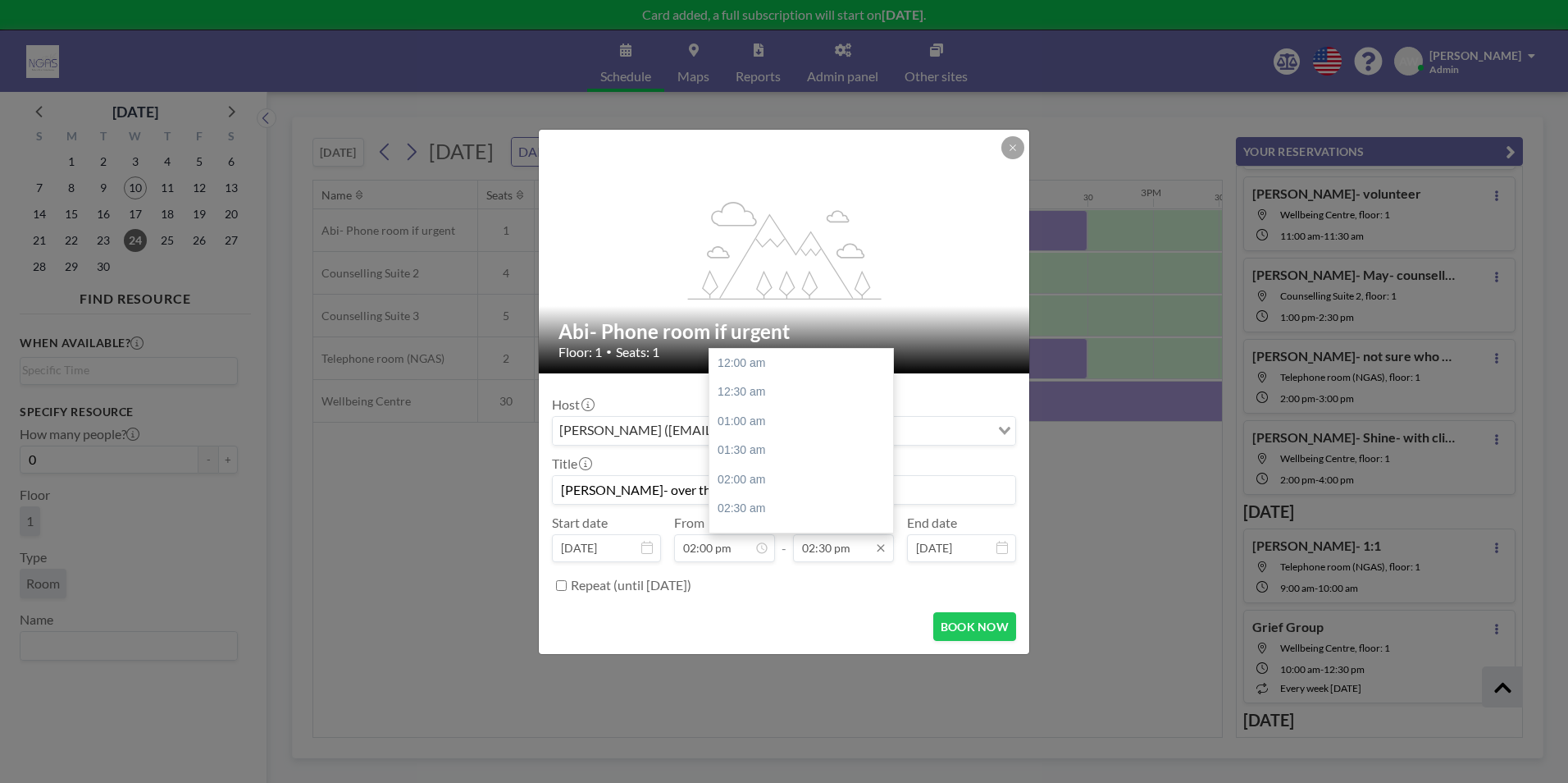
click at [834, 538] on input "02:30 pm" at bounding box center [844, 547] width 101 height 28
click at [753, 392] on div "03:00 pm" at bounding box center [804, 392] width 192 height 30
type input "03:00 pm"
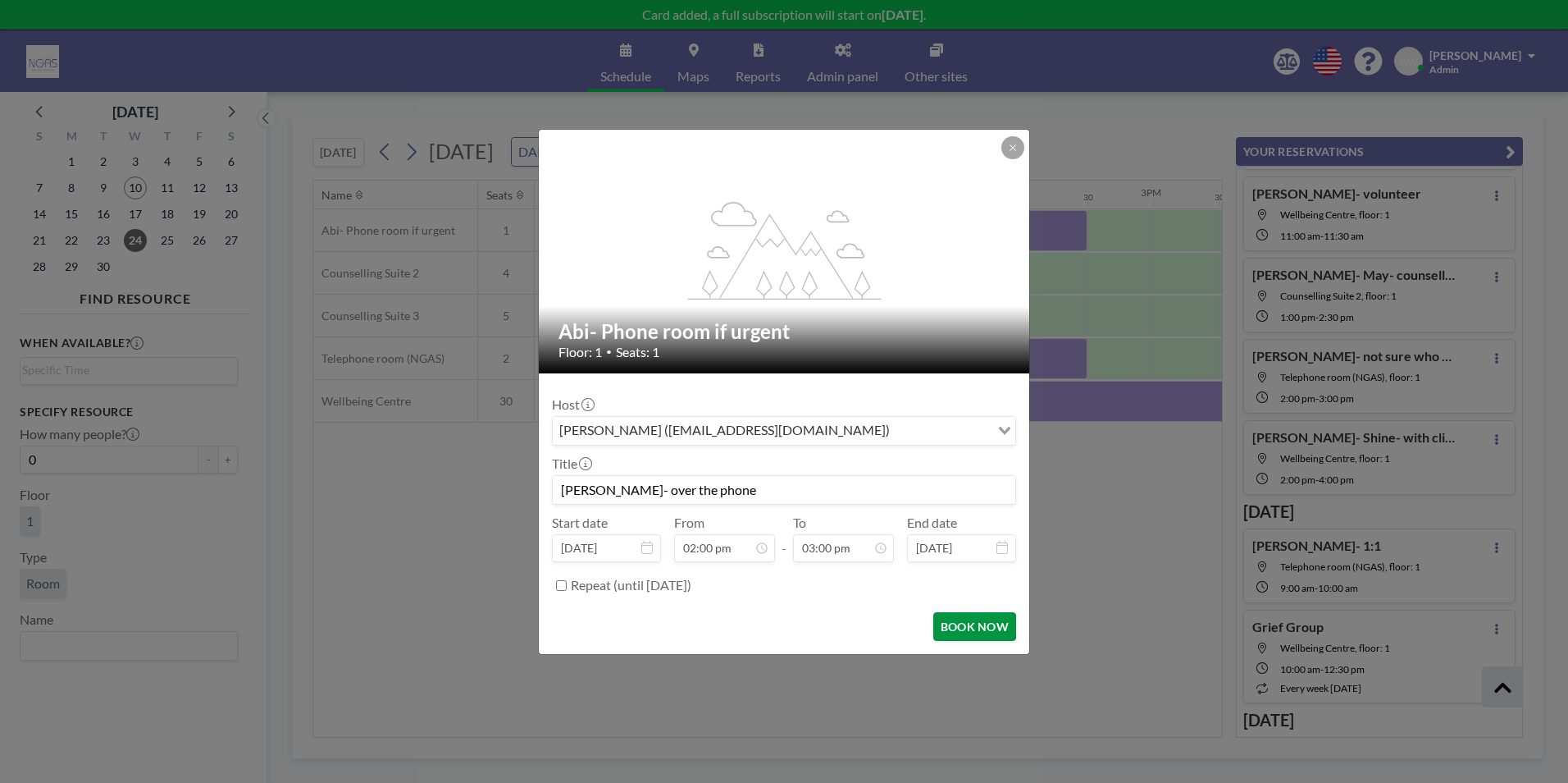
click at [969, 632] on button "BOOK NOW" at bounding box center [974, 627] width 83 height 29
